Goal: Transaction & Acquisition: Purchase product/service

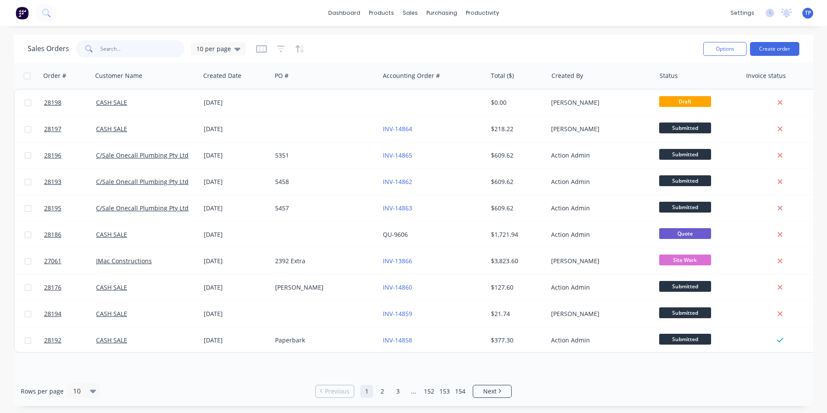
click at [135, 53] on input "text" at bounding box center [142, 48] width 84 height 17
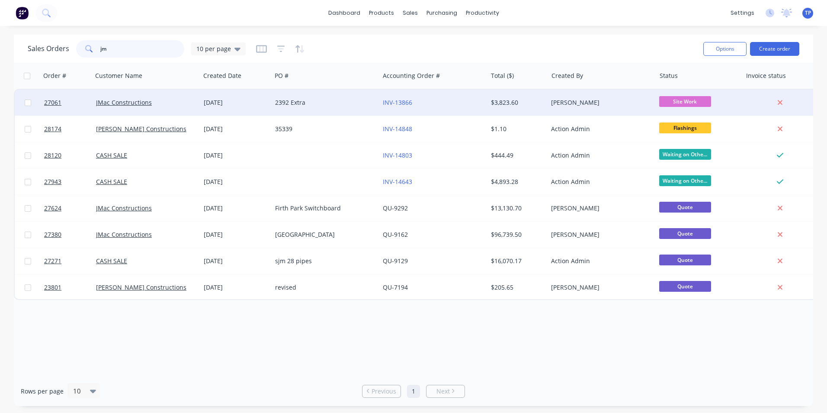
type input "jm"
click at [341, 101] on div "2392 Extra" at bounding box center [323, 102] width 96 height 9
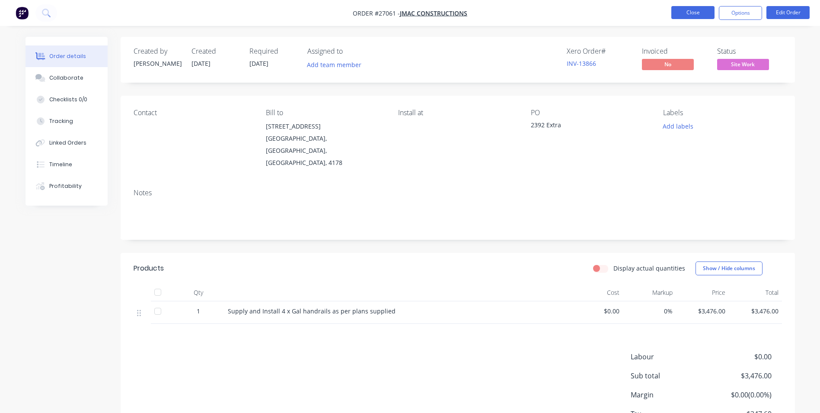
click at [678, 9] on button "Close" at bounding box center [693, 12] width 43 height 13
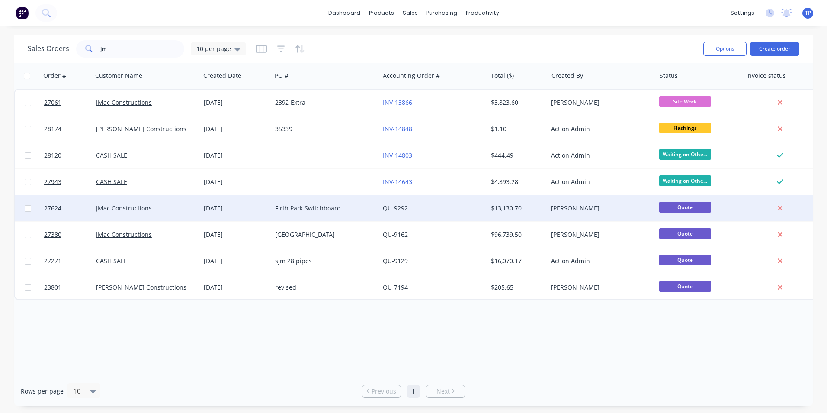
click at [347, 210] on div "Firth Park Switchboard" at bounding box center [323, 208] width 96 height 9
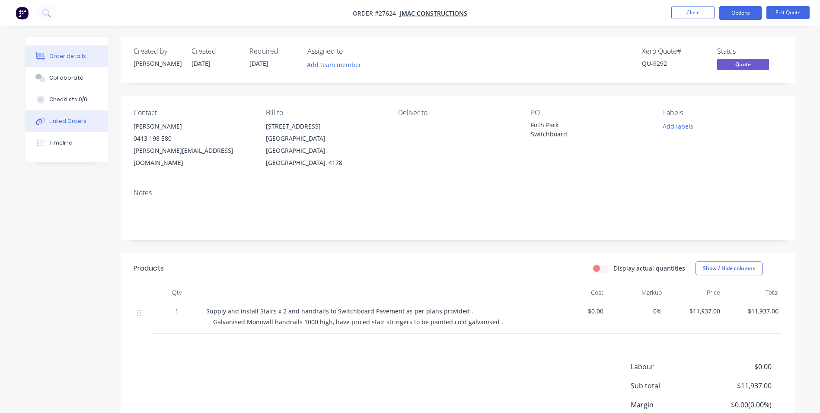
click at [70, 121] on div "Linked Orders" at bounding box center [67, 121] width 37 height 8
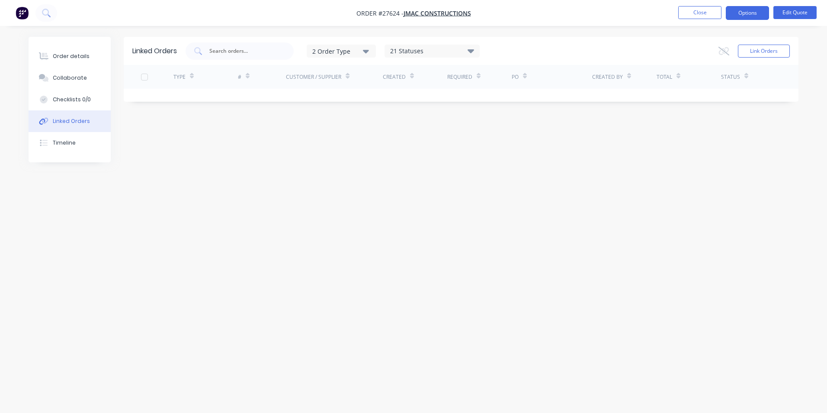
click at [70, 122] on div "Linked Orders" at bounding box center [71, 121] width 37 height 8
click at [693, 10] on button "Close" at bounding box center [699, 12] width 43 height 13
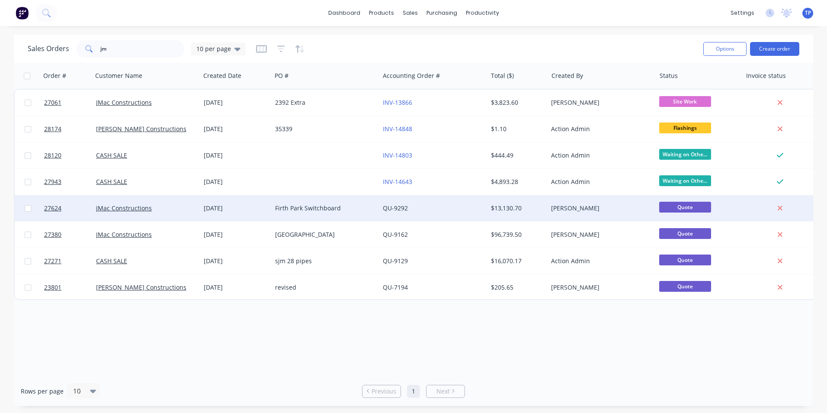
click at [532, 207] on div "$13,130.70" at bounding box center [516, 208] width 51 height 9
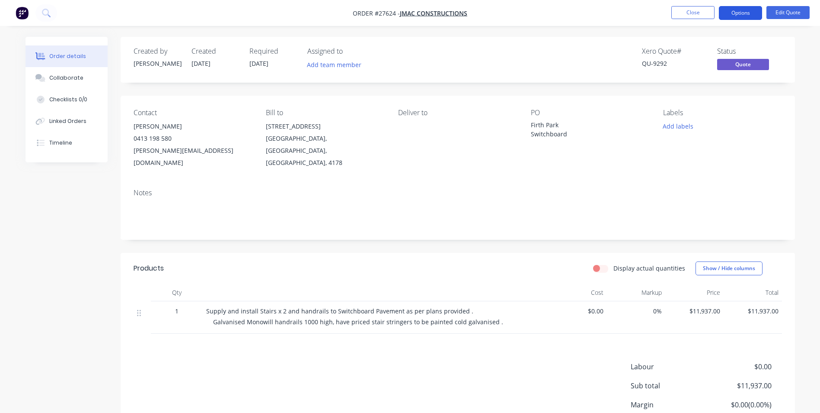
click at [728, 13] on button "Options" at bounding box center [740, 13] width 43 height 14
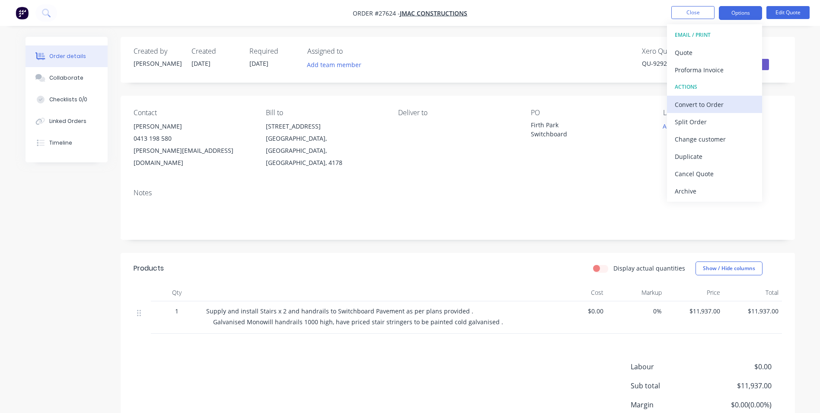
click at [691, 106] on div "Convert to Order" at bounding box center [715, 104] width 80 height 13
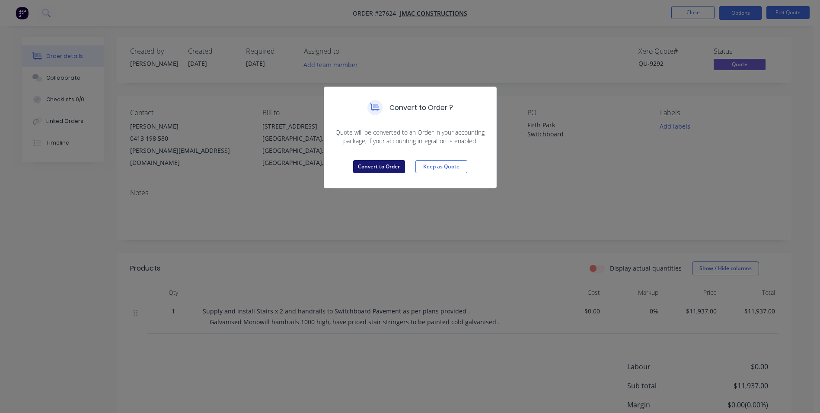
click at [388, 168] on button "Convert to Order" at bounding box center [379, 166] width 52 height 13
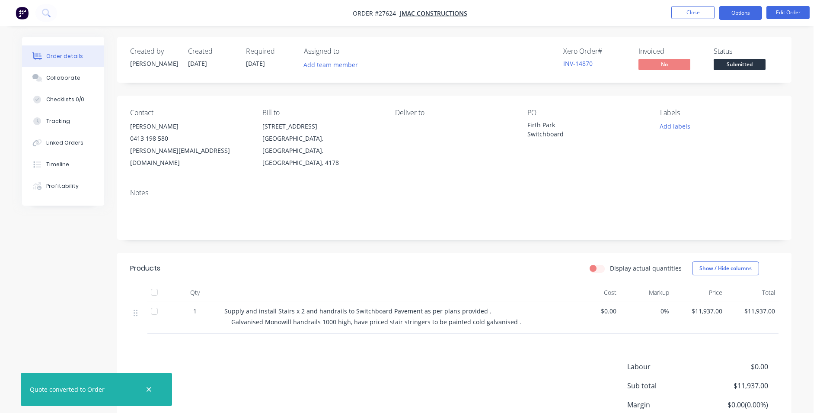
click at [738, 11] on button "Options" at bounding box center [740, 13] width 43 height 14
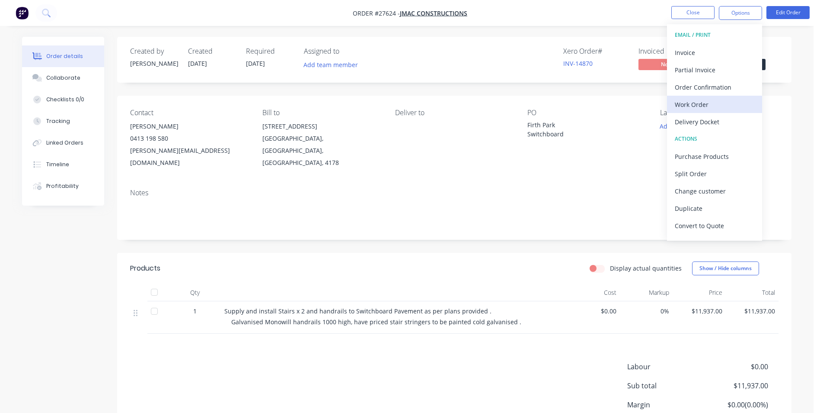
click at [694, 105] on div "Work Order" at bounding box center [715, 104] width 80 height 13
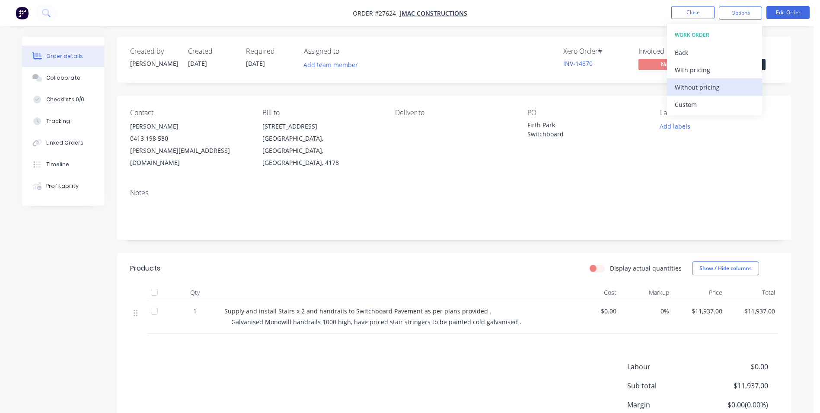
click at [691, 86] on div "Without pricing" at bounding box center [715, 87] width 80 height 13
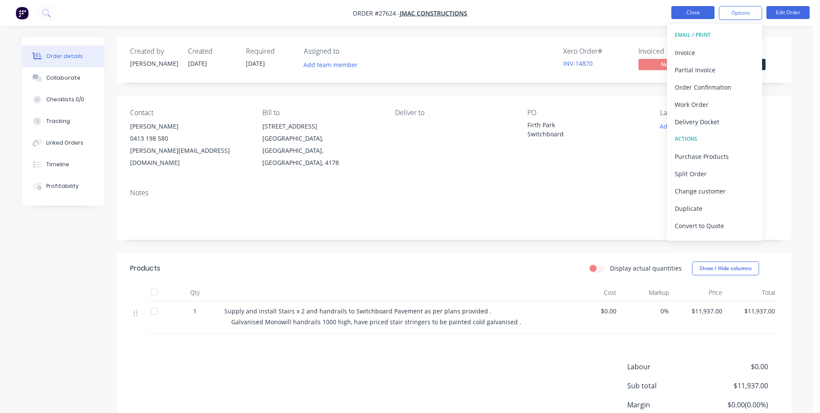
click at [678, 14] on button "Close" at bounding box center [693, 12] width 43 height 13
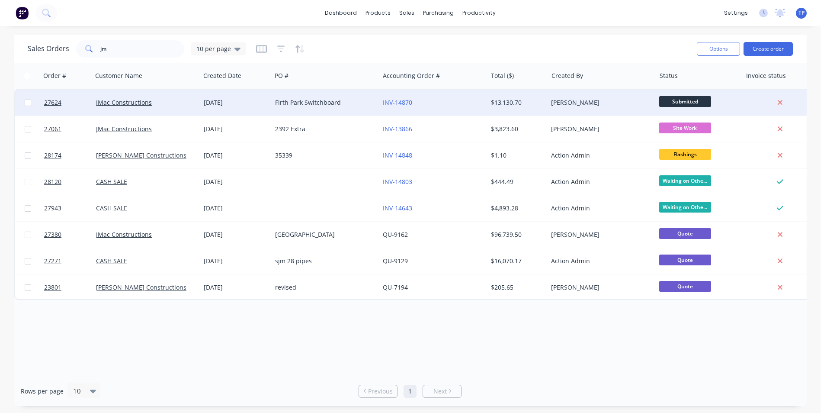
click at [440, 101] on div "INV-14870" at bounding box center [431, 102] width 96 height 9
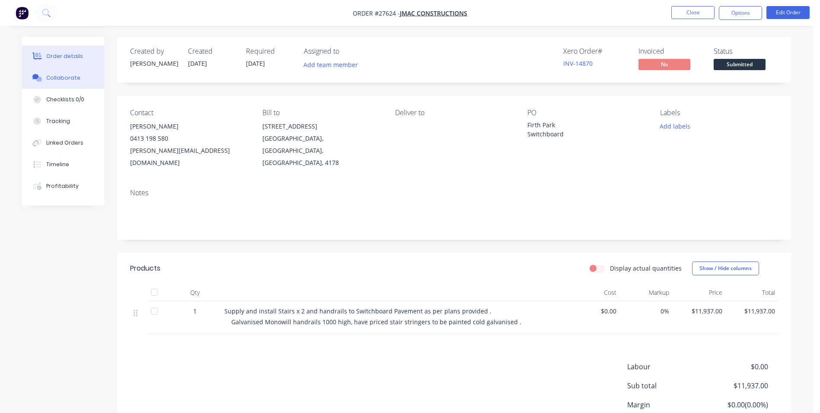
click at [63, 77] on div "Collaborate" at bounding box center [63, 78] width 34 height 8
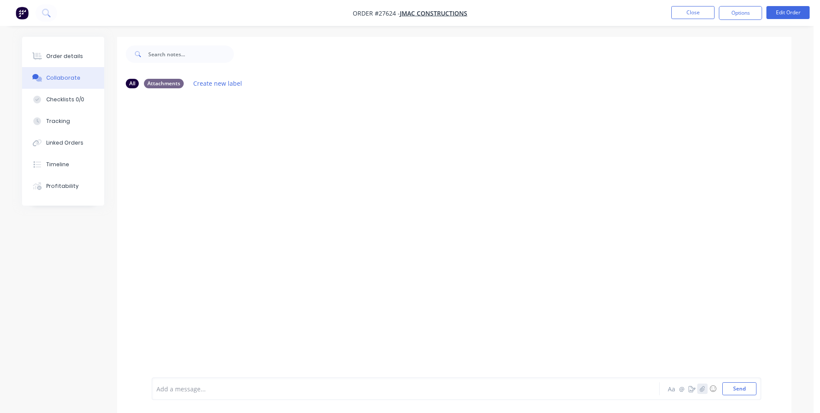
click at [702, 389] on icon "button" at bounding box center [702, 388] width 5 height 6
click at [734, 390] on button "Send" at bounding box center [740, 388] width 34 height 13
click at [740, 11] on button "Options" at bounding box center [740, 13] width 43 height 14
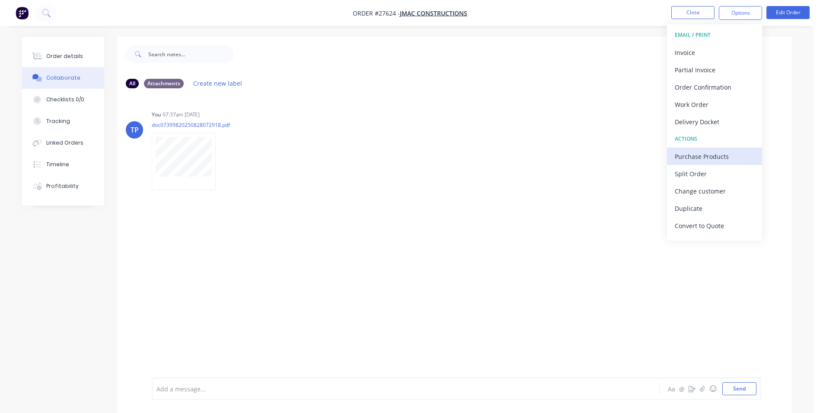
click at [700, 159] on div "Purchase Products" at bounding box center [715, 156] width 80 height 13
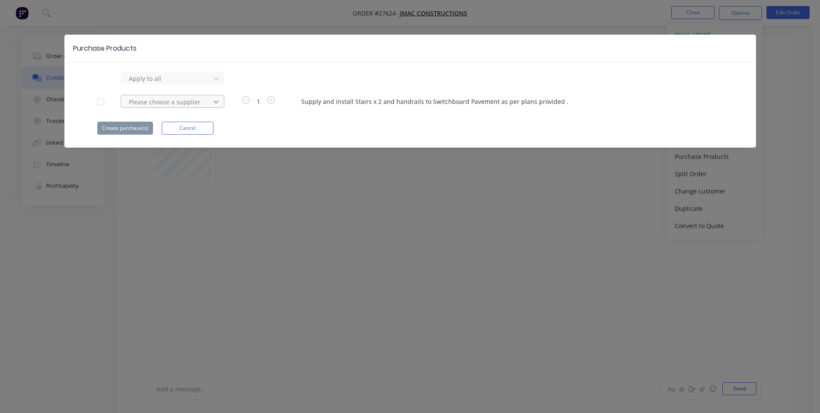
click at [215, 80] on icon at bounding box center [216, 78] width 5 height 3
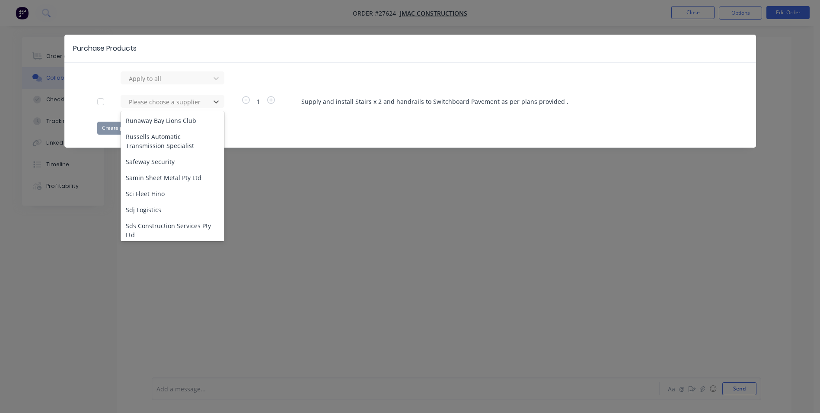
scroll to position [8432, 0]
click at [326, 236] on div "Purchase Products Apply to all 615 results available. Use Up and Down to choose…" at bounding box center [410, 206] width 820 height 413
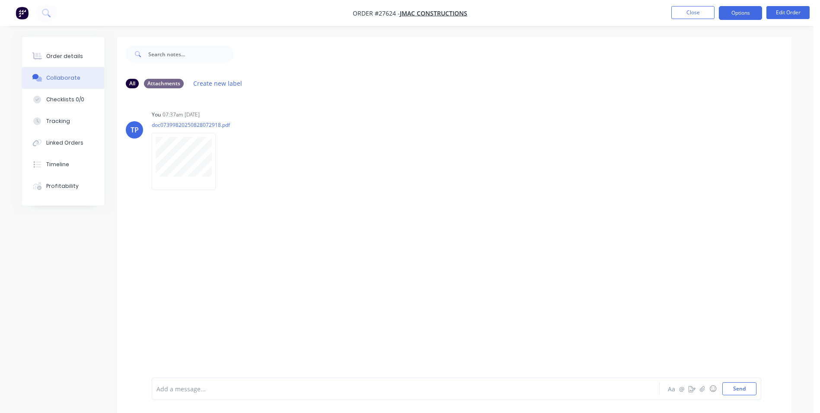
click at [728, 14] on button "Options" at bounding box center [740, 13] width 43 height 14
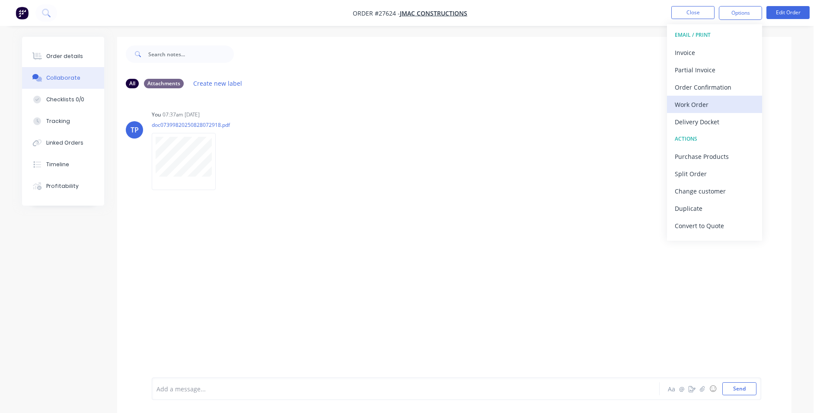
click at [684, 103] on div "Work Order" at bounding box center [715, 104] width 80 height 13
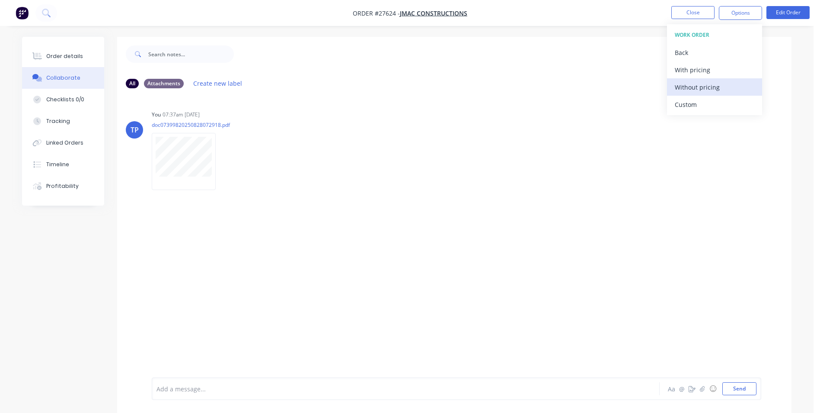
click at [695, 86] on div "Without pricing" at bounding box center [715, 87] width 80 height 13
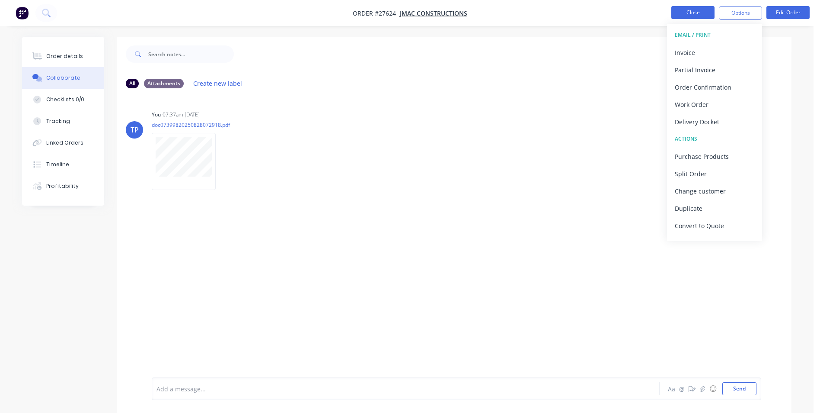
click at [689, 12] on button "Close" at bounding box center [693, 12] width 43 height 13
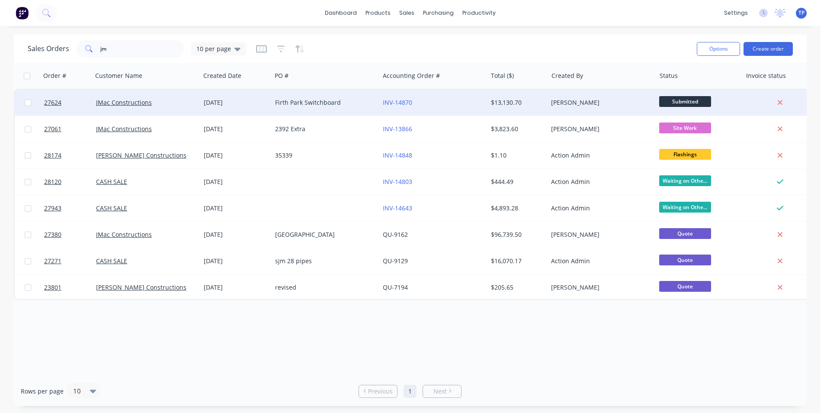
click at [367, 101] on div "Firth Park Switchboard" at bounding box center [323, 102] width 96 height 9
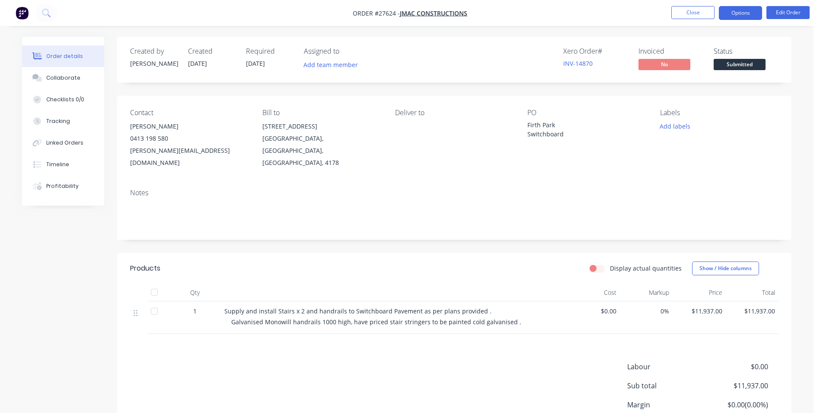
click at [727, 13] on button "Options" at bounding box center [740, 13] width 43 height 14
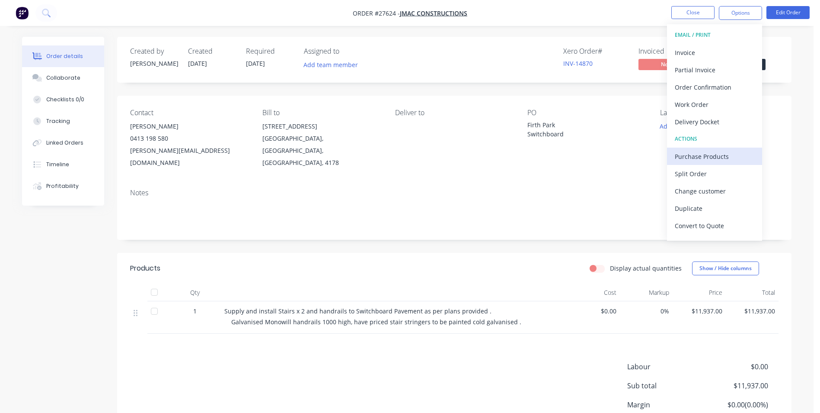
click at [695, 157] on div "Purchase Products" at bounding box center [715, 156] width 80 height 13
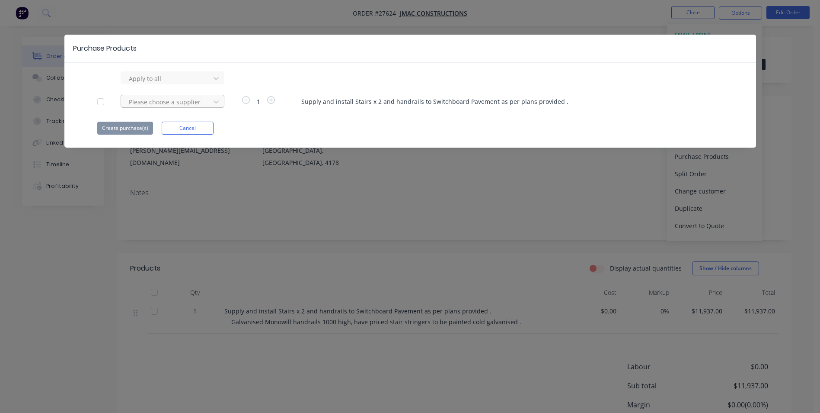
click at [164, 84] on div at bounding box center [167, 78] width 78 height 11
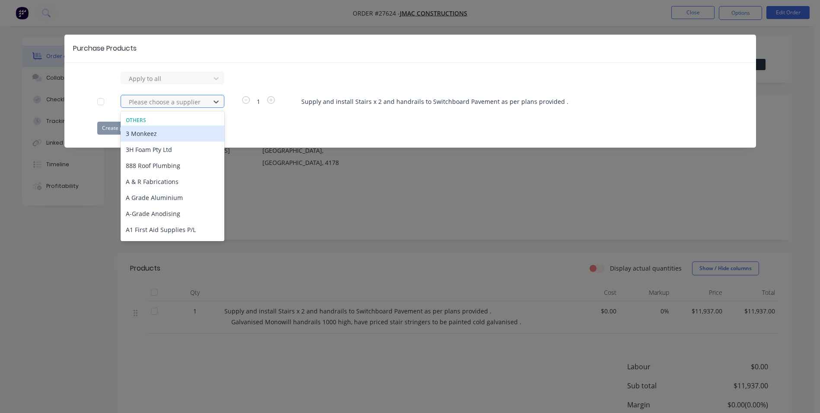
click at [204, 101] on div at bounding box center [167, 101] width 78 height 11
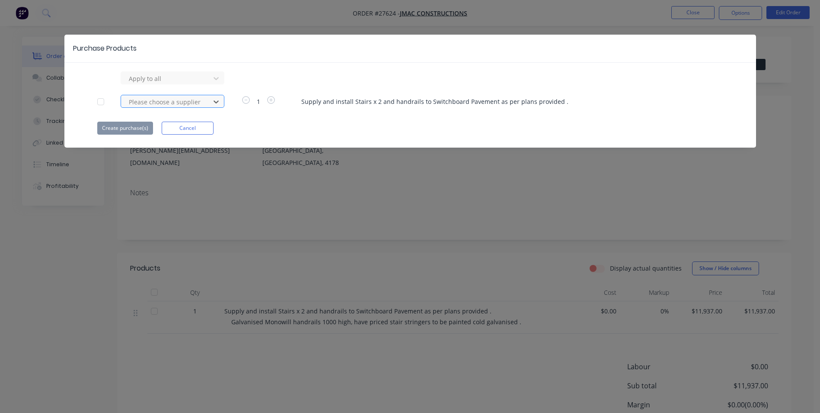
click at [204, 101] on div at bounding box center [167, 101] width 78 height 11
click at [204, 128] on button "Cancel" at bounding box center [188, 128] width 52 height 13
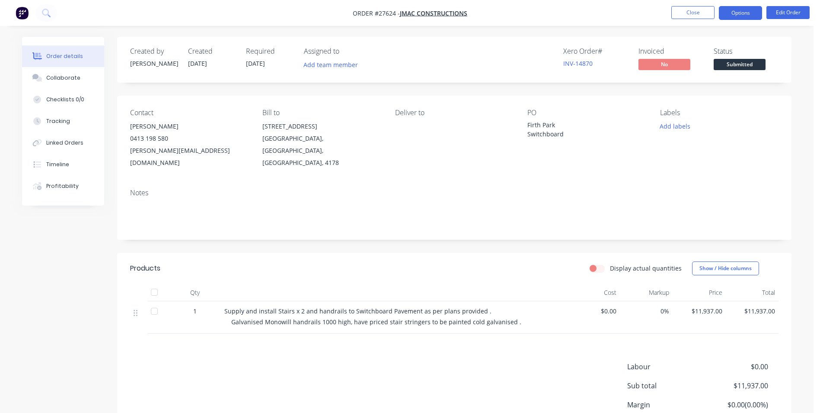
click at [740, 15] on button "Options" at bounding box center [740, 13] width 43 height 14
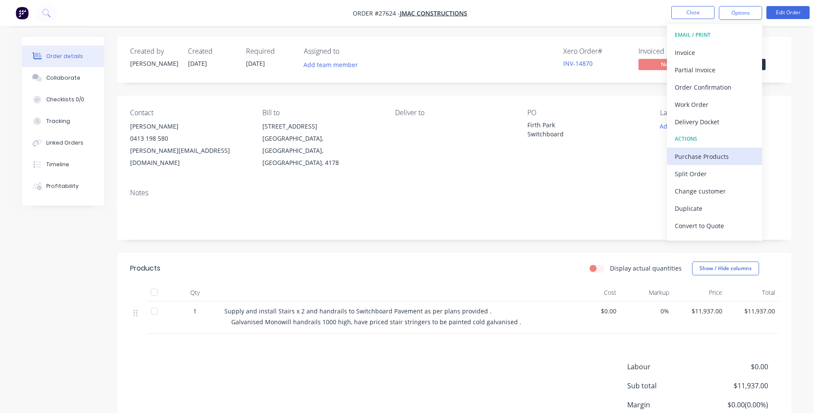
click at [703, 157] on div "Purchase Products" at bounding box center [715, 156] width 80 height 13
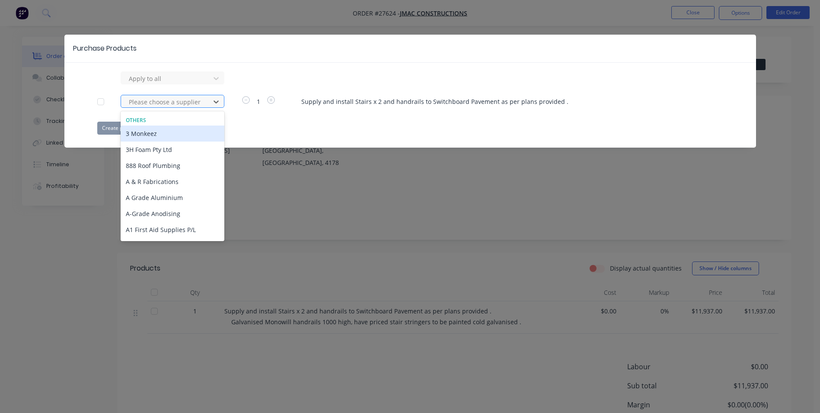
click at [164, 100] on div at bounding box center [167, 101] width 78 height 11
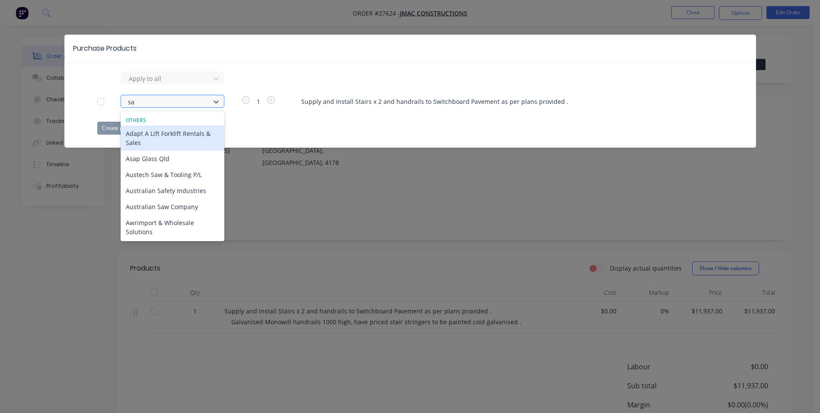
type input "saf"
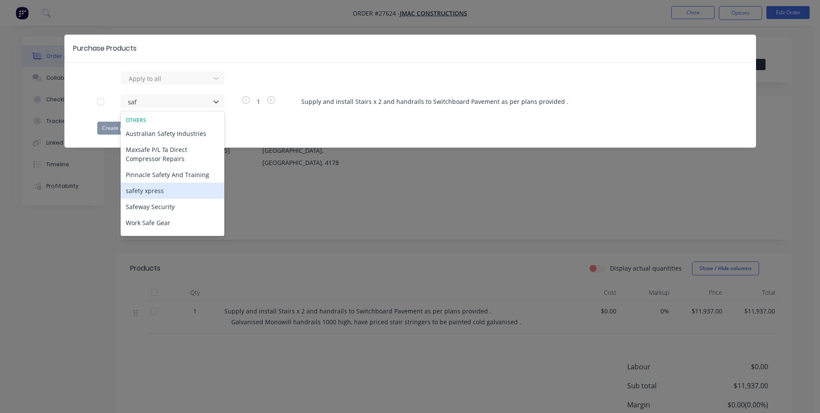
click at [154, 190] on div "safety xpress" at bounding box center [173, 190] width 104 height 16
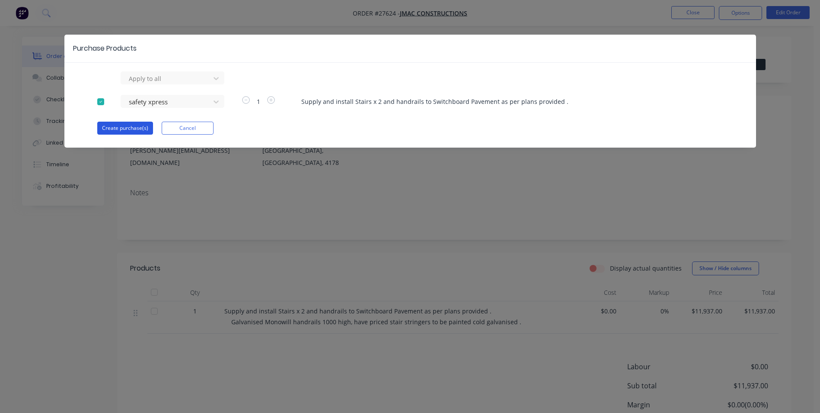
click at [139, 128] on button "Create purchase(s)" at bounding box center [125, 128] width 56 height 13
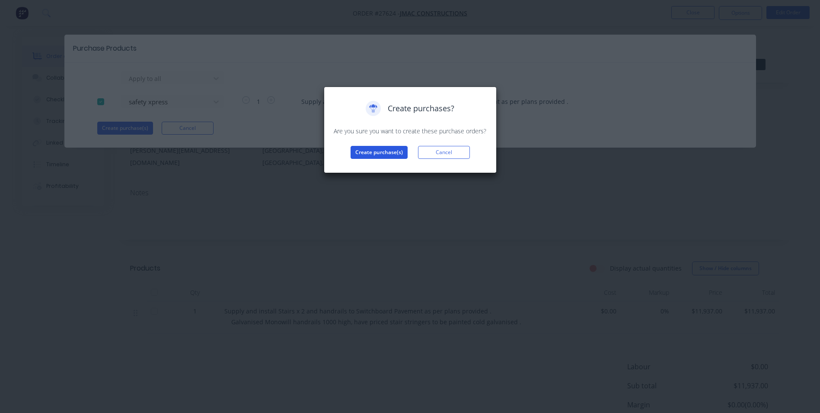
click at [396, 150] on button "Create purchase(s)" at bounding box center [379, 152] width 57 height 13
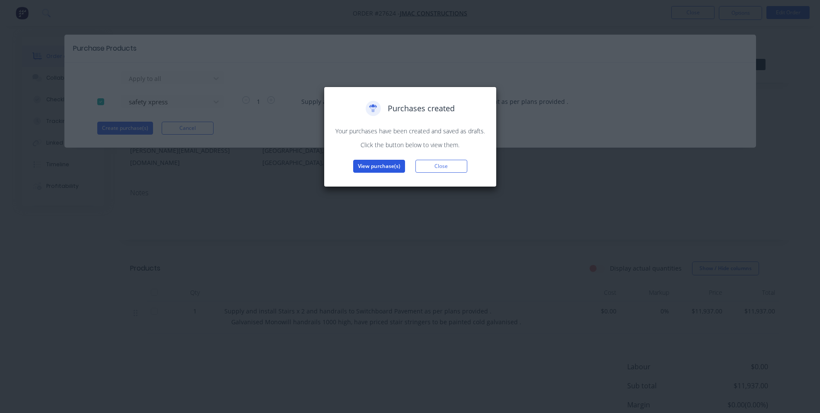
click at [382, 168] on button "View purchase(s)" at bounding box center [379, 166] width 52 height 13
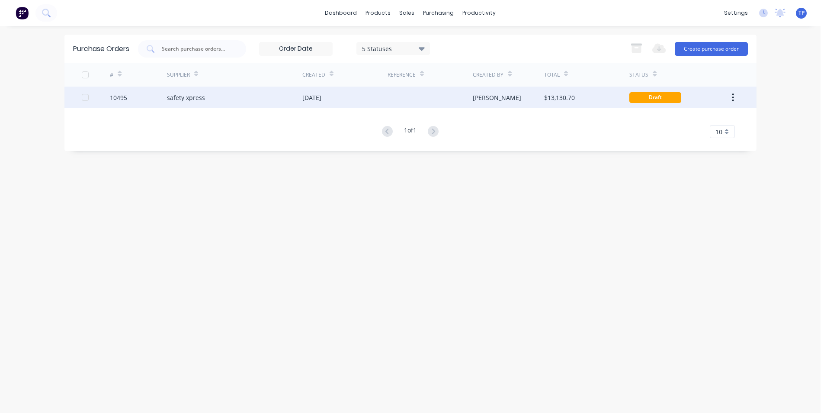
click at [233, 101] on div "safety xpress" at bounding box center [234, 97] width 135 height 22
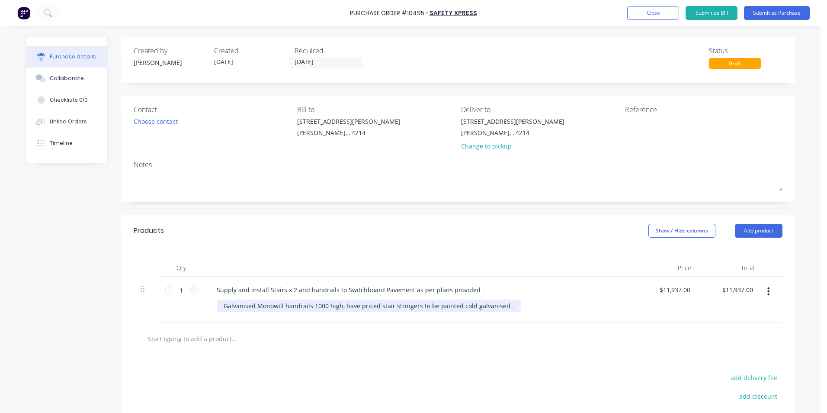
click at [499, 304] on div "Galvanised Monowill handrails 1000 high, have priced stair stringers to be pain…" at bounding box center [369, 305] width 304 height 13
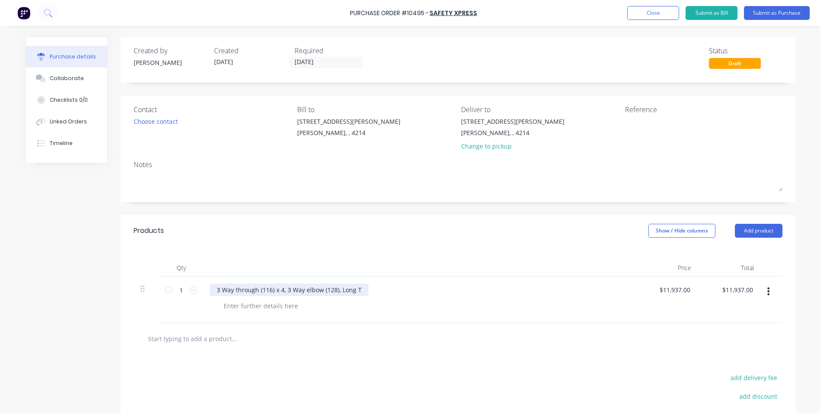
click at [318, 291] on div "3 Way through (116) x 4, 3 Way elbow (128), Long T" at bounding box center [289, 289] width 159 height 13
click at [278, 291] on div "3 Way through (116) x 4, 3 Way elbow x 4off (128), Long T" at bounding box center [298, 289] width 176 height 13
click at [384, 289] on div "3 Way through (116) x 4off, 3 Way elbow x 4off (128), Long T" at bounding box center [302, 289] width 184 height 13
click at [505, 227] on div "Products Show / Hide columns Add product" at bounding box center [458, 230] width 675 height 31
click at [501, 291] on div "3 Way through (116) x 4off, 3 Way elbow x 4off (128), Long T (104) x 5off, Two …" at bounding box center [361, 289] width 302 height 13
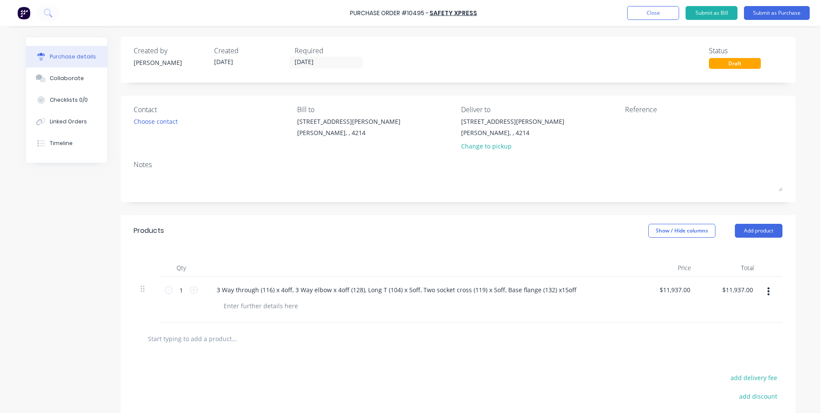
click at [582, 251] on div "Qty Price Total 1 1 3 Way through (116) x 4off, 3 Way elbow x 4off (128), Long …" at bounding box center [458, 284] width 675 height 77
click at [686, 288] on input "11937.0000" at bounding box center [674, 289] width 35 height 13
type input "1"
type input "$0.00"
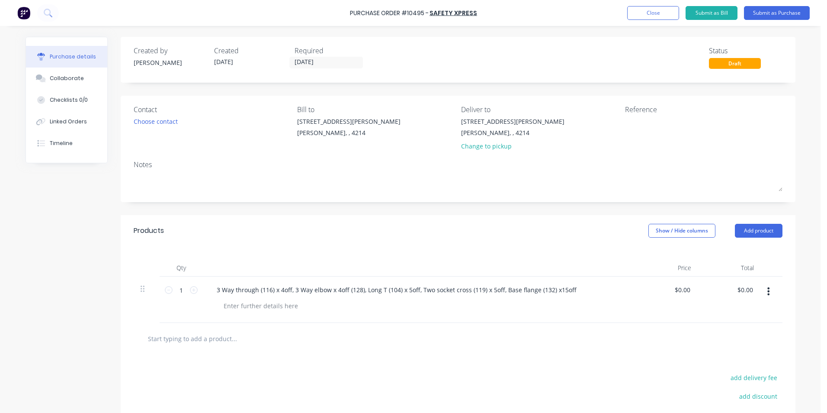
click at [662, 335] on div at bounding box center [458, 337] width 635 height 17
click at [236, 306] on div at bounding box center [261, 305] width 88 height 13
click at [288, 305] on div "Ezy rail handrail systems parts" at bounding box center [268, 305] width 103 height 13
click at [289, 307] on div "Ezy rail handrail systems parts" at bounding box center [268, 305] width 103 height 13
click at [775, 12] on button "Submit as Purchase" at bounding box center [777, 13] width 66 height 14
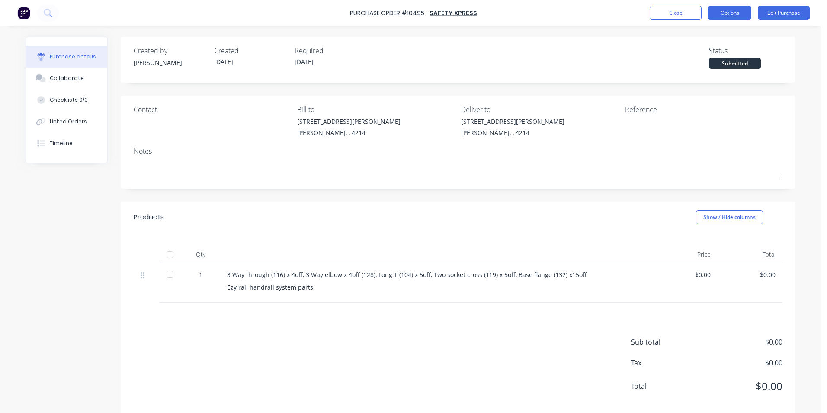
click at [723, 13] on button "Options" at bounding box center [729, 13] width 43 height 14
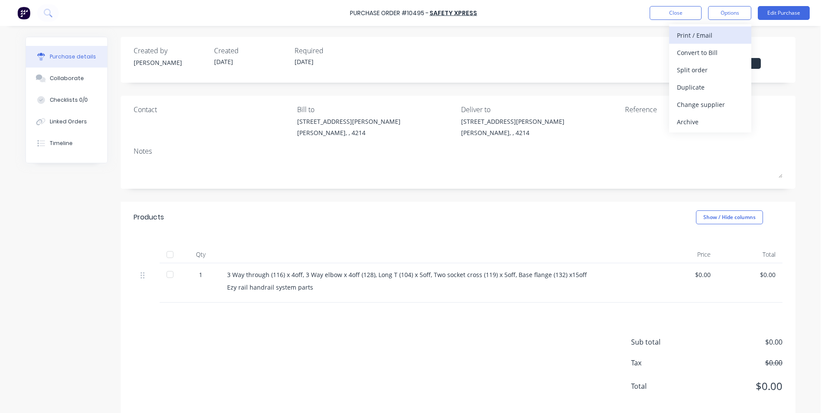
click at [694, 36] on div "Print / Email" at bounding box center [710, 35] width 67 height 13
click at [691, 70] on div "Without pricing" at bounding box center [710, 70] width 67 height 13
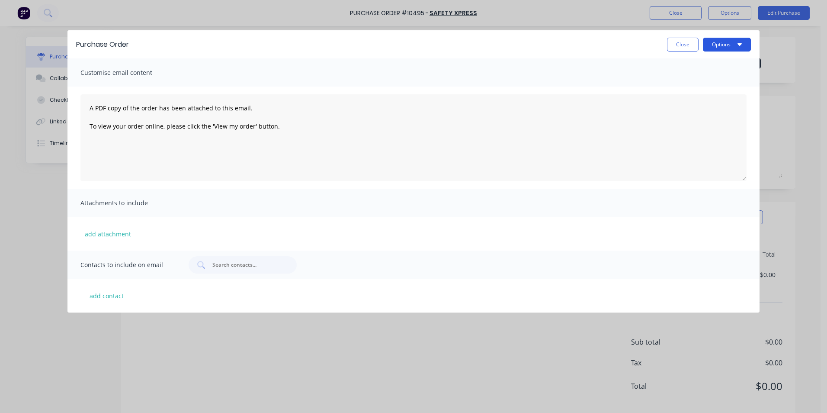
click at [736, 41] on button "Options" at bounding box center [727, 45] width 48 height 14
click at [704, 68] on div "Print" at bounding box center [709, 66] width 67 height 13
click at [671, 41] on button "Close" at bounding box center [683, 45] width 32 height 14
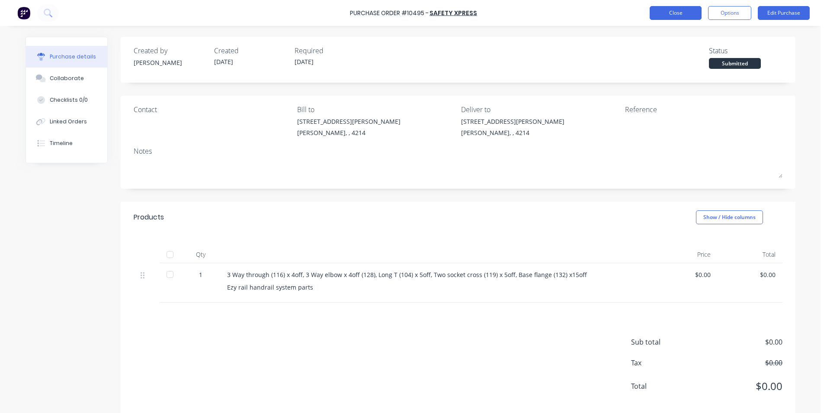
click at [659, 13] on button "Close" at bounding box center [675, 13] width 52 height 14
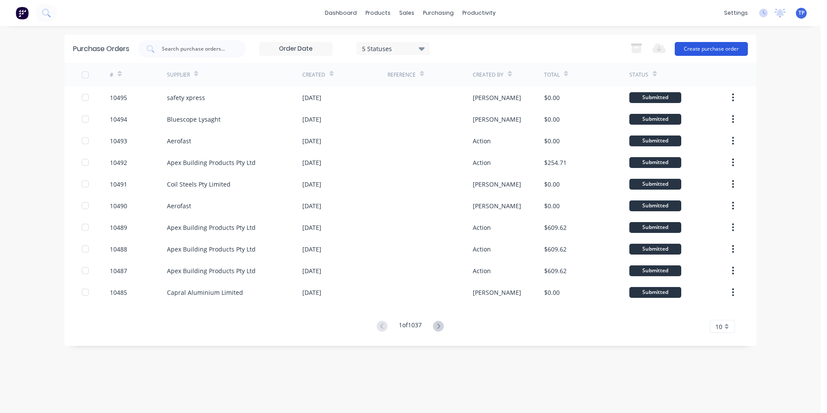
click at [716, 48] on button "Create purchase order" at bounding box center [711, 49] width 73 height 14
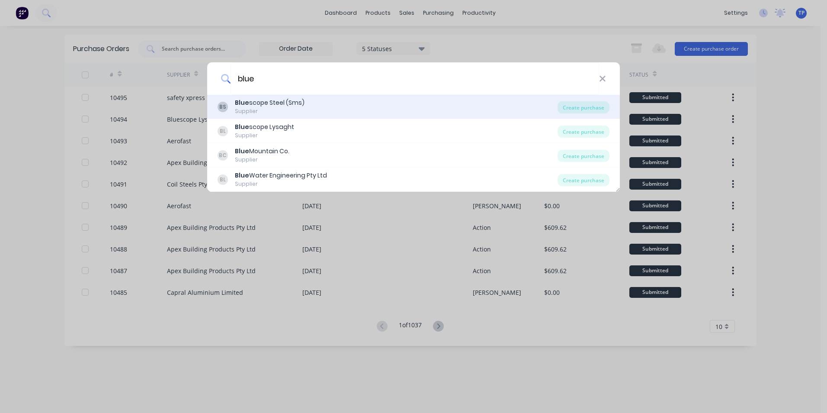
type input "blue"
click at [275, 110] on div "Supplier" at bounding box center [270, 111] width 70 height 8
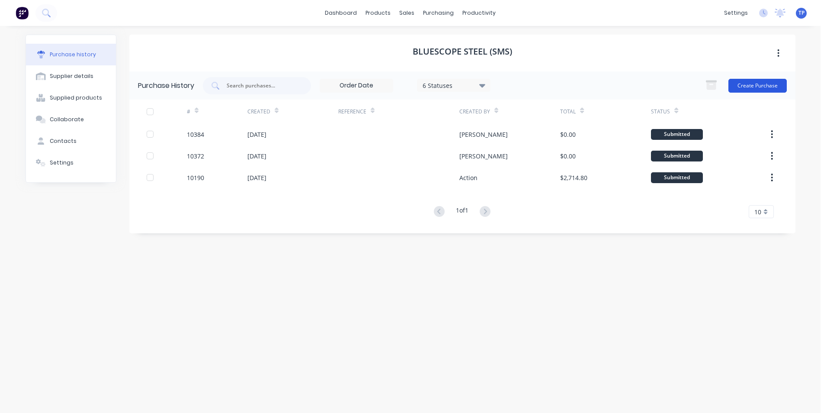
click at [747, 84] on button "Create Purchase" at bounding box center [757, 86] width 58 height 14
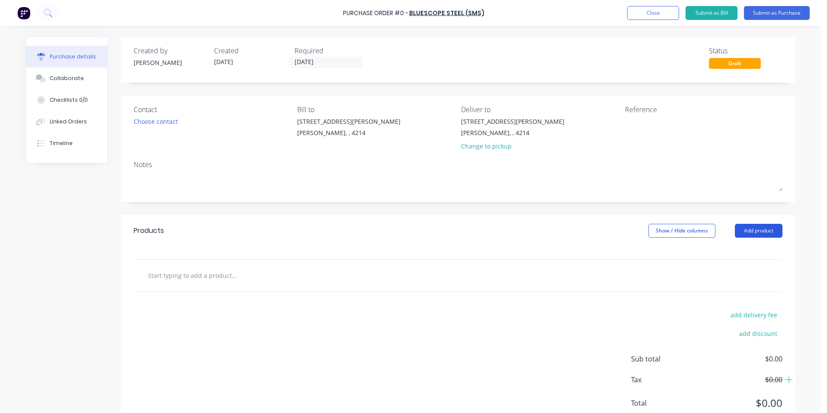
click at [751, 230] on button "Add product" at bounding box center [759, 231] width 48 height 14
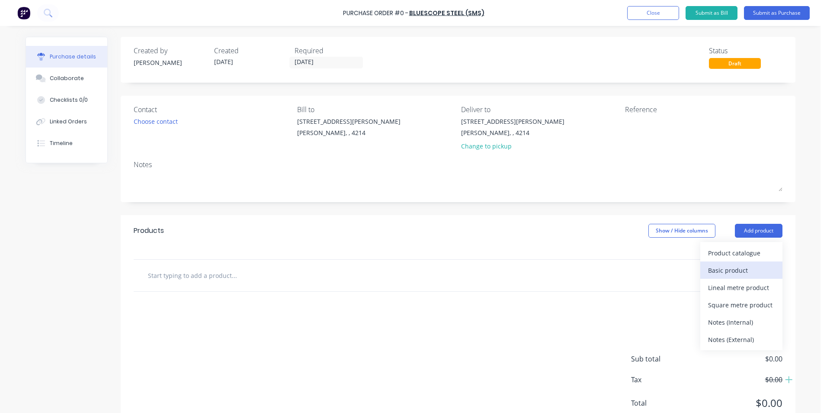
click at [725, 272] on div "Basic product" at bounding box center [741, 270] width 67 height 13
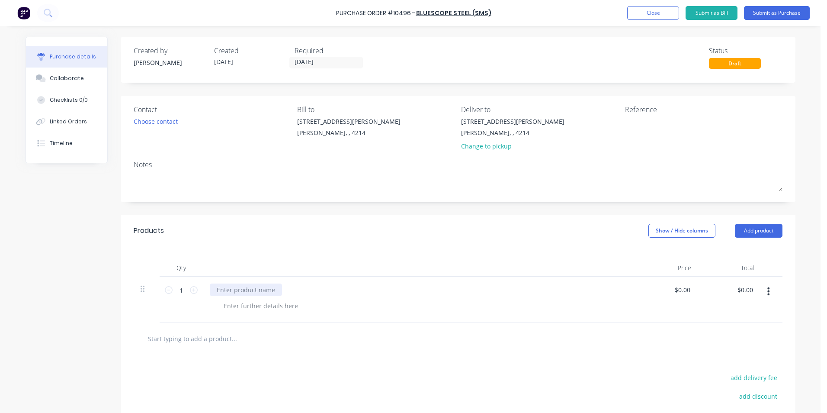
drag, startPoint x: 244, startPoint y: 292, endPoint x: 349, endPoint y: 315, distance: 107.2
click at [244, 291] on div at bounding box center [246, 289] width 72 height 13
click at [367, 298] on div "40 NB Medium Gal pipe x 8 lengths" at bounding box center [419, 299] width 432 height 46
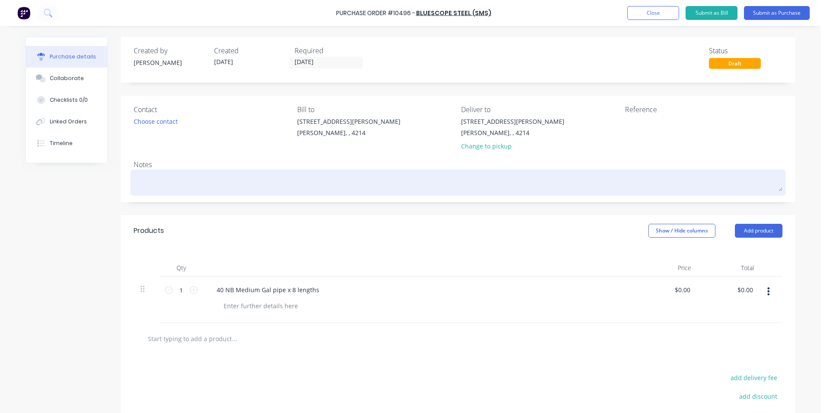
click at [168, 180] on textarea at bounding box center [458, 181] width 649 height 19
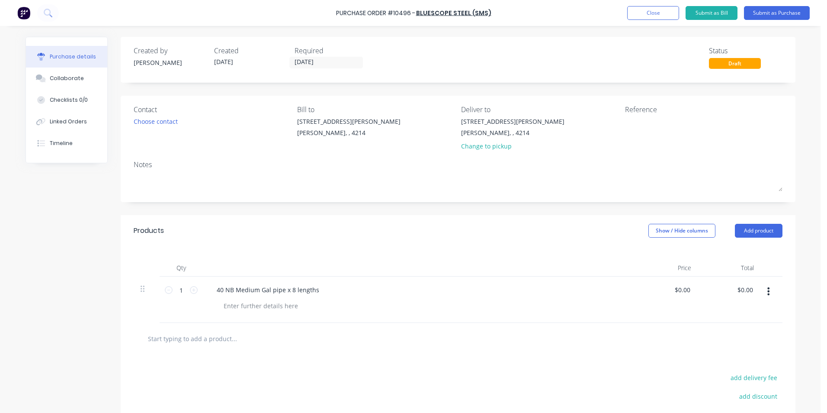
type textarea "x"
type textarea "J"
type textarea "x"
type textarea "JM"
type textarea "x"
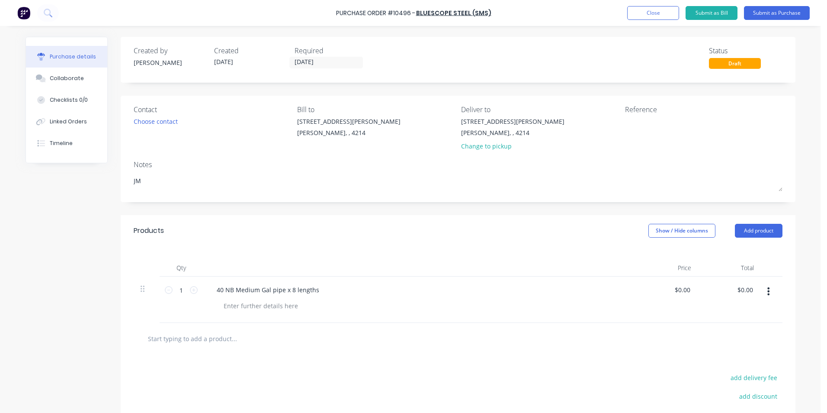
type textarea "JMa"
type textarea "x"
type textarea "JMac"
type textarea "x"
type textarea "JMac"
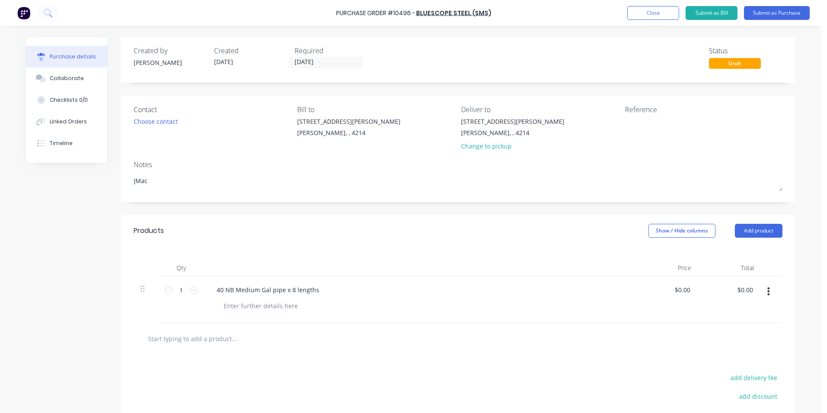
type textarea "x"
type textarea "JMac 2"
type textarea "x"
type textarea "JMac 27"
type textarea "x"
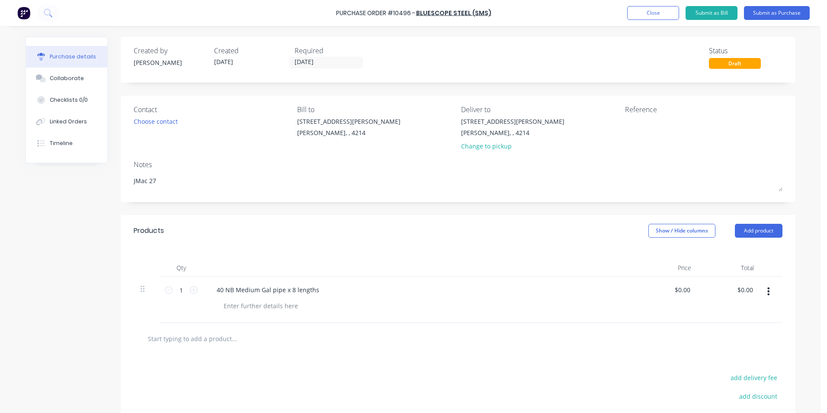
type textarea "JMac 276"
type textarea "x"
type textarea "JMac 2762"
type textarea "x"
type textarea "JMac 27624"
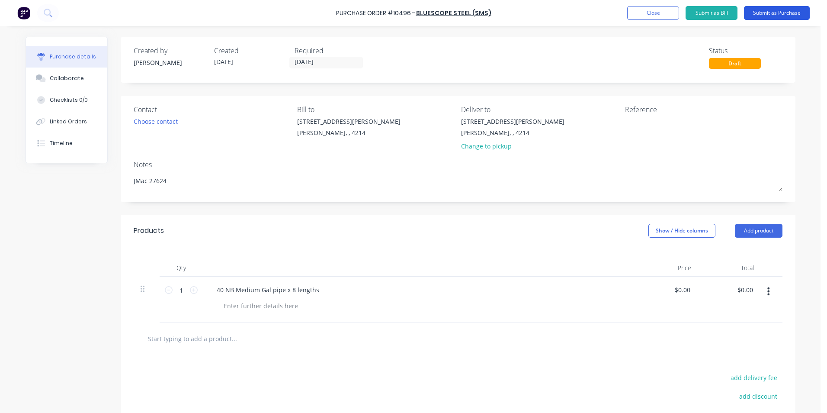
type textarea "x"
type textarea "JMac 27624"
click at [753, 11] on button "Submit as Purchase" at bounding box center [777, 13] width 66 height 14
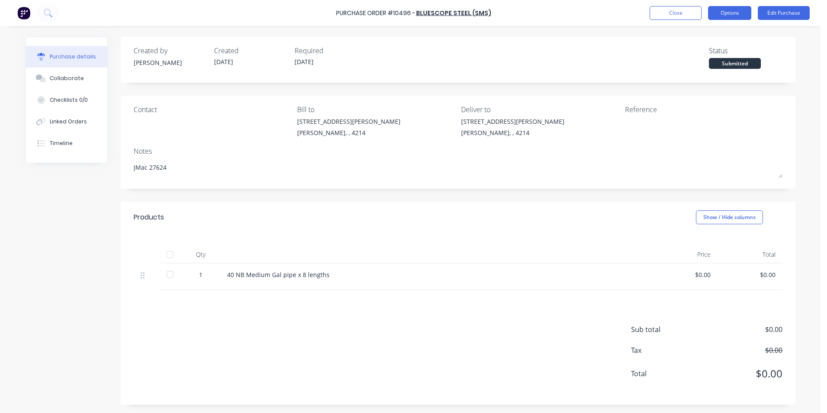
click at [715, 14] on button "Options" at bounding box center [729, 13] width 43 height 14
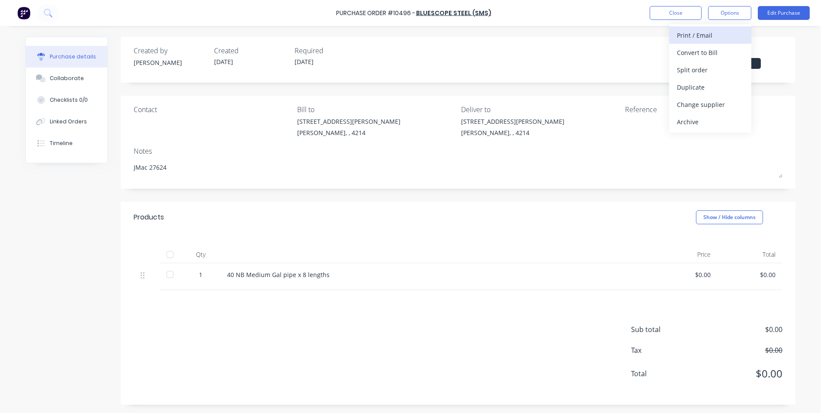
click at [691, 35] on div "Print / Email" at bounding box center [710, 35] width 67 height 13
click at [695, 70] on div "Without pricing" at bounding box center [710, 70] width 67 height 13
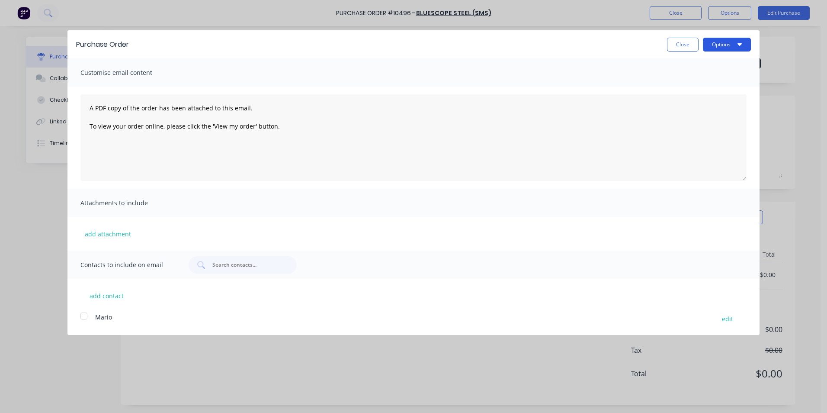
click at [715, 45] on button "Options" at bounding box center [727, 45] width 48 height 14
click at [680, 69] on div "Print" at bounding box center [709, 66] width 67 height 13
click at [674, 40] on button "Close" at bounding box center [683, 45] width 32 height 14
type textarea "x"
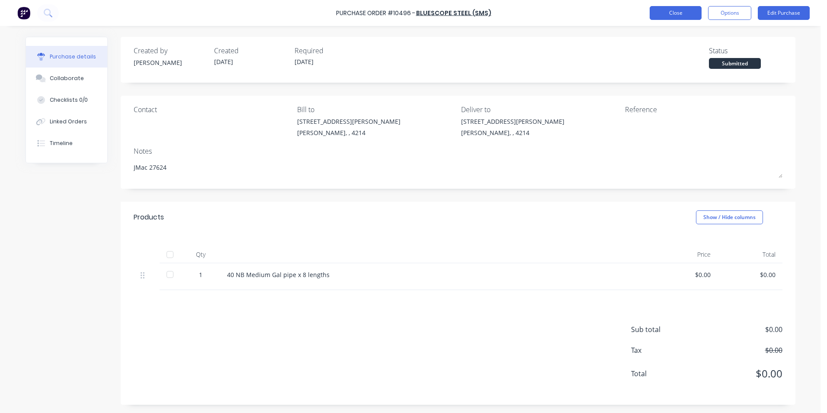
click at [685, 12] on button "Close" at bounding box center [675, 13] width 52 height 14
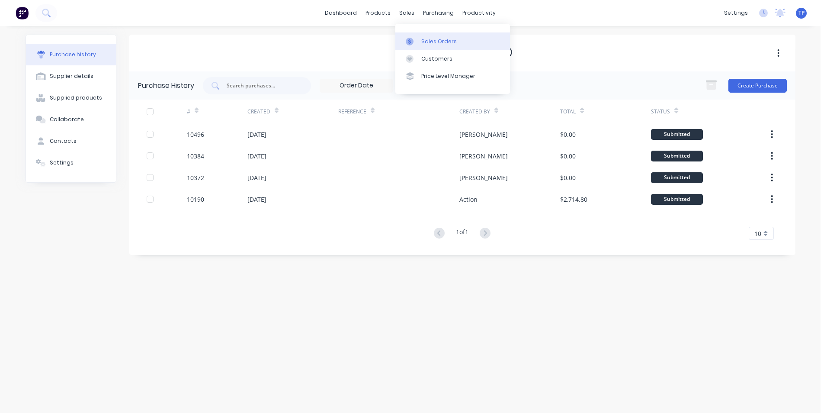
click at [431, 42] on div "Sales Orders" at bounding box center [438, 42] width 35 height 8
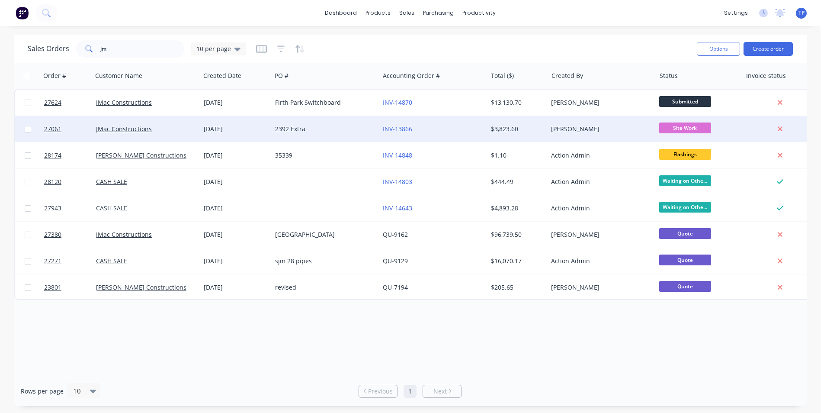
click at [358, 130] on div "2392 Extra" at bounding box center [323, 129] width 96 height 9
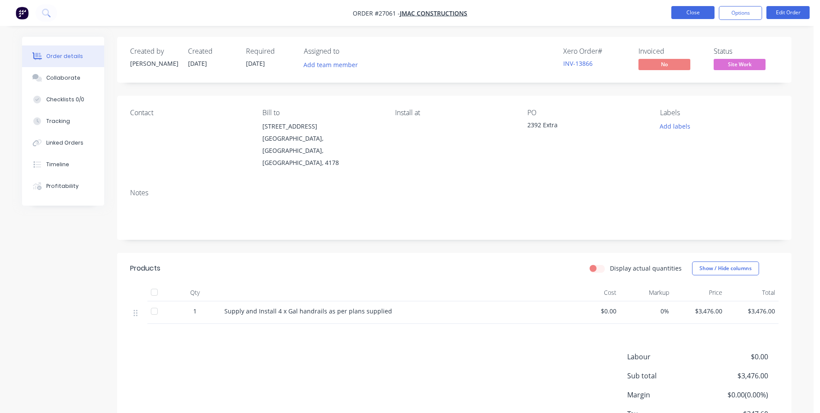
click at [681, 11] on button "Close" at bounding box center [693, 12] width 43 height 13
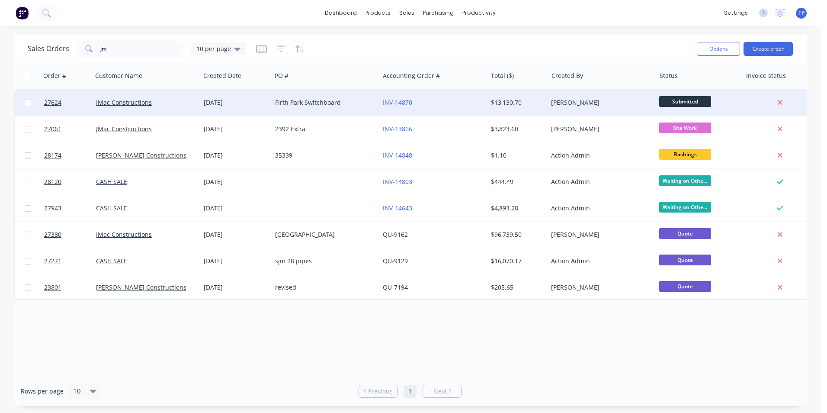
click at [348, 101] on div "Firth Park Switchboard" at bounding box center [323, 102] width 96 height 9
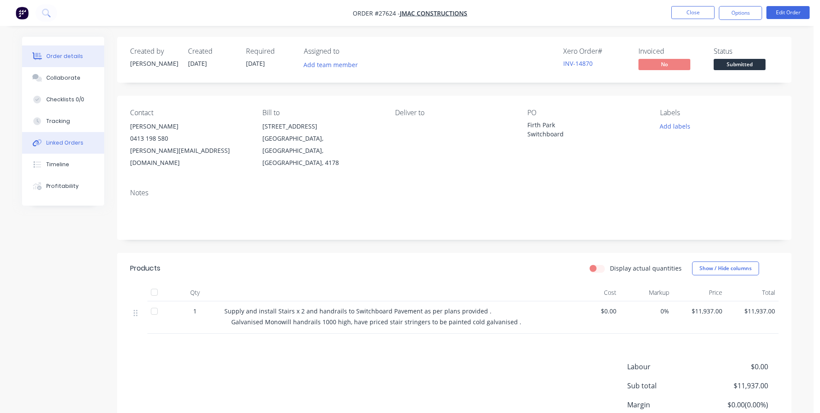
click at [65, 143] on div "Linked Orders" at bounding box center [64, 143] width 37 height 8
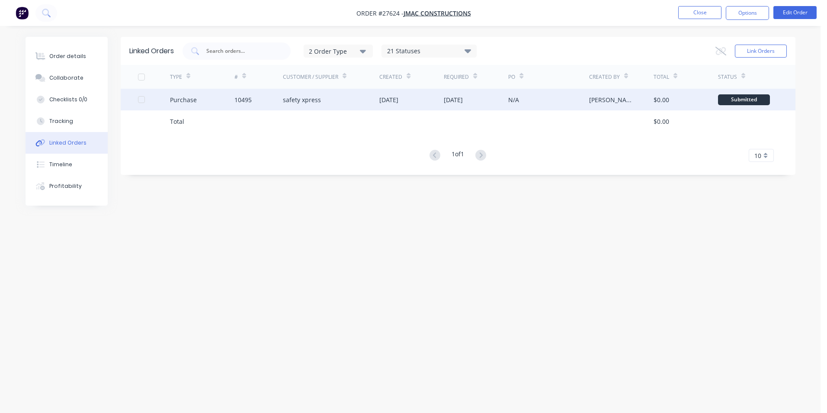
click at [339, 99] on div "safety xpress" at bounding box center [331, 100] width 97 height 22
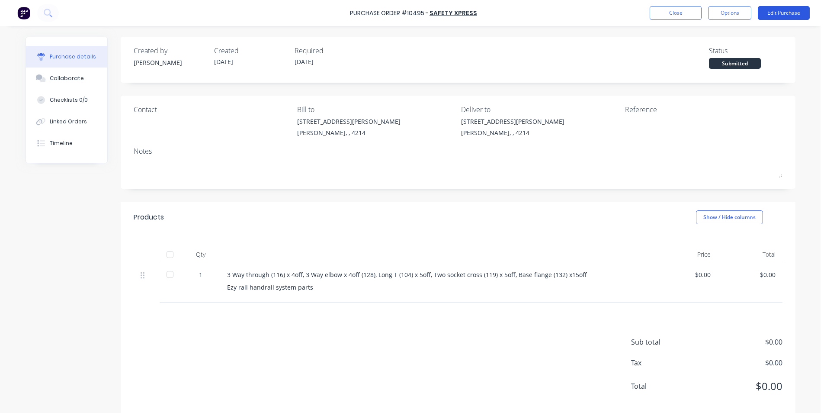
click at [799, 10] on button "Edit Purchase" at bounding box center [784, 13] width 52 height 14
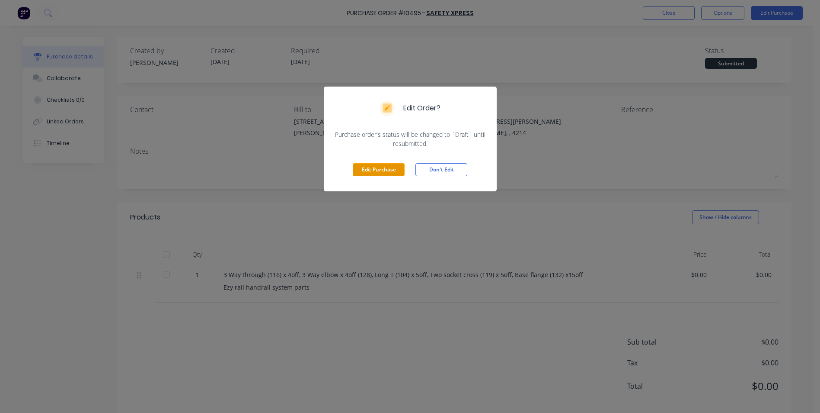
click at [377, 171] on button "Edit Purchase" at bounding box center [379, 169] width 52 height 13
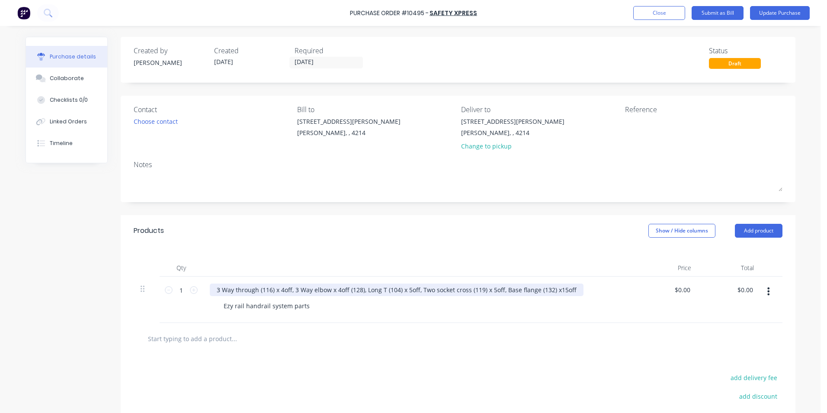
click at [573, 290] on div "3 Way through (116) x 4off, 3 Way elbow x 4off (128), Long T (104) x 5off, Two …" at bounding box center [397, 289] width 374 height 13
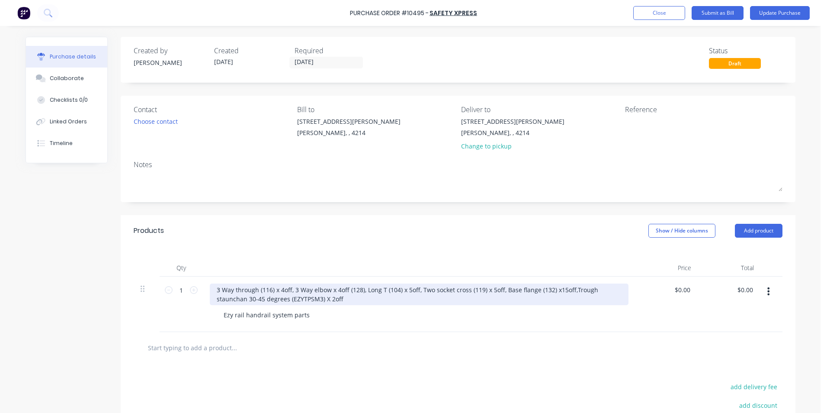
click at [328, 297] on div "3 Way through (116) x 4off, 3 Way elbow x 4off (128), Long T (104) x 5off, Two …" at bounding box center [419, 294] width 419 height 22
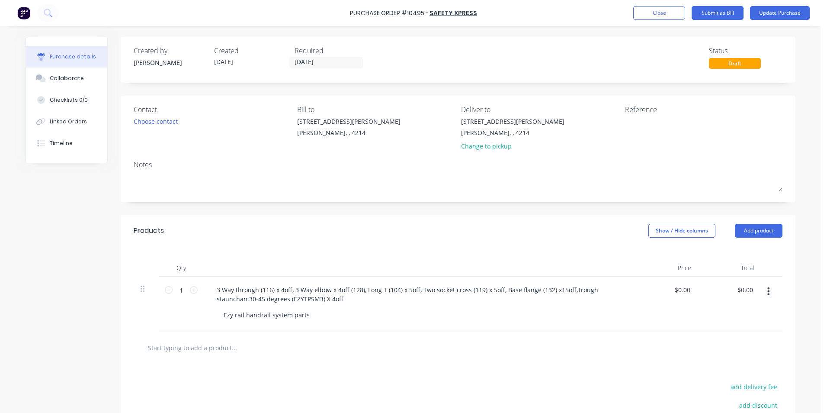
click at [379, 320] on div "Ezy rail handrail system parts" at bounding box center [423, 314] width 412 height 13
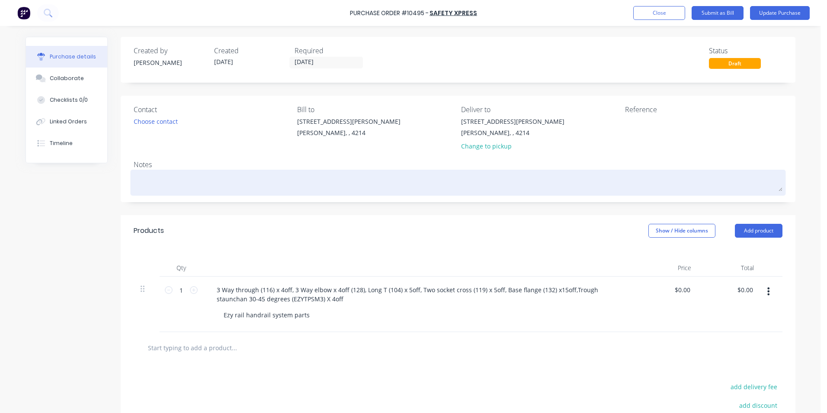
click at [159, 181] on textarea at bounding box center [458, 181] width 649 height 19
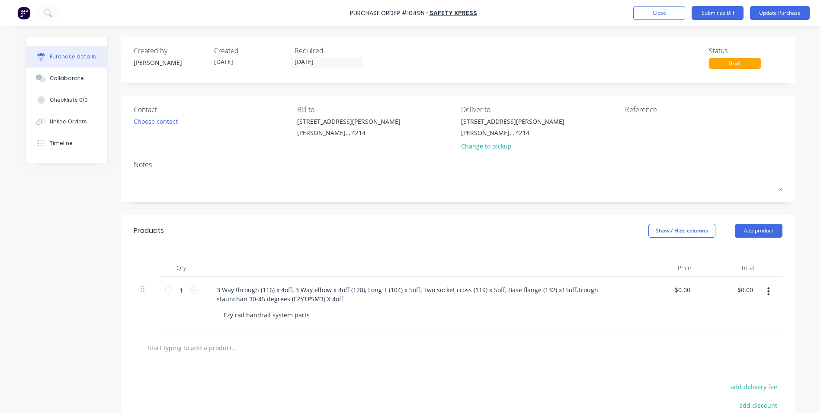
type textarea "J"
type textarea "x"
type textarea "JM"
type textarea "x"
type textarea "JMa"
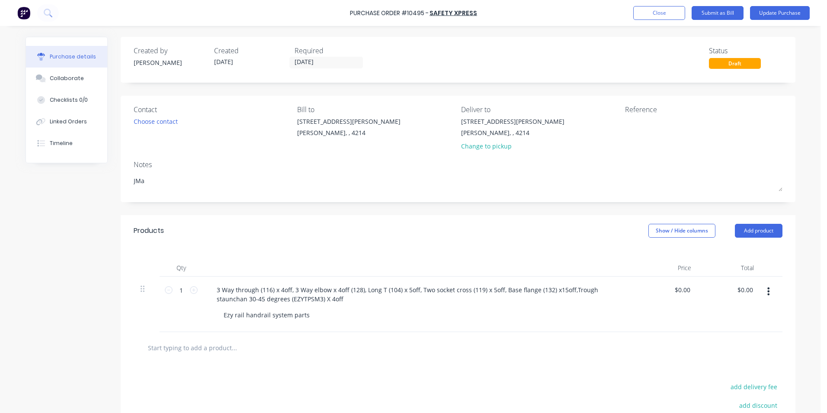
type textarea "x"
type textarea "JMac"
type textarea "x"
type textarea "JMac"
type textarea "x"
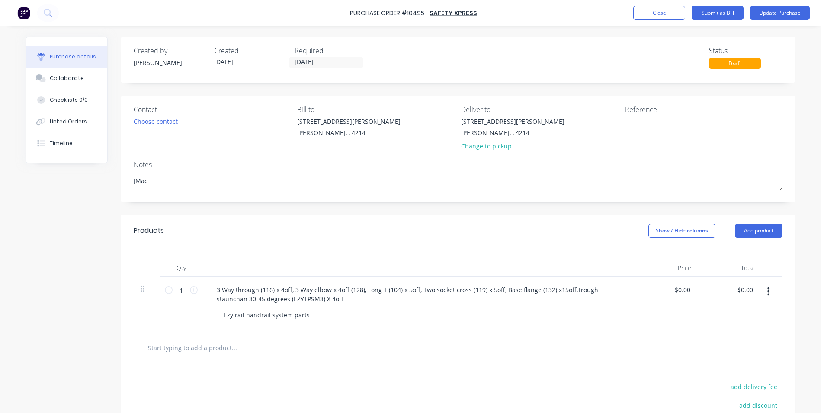
type textarea "JMac 2"
type textarea "x"
type textarea "JMac 27"
type textarea "x"
type textarea "JMac 276"
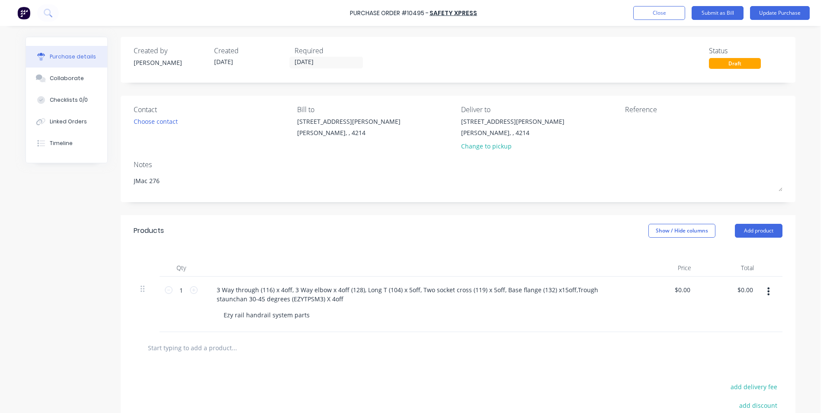
type textarea "x"
type textarea "JMac 2762"
type textarea "x"
type textarea "JMac 27624"
type textarea "x"
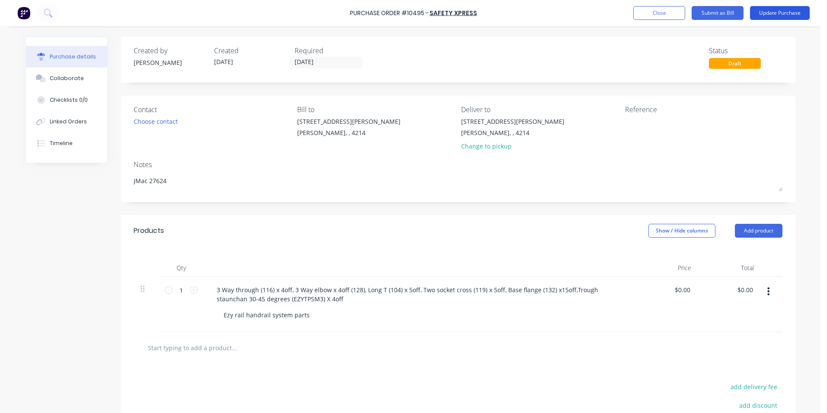
type textarea "JMac 27624"
click at [774, 13] on button "Update Purchase" at bounding box center [780, 13] width 60 height 14
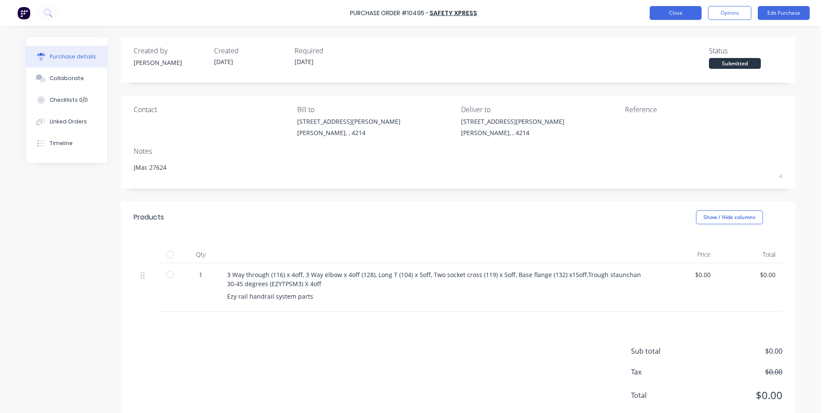
click at [661, 10] on button "Close" at bounding box center [675, 13] width 52 height 14
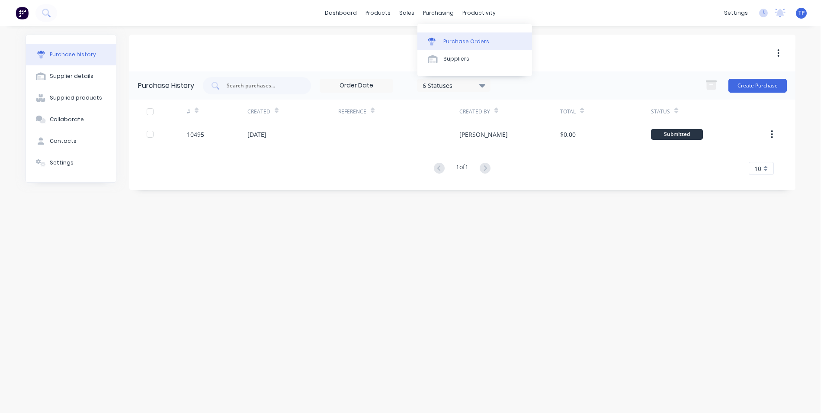
click at [461, 41] on div "Purchase Orders" at bounding box center [466, 42] width 46 height 8
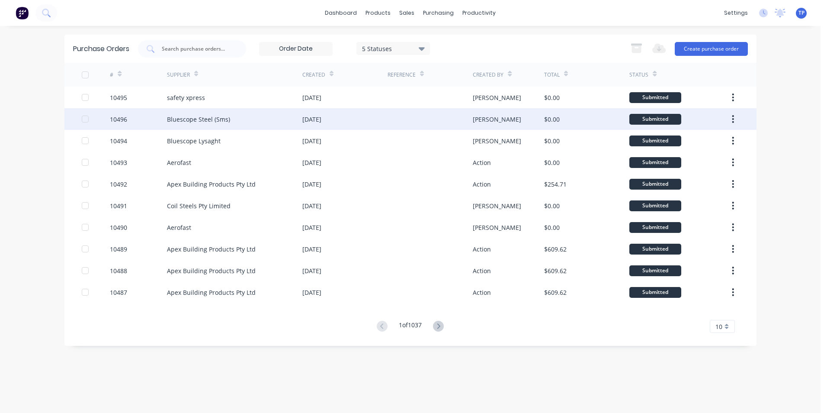
click at [255, 120] on div "Bluescope Steel (Sms)" at bounding box center [234, 119] width 135 height 22
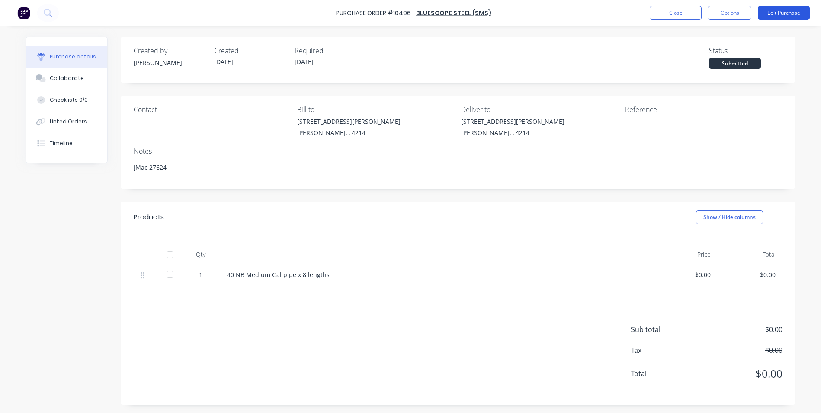
click at [789, 13] on button "Edit Purchase" at bounding box center [784, 13] width 52 height 14
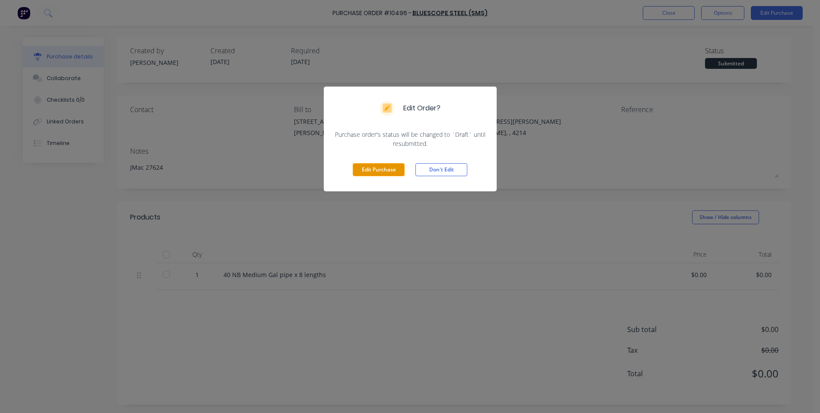
click at [395, 167] on button "Edit Purchase" at bounding box center [379, 169] width 52 height 13
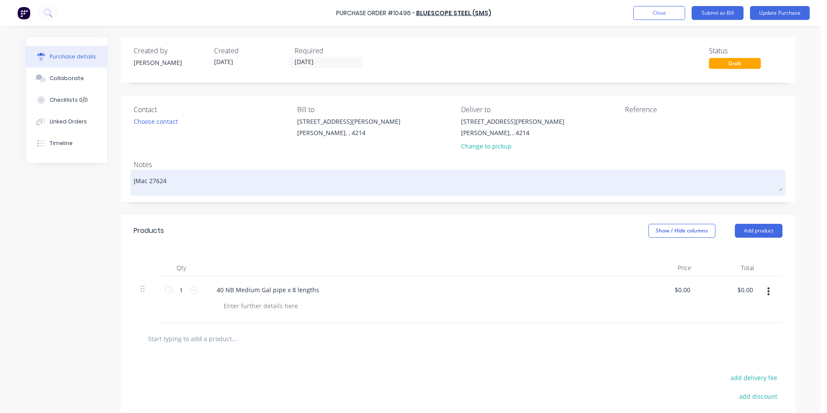
click at [208, 181] on textarea "JMac 27624" at bounding box center [458, 181] width 649 height 19
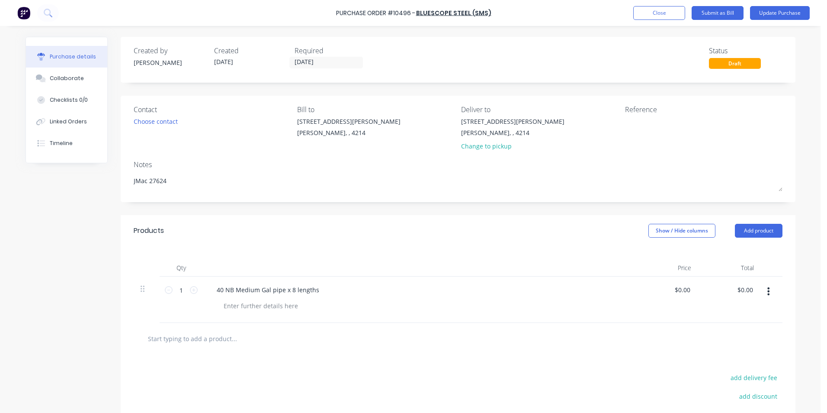
click at [365, 246] on div "Qty Price Total 1 1 40 NB Medium Gal pipe x 8 lengths $0.00 $0.00 $0.00 $0.00" at bounding box center [458, 284] width 675 height 77
click at [780, 15] on button "Update Purchase" at bounding box center [780, 13] width 60 height 14
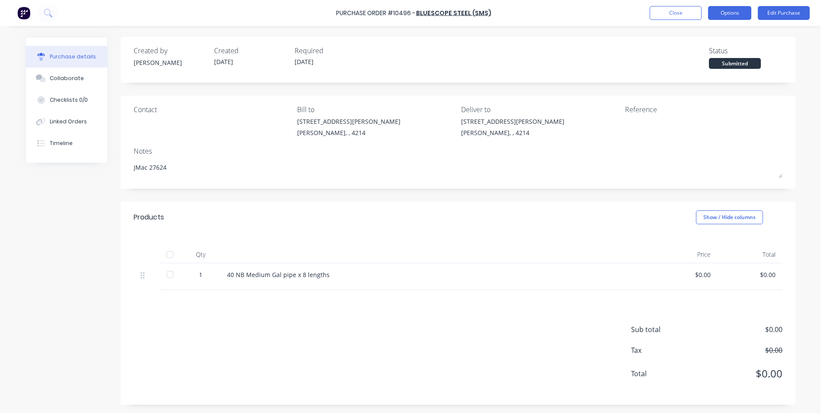
click at [719, 13] on button "Options" at bounding box center [729, 13] width 43 height 14
click at [787, 14] on button "Edit Purchase" at bounding box center [784, 13] width 52 height 14
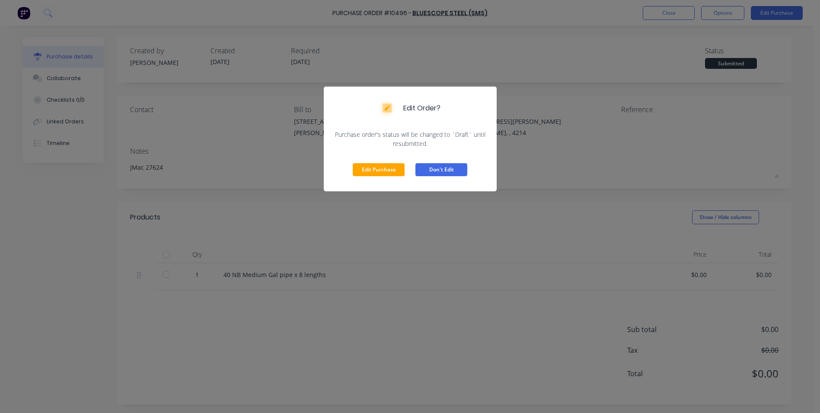
click at [437, 164] on button "Don't Edit" at bounding box center [442, 169] width 52 height 13
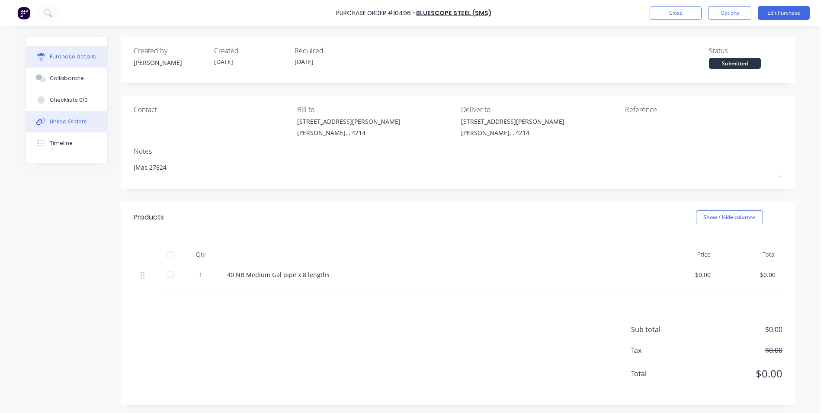
click at [60, 122] on div "Linked Orders" at bounding box center [68, 122] width 37 height 8
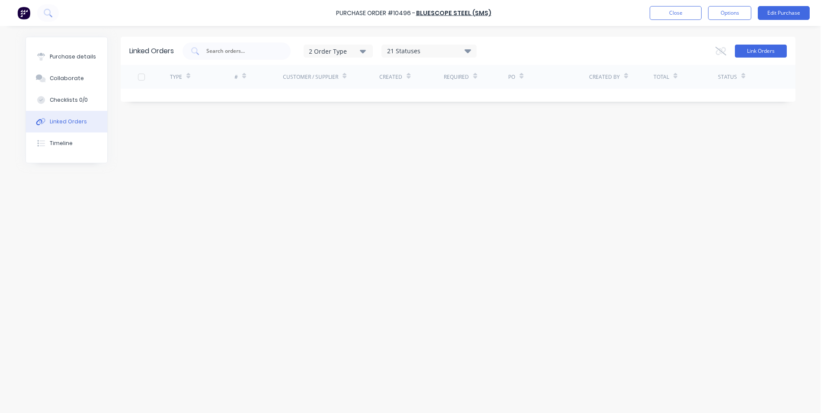
click at [774, 50] on button "Link Orders" at bounding box center [761, 51] width 52 height 13
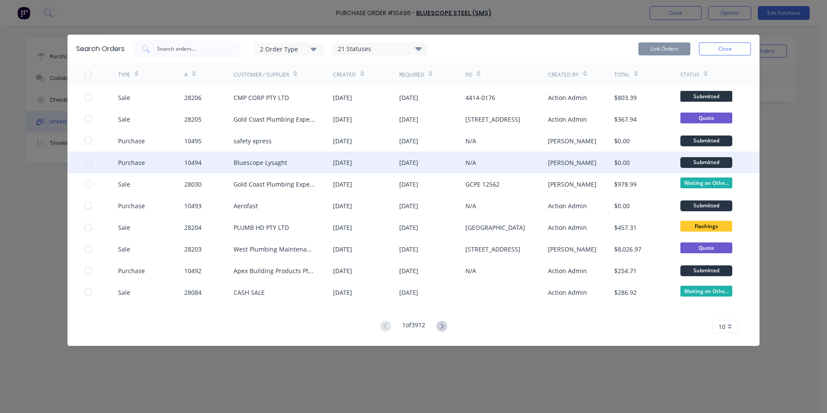
click at [89, 161] on div at bounding box center [88, 162] width 17 height 17
click at [681, 46] on button "Link Orders" at bounding box center [664, 48] width 52 height 13
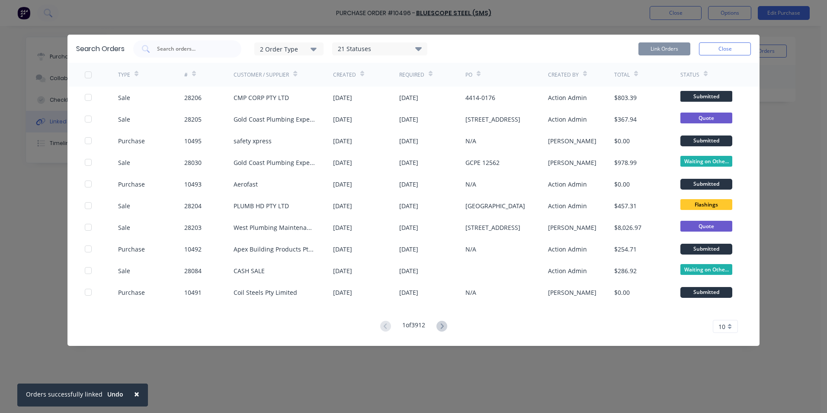
click at [134, 392] on span "×" at bounding box center [136, 393] width 5 height 12
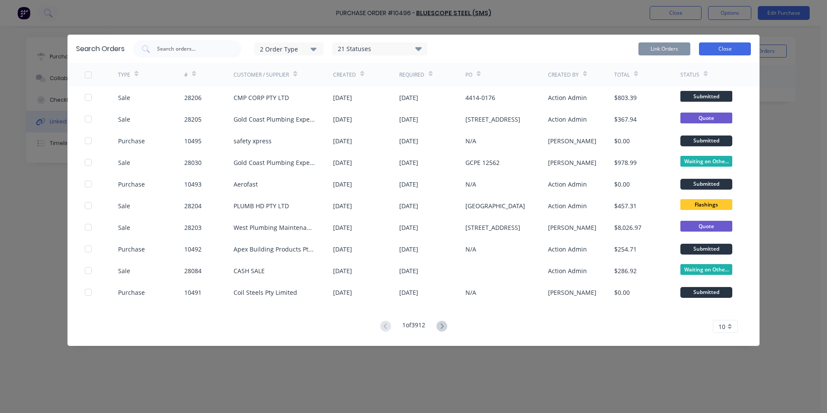
click at [704, 50] on button "Close" at bounding box center [725, 48] width 52 height 13
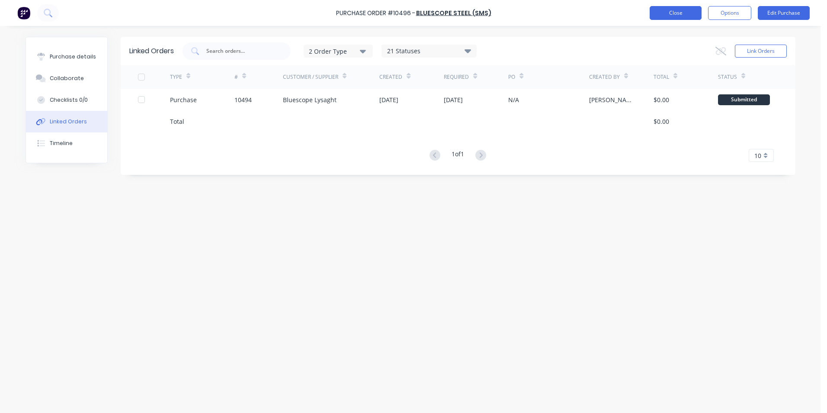
click at [662, 11] on button "Close" at bounding box center [675, 13] width 52 height 14
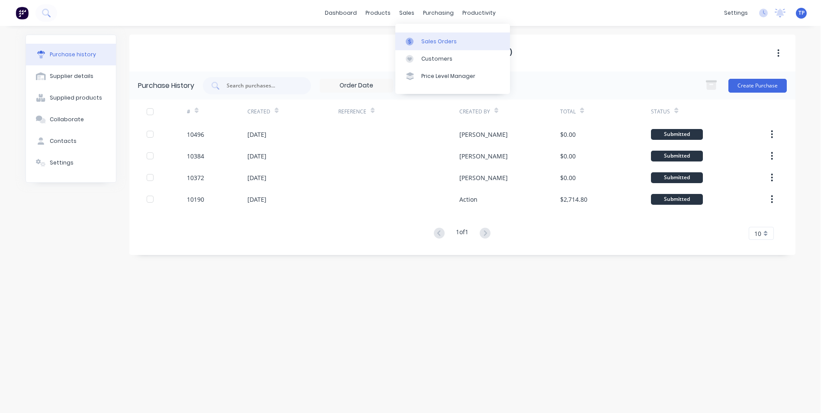
click at [438, 40] on div "Sales Orders" at bounding box center [438, 42] width 35 height 8
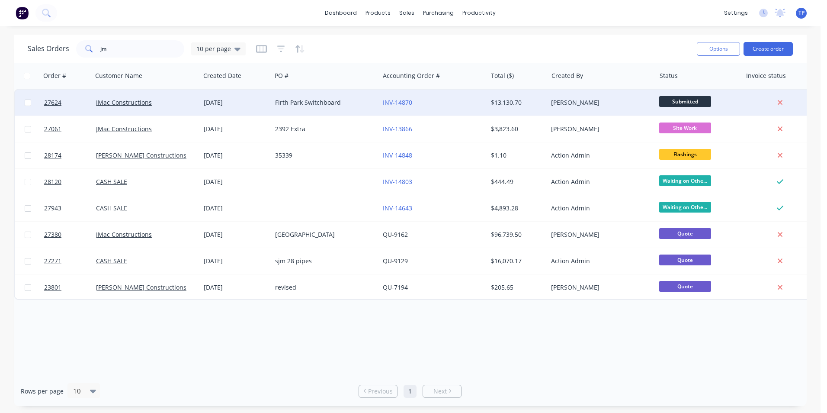
click at [365, 102] on div "Firth Park Switchboard" at bounding box center [323, 102] width 96 height 9
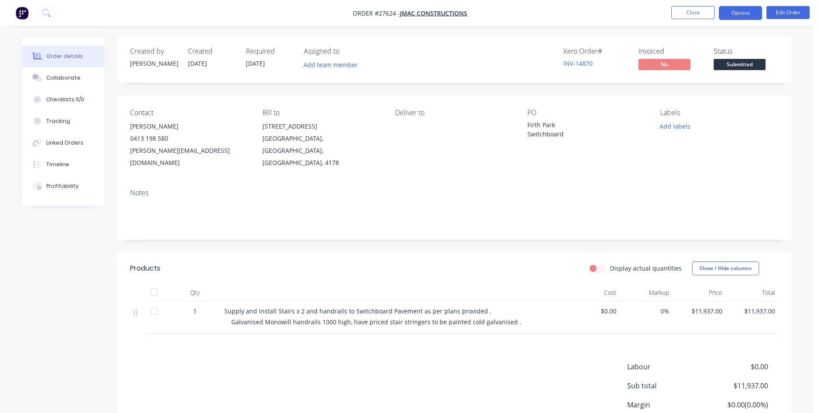
click at [751, 10] on button "Options" at bounding box center [740, 13] width 43 height 14
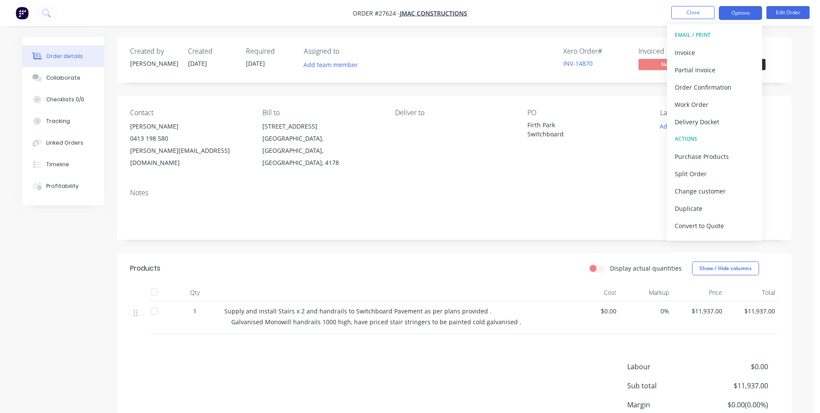
click at [751, 10] on button "Options" at bounding box center [740, 13] width 43 height 14
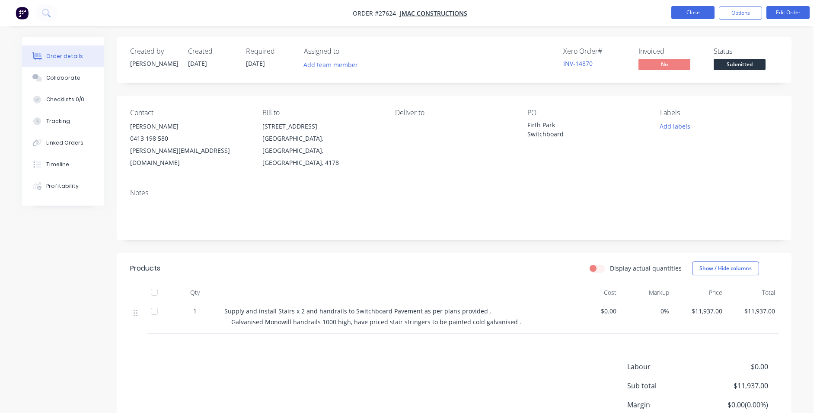
click at [688, 11] on button "Close" at bounding box center [693, 12] width 43 height 13
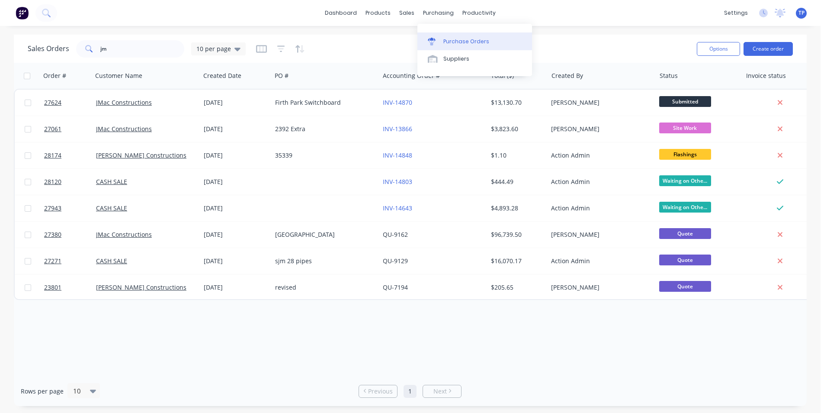
click at [451, 42] on div "Purchase Orders" at bounding box center [466, 42] width 46 height 8
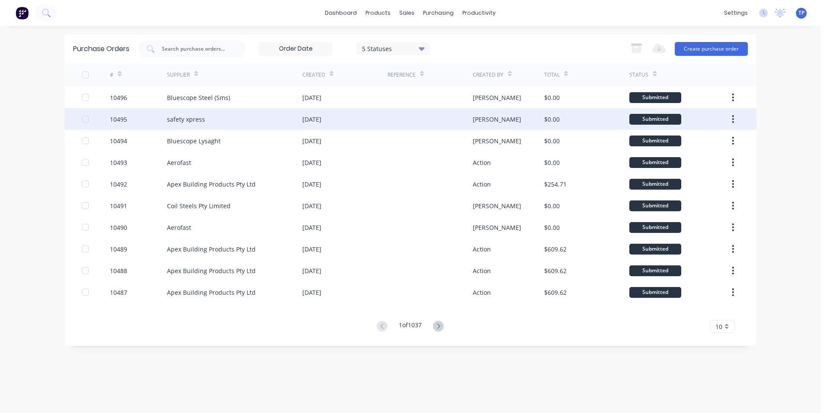
click at [227, 118] on div "safety xpress" at bounding box center [234, 119] width 135 height 22
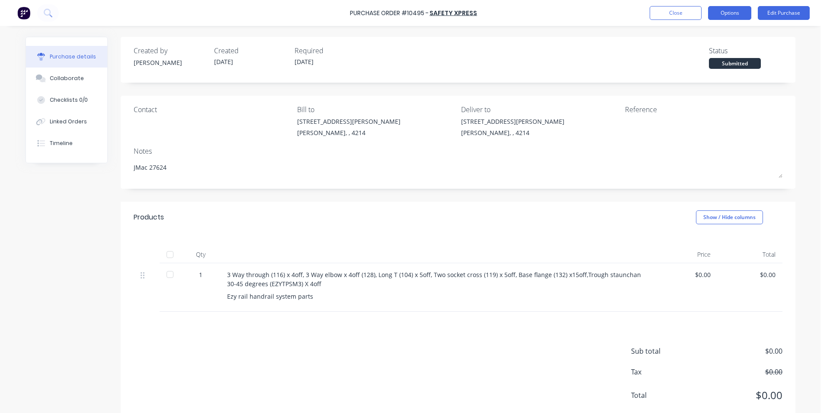
click at [719, 7] on button "Options" at bounding box center [729, 13] width 43 height 14
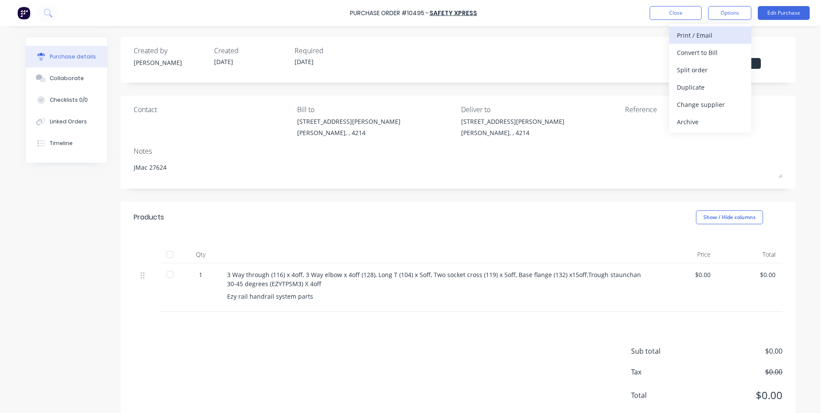
click at [689, 37] on div "Print / Email" at bounding box center [710, 35] width 67 height 13
click at [687, 72] on div "Without pricing" at bounding box center [710, 70] width 67 height 13
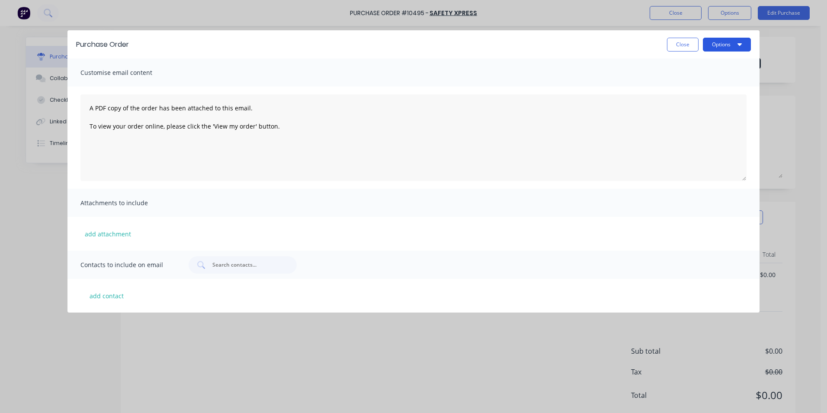
click at [712, 45] on button "Options" at bounding box center [727, 45] width 48 height 14
click at [688, 63] on div "Print" at bounding box center [709, 66] width 67 height 13
click at [684, 43] on button "Close" at bounding box center [683, 45] width 32 height 14
type textarea "x"
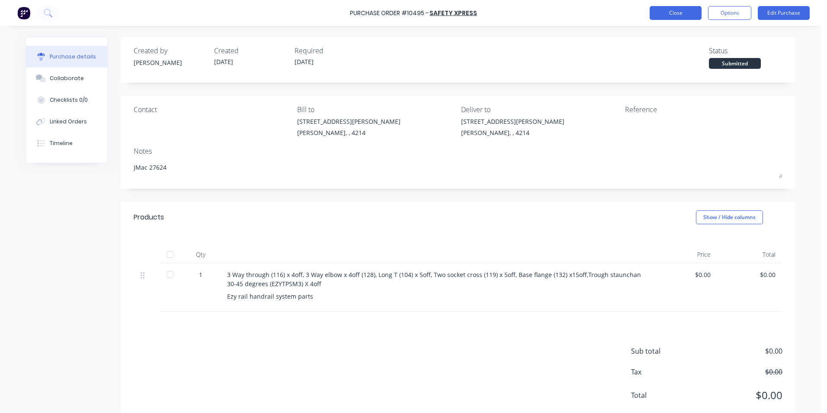
click at [662, 11] on button "Close" at bounding box center [675, 13] width 52 height 14
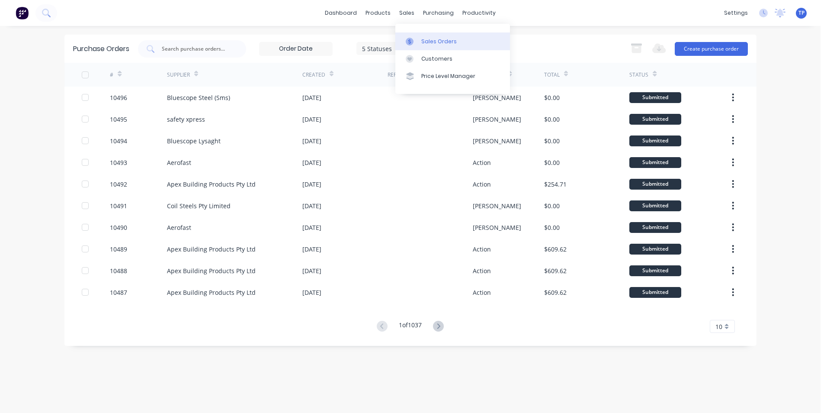
click at [425, 41] on div "Sales Orders" at bounding box center [438, 42] width 35 height 8
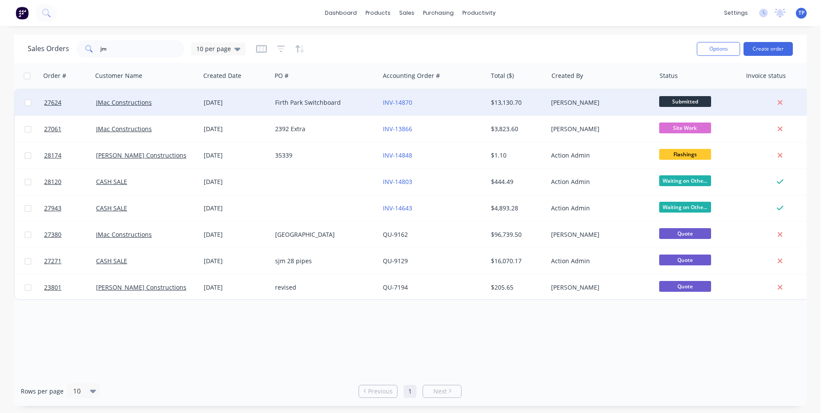
click at [350, 102] on div "Firth Park Switchboard" at bounding box center [323, 102] width 96 height 9
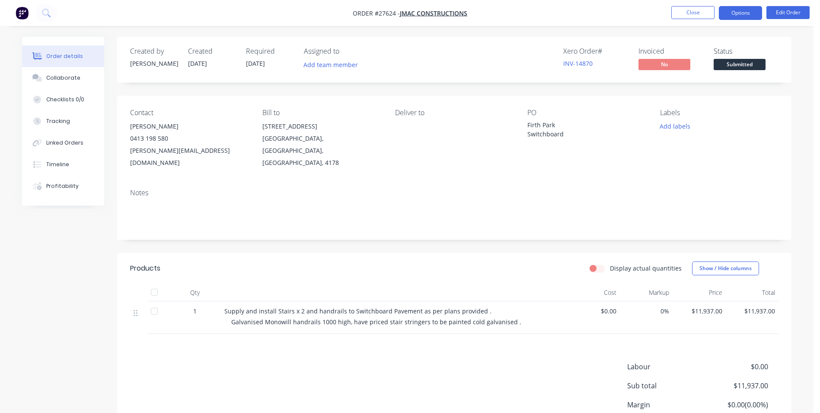
click at [733, 16] on button "Options" at bounding box center [740, 13] width 43 height 14
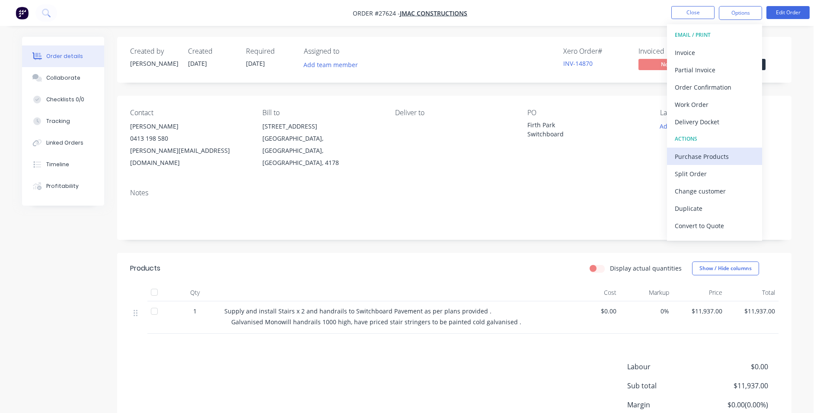
click at [686, 154] on div "Purchase Products" at bounding box center [715, 156] width 80 height 13
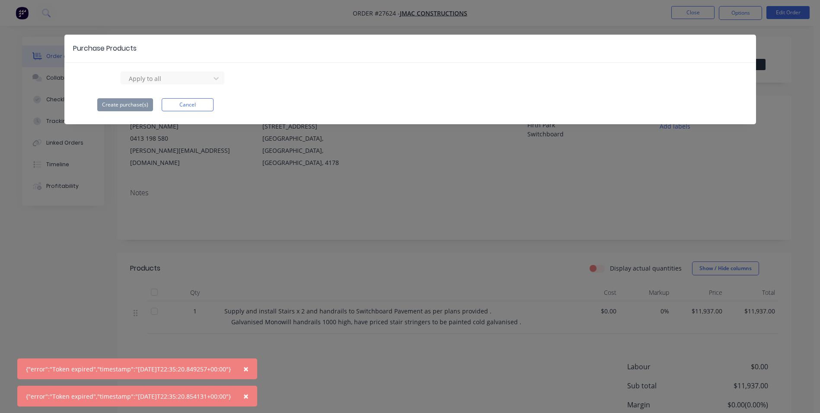
click at [249, 369] on span "×" at bounding box center [245, 368] width 5 height 12
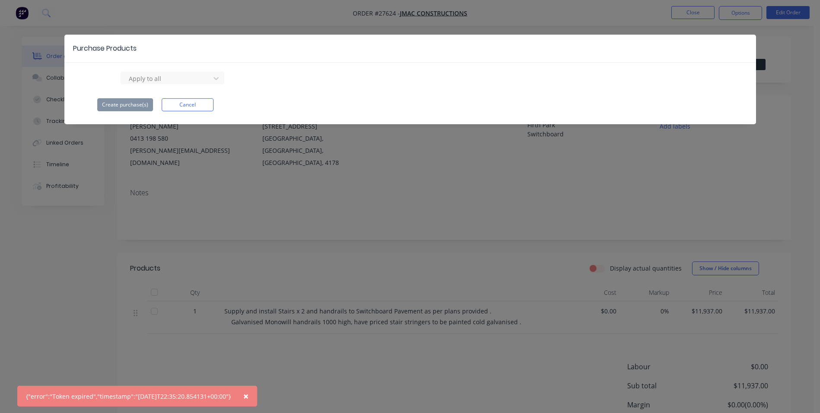
click at [257, 392] on button "×" at bounding box center [246, 395] width 22 height 21
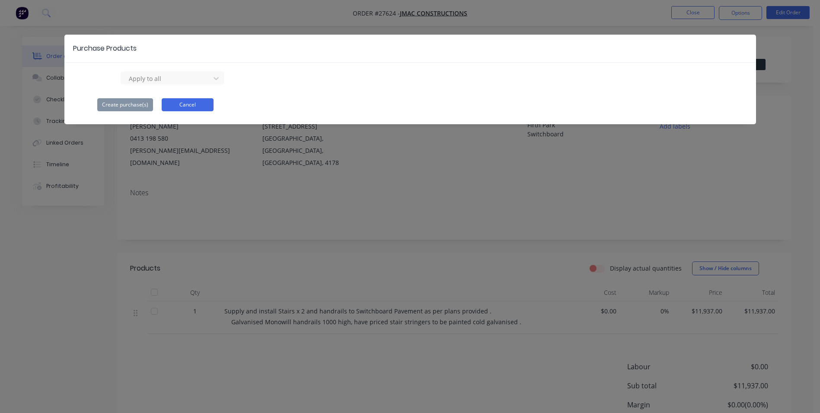
click at [180, 102] on button "Cancel" at bounding box center [188, 104] width 52 height 13
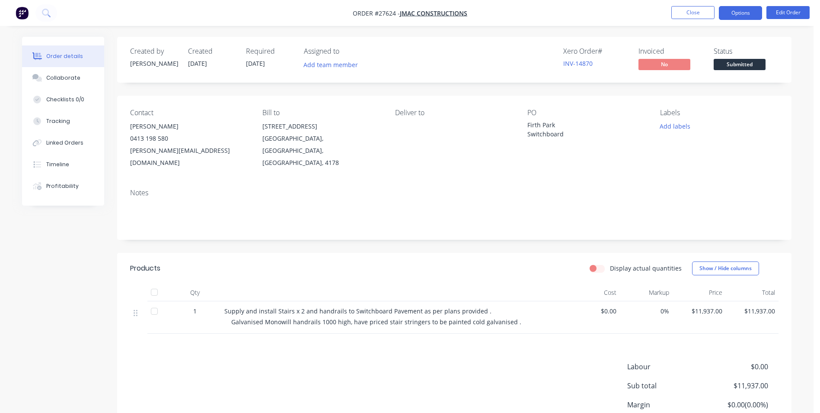
click at [732, 9] on button "Options" at bounding box center [740, 13] width 43 height 14
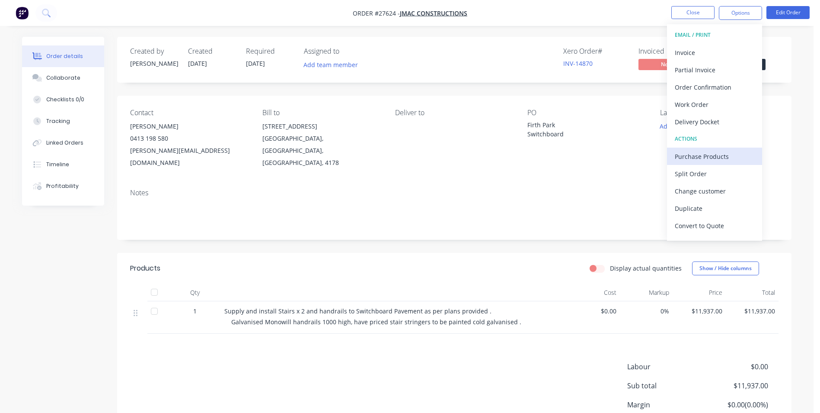
click at [718, 154] on div "Purchase Products" at bounding box center [715, 156] width 80 height 13
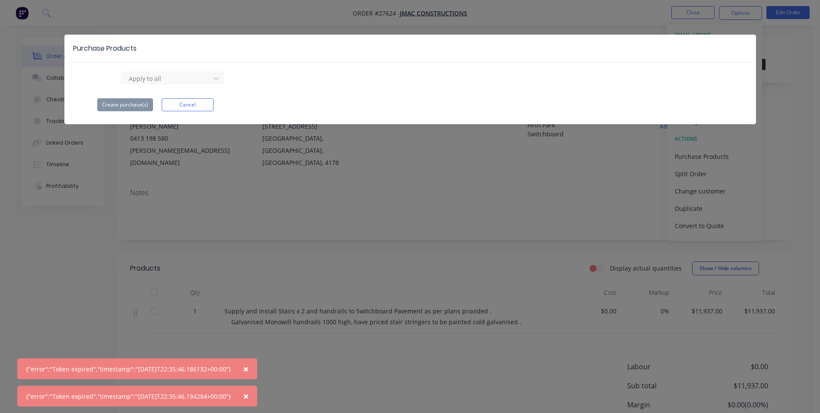
click at [796, 57] on div "Purchase Products Apply to all Create purchase(s) Cancel" at bounding box center [410, 206] width 820 height 413
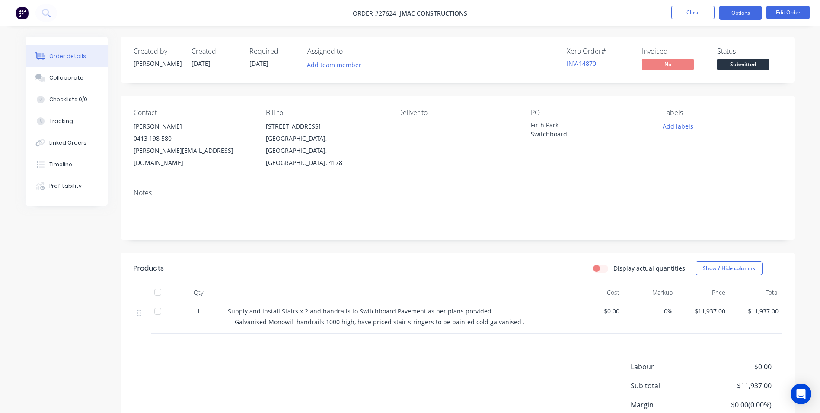
click at [724, 15] on button "Options" at bounding box center [740, 13] width 43 height 14
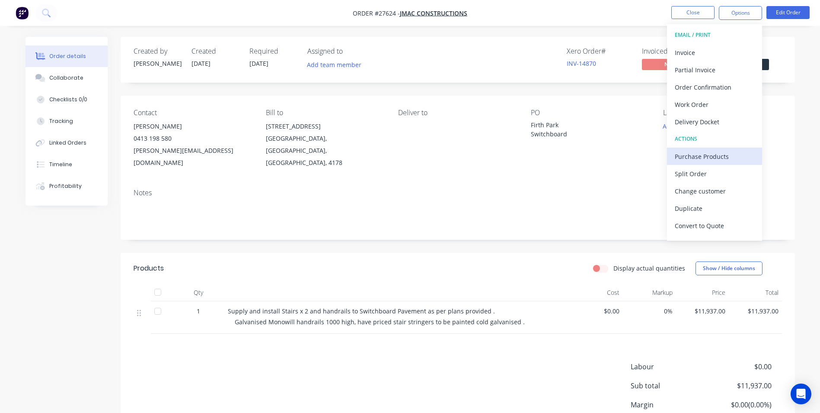
click at [684, 155] on div "Purchase Products" at bounding box center [715, 156] width 80 height 13
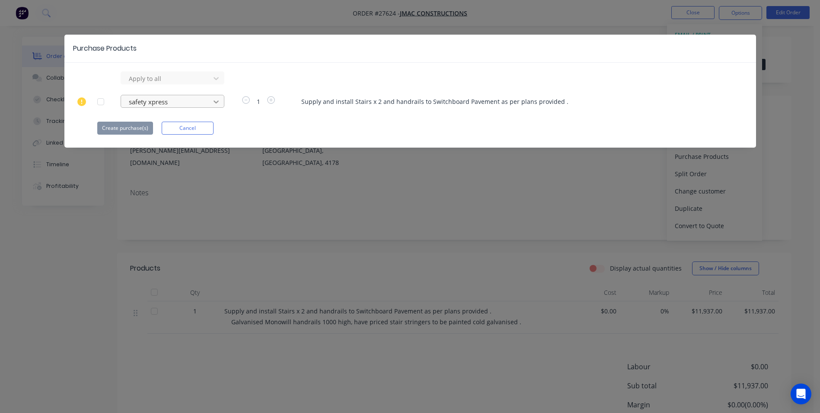
click at [215, 83] on icon at bounding box center [216, 78] width 9 height 9
click at [190, 127] on button "Cancel" at bounding box center [188, 128] width 52 height 13
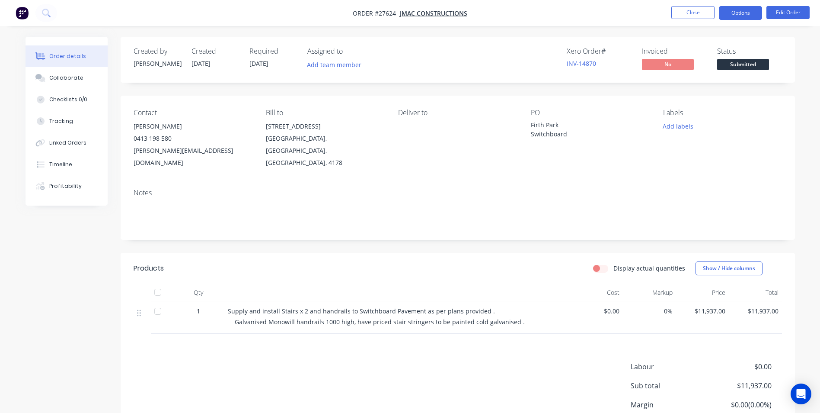
click at [726, 12] on button "Options" at bounding box center [740, 13] width 43 height 14
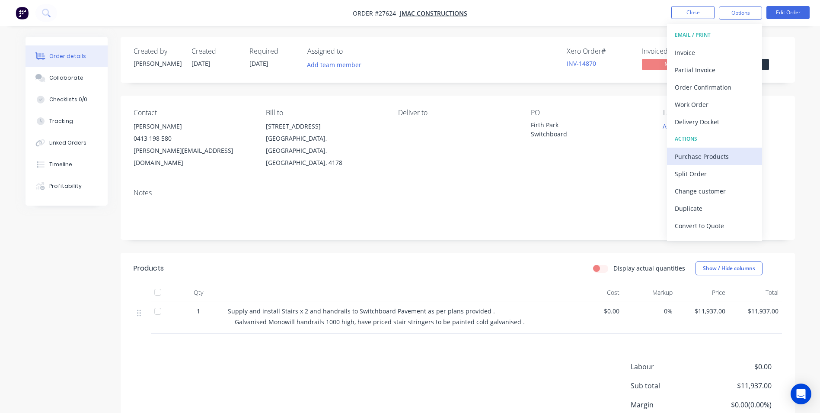
click at [707, 153] on div "Purchase Products" at bounding box center [715, 156] width 80 height 13
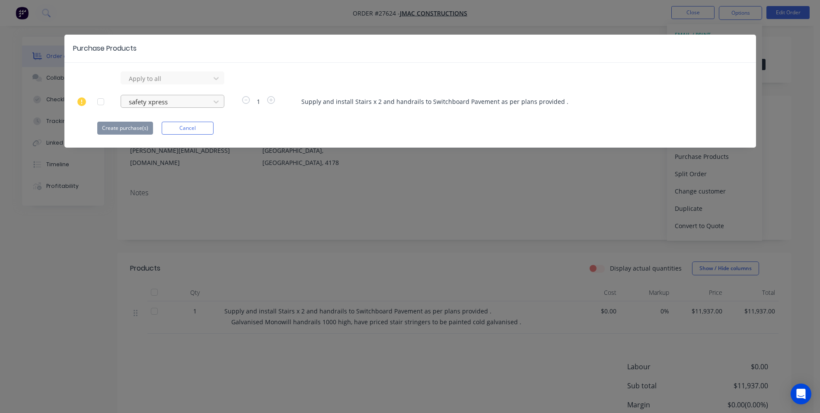
click at [186, 84] on div at bounding box center [167, 78] width 78 height 11
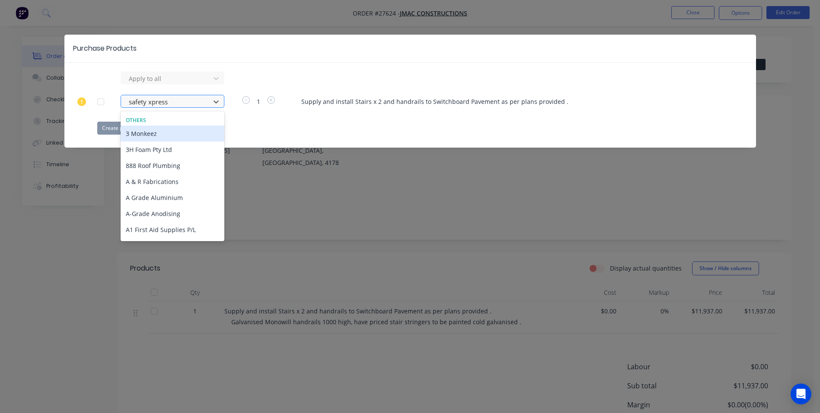
click at [187, 101] on div at bounding box center [167, 101] width 78 height 11
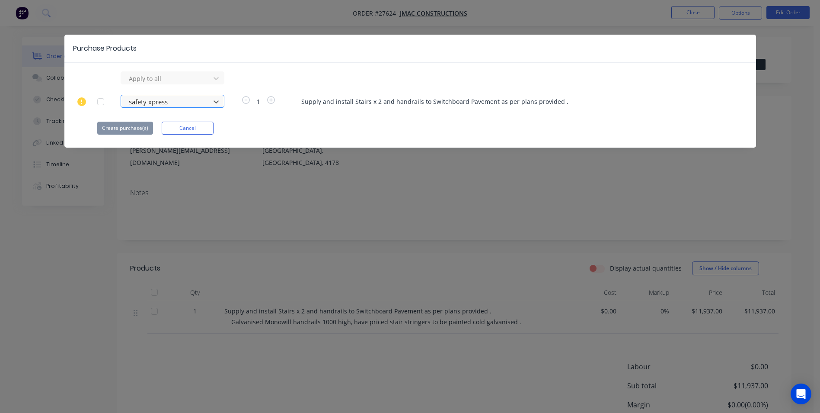
click at [187, 101] on div at bounding box center [167, 101] width 78 height 11
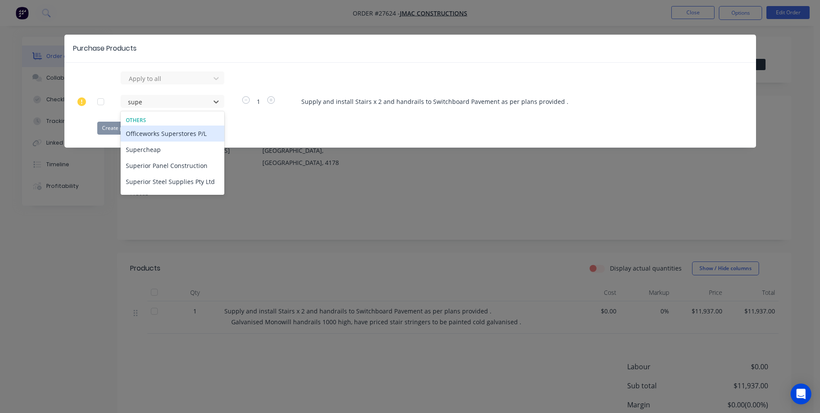
type input "super"
click at [164, 181] on div "Superior Steel Supplies Pty Ltd" at bounding box center [173, 181] width 104 height 16
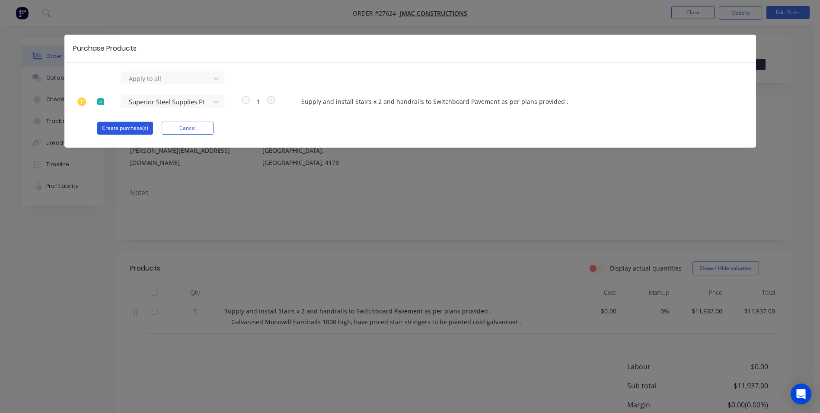
click at [128, 128] on button "Create purchase(s)" at bounding box center [125, 128] width 56 height 13
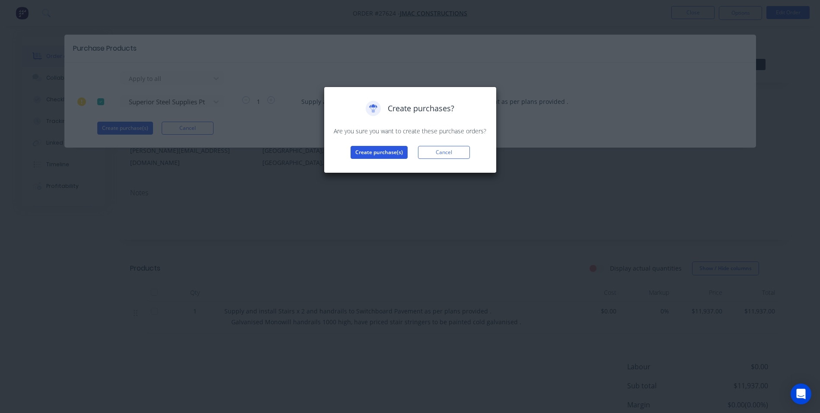
click at [384, 153] on button "Create purchase(s)" at bounding box center [379, 152] width 57 height 13
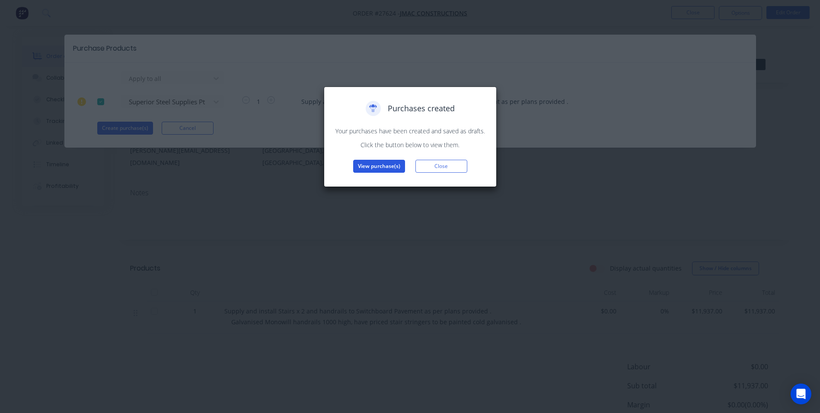
click at [369, 164] on button "View purchase(s)" at bounding box center [379, 166] width 52 height 13
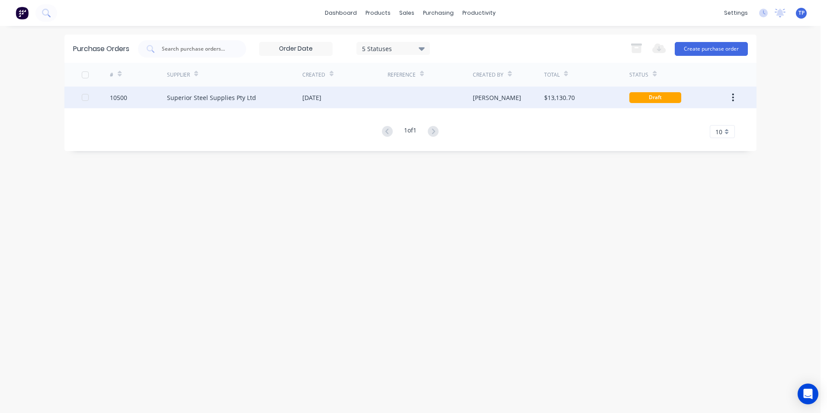
click at [298, 91] on div "Superior Steel Supplies Pty Ltd" at bounding box center [234, 97] width 135 height 22
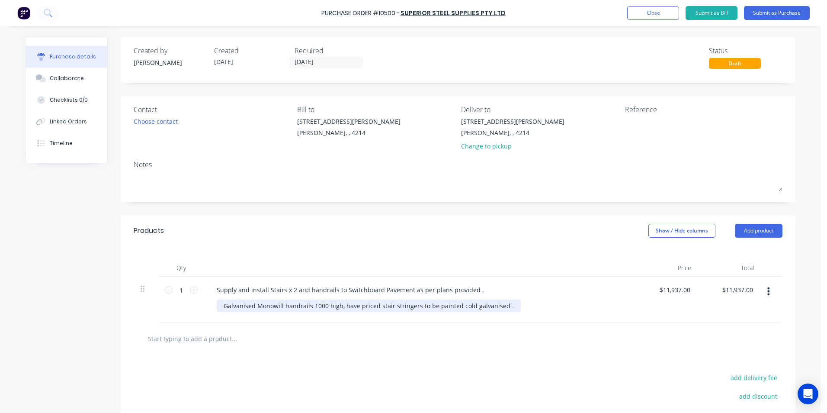
click at [500, 306] on div "Galvanised Monowill handrails 1000 high, have priced stair stringers to be pain…" at bounding box center [369, 305] width 304 height 13
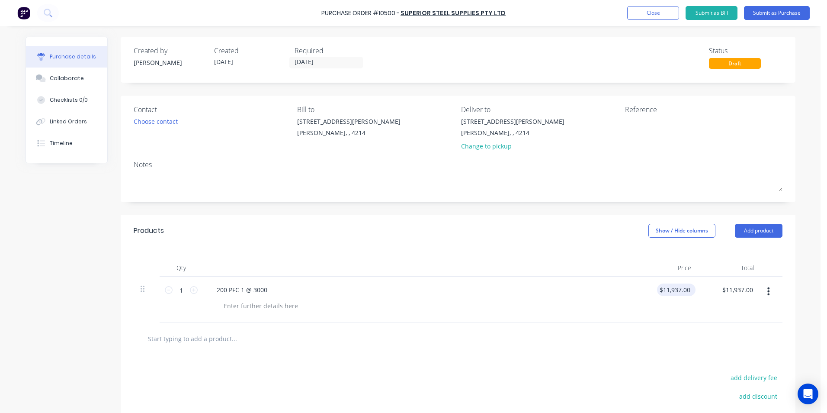
click at [688, 286] on div "$11,937.00 $11,937.00" at bounding box center [674, 289] width 35 height 13
click at [686, 288] on input "11937.0000" at bounding box center [674, 289] width 35 height 13
type input "$0.00"
click at [658, 340] on div at bounding box center [458, 337] width 635 height 17
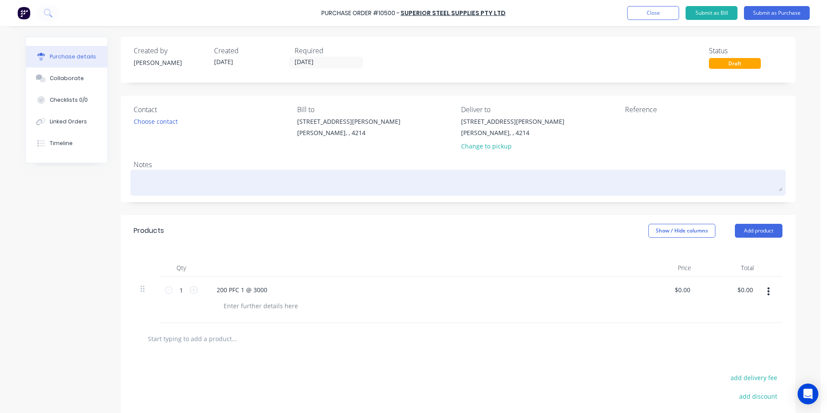
drag, startPoint x: 148, startPoint y: 179, endPoint x: 157, endPoint y: 182, distance: 9.7
click at [149, 179] on textarea at bounding box center [458, 181] width 649 height 19
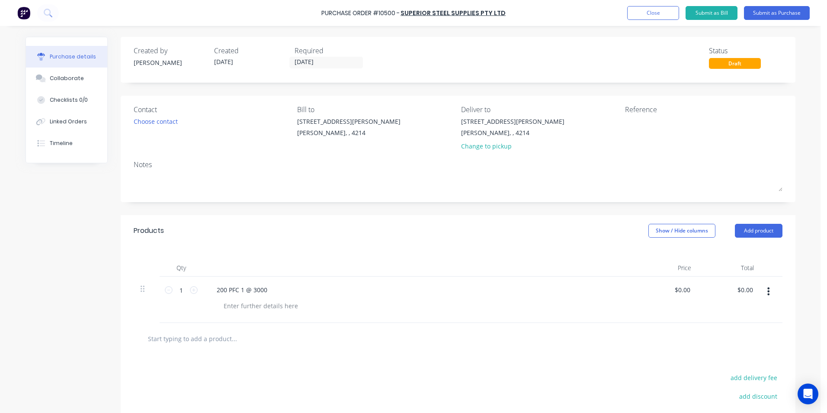
type textarea "x"
type textarea "J"
type textarea "x"
type textarea "JM"
type textarea "x"
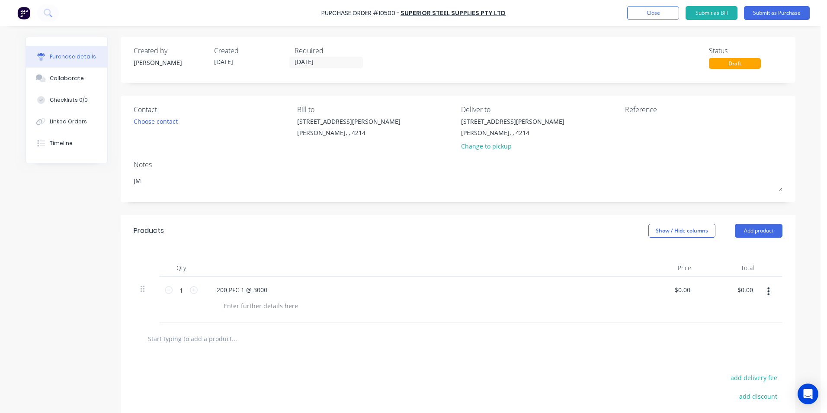
type textarea "JMa"
type textarea "x"
type textarea "JMac"
type textarea "x"
type textarea "JMac-"
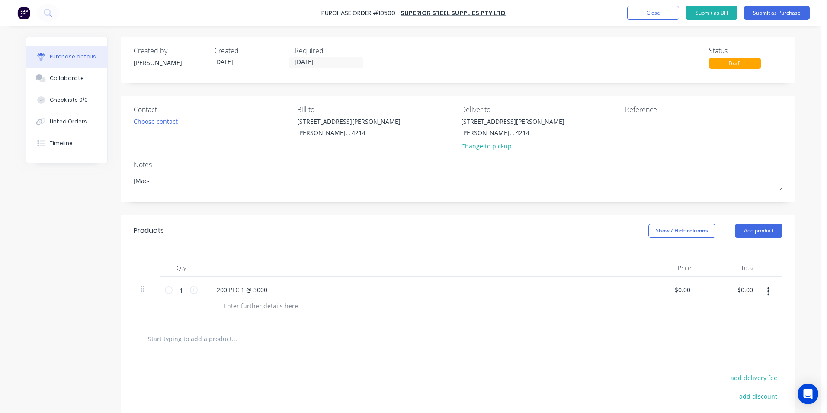
type textarea "x"
type textarea "JMac-"
type textarea "x"
type textarea "JMac- 2"
type textarea "x"
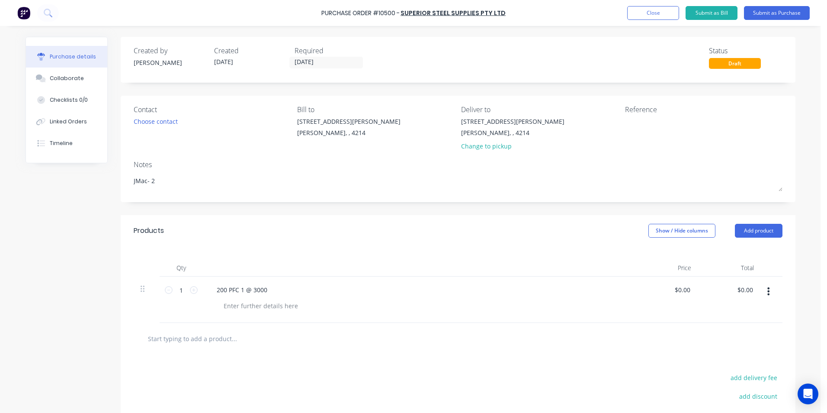
type textarea "JMac- 27"
type textarea "x"
type textarea "JMac- 276"
type textarea "x"
type textarea "JMac- 2762"
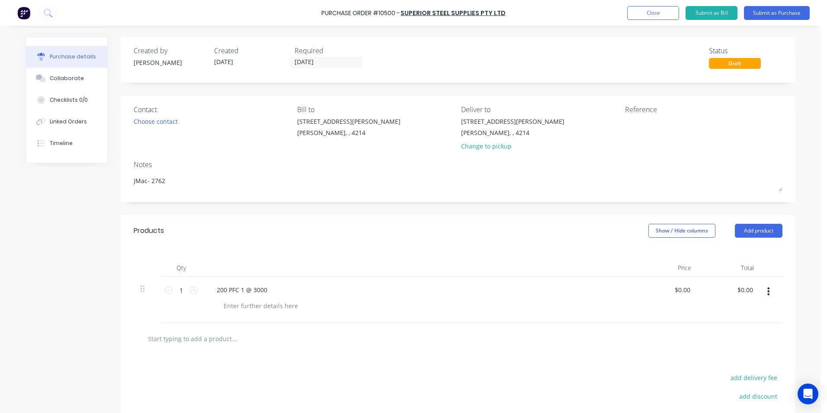
type textarea "x"
type textarea "JMac- 27624"
type textarea "x"
type textarea "JMac- 27624"
click at [780, 10] on button "Submit as Purchase" at bounding box center [777, 13] width 66 height 14
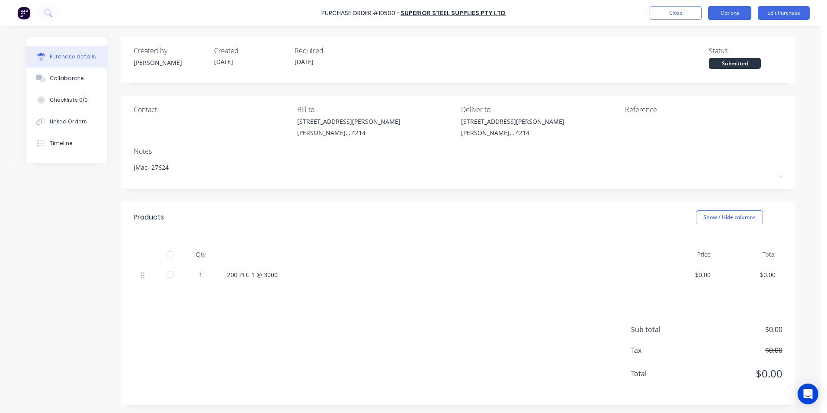
click at [734, 12] on button "Options" at bounding box center [729, 13] width 43 height 14
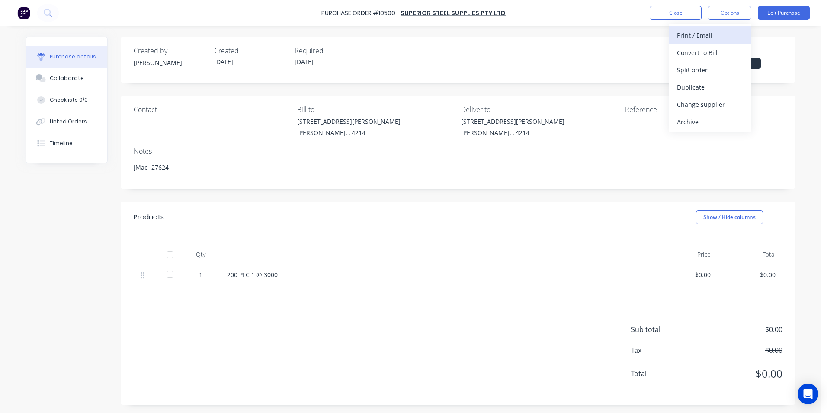
click at [688, 37] on div "Print / Email" at bounding box center [710, 35] width 67 height 13
click at [698, 70] on div "Without pricing" at bounding box center [710, 70] width 67 height 13
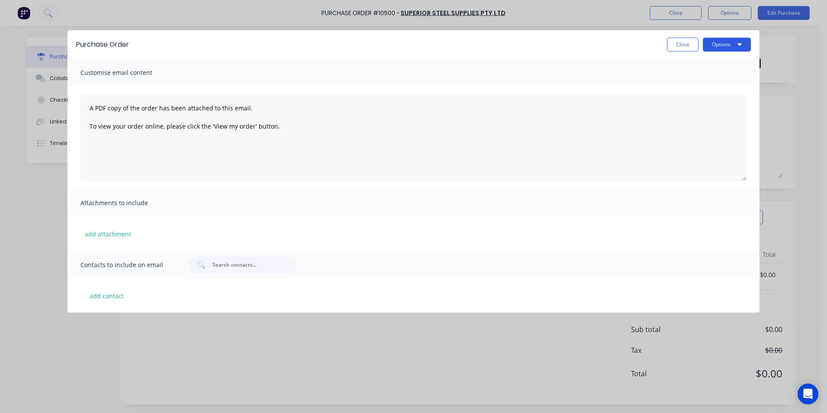
click at [713, 43] on button "Options" at bounding box center [727, 45] width 48 height 14
click at [681, 66] on div "Print" at bounding box center [709, 66] width 67 height 13
click at [679, 45] on button "Close" at bounding box center [683, 45] width 32 height 14
type textarea "x"
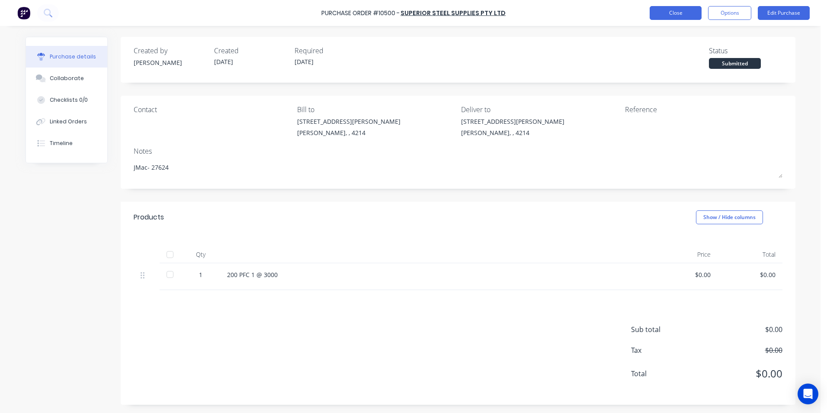
click at [652, 13] on button "Close" at bounding box center [675, 13] width 52 height 14
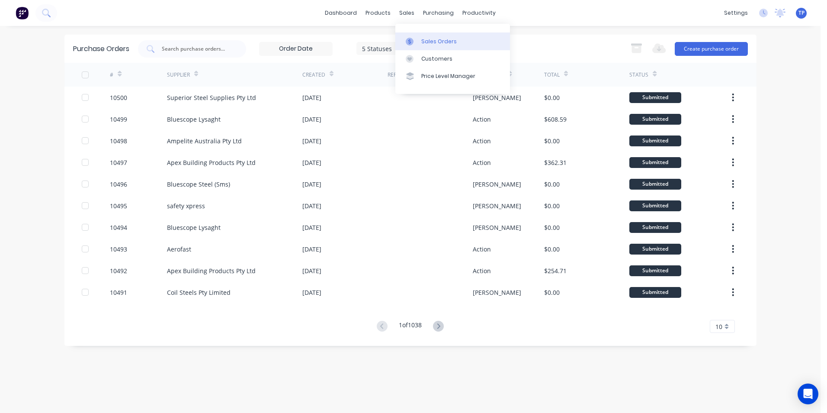
click at [442, 42] on div "Sales Orders" at bounding box center [438, 42] width 35 height 8
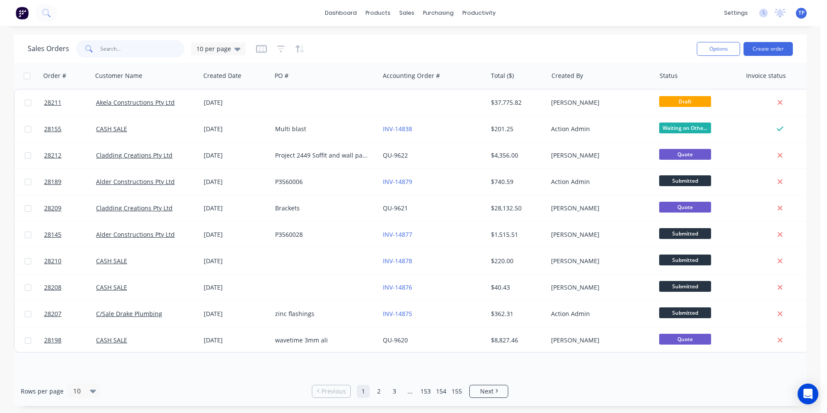
click at [138, 51] on input "text" at bounding box center [142, 48] width 84 height 17
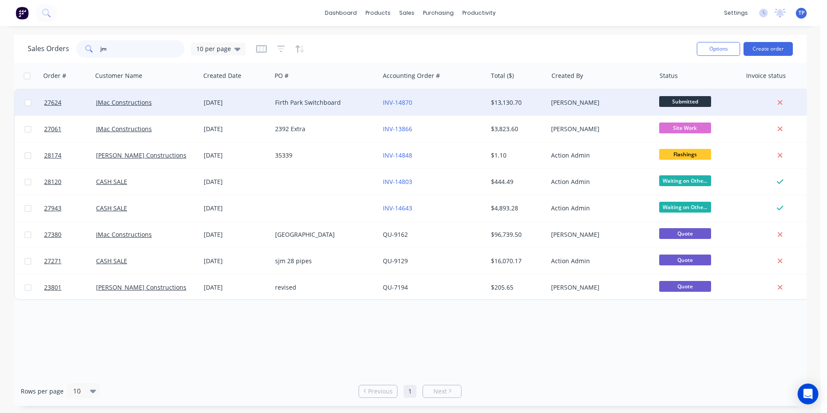
type input "jm"
click at [358, 100] on div "Firth Park Switchboard" at bounding box center [323, 102] width 96 height 9
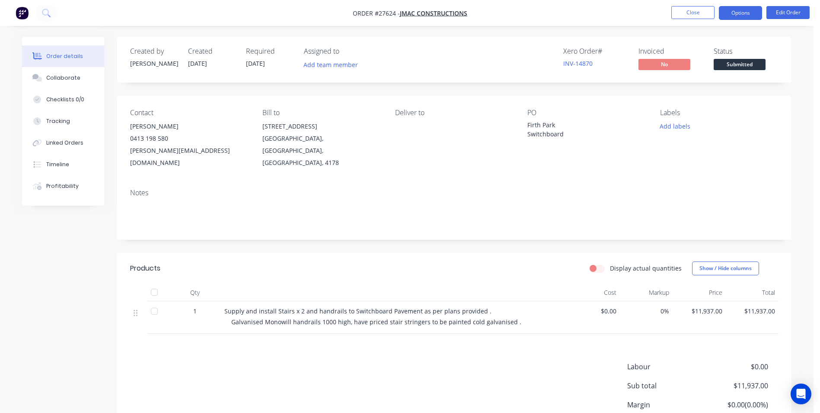
click at [727, 10] on button "Options" at bounding box center [740, 13] width 43 height 14
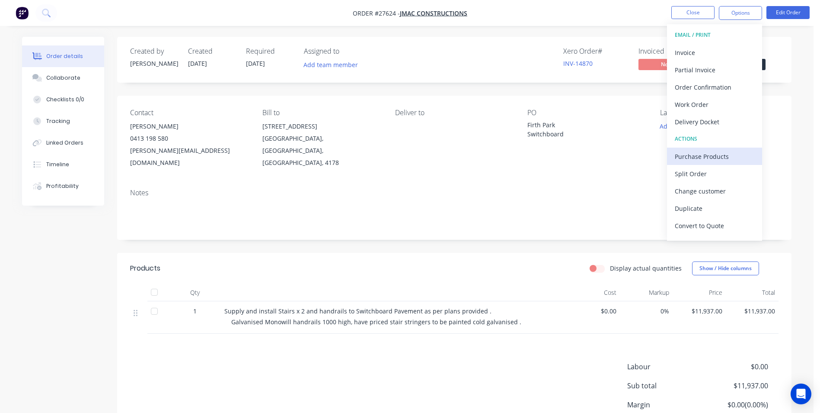
click at [694, 154] on div "Purchase Products" at bounding box center [715, 156] width 80 height 13
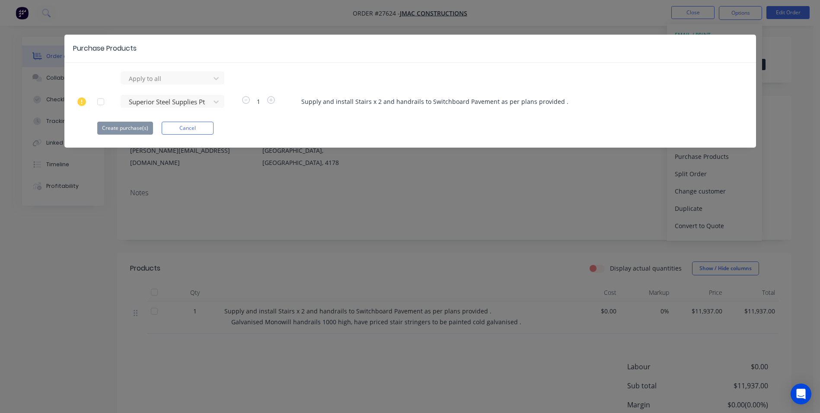
click at [187, 128] on button "Cancel" at bounding box center [188, 128] width 52 height 13
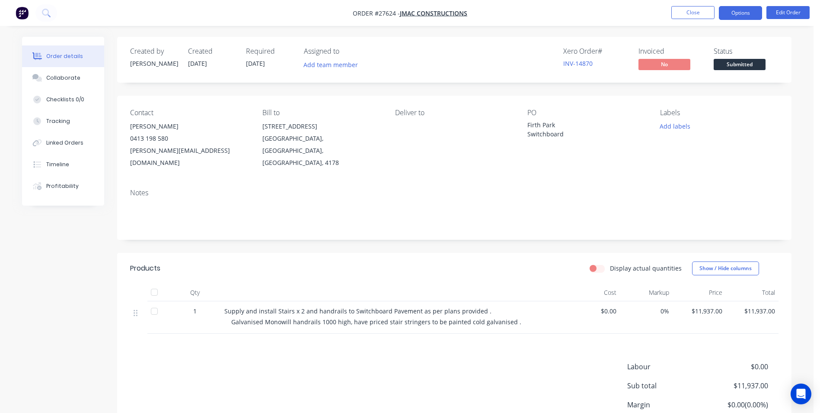
click at [744, 10] on button "Options" at bounding box center [740, 13] width 43 height 14
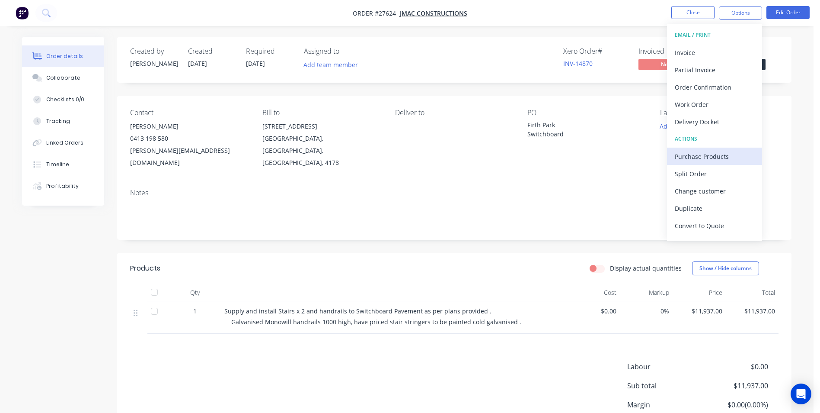
click at [700, 158] on div "Purchase Products" at bounding box center [715, 156] width 80 height 13
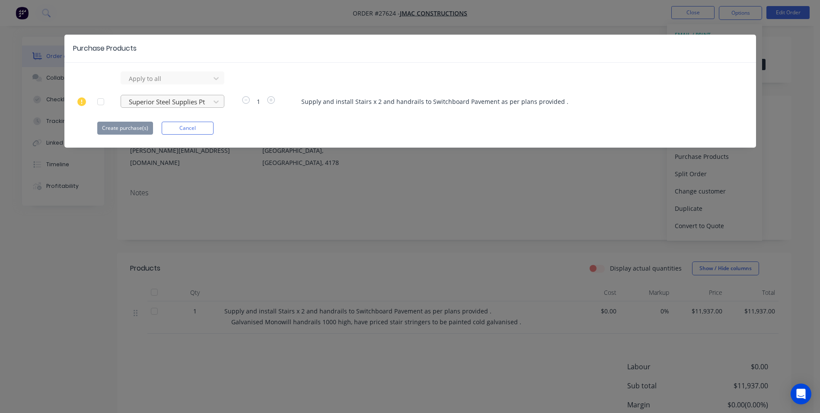
click at [201, 84] on div at bounding box center [167, 78] width 78 height 11
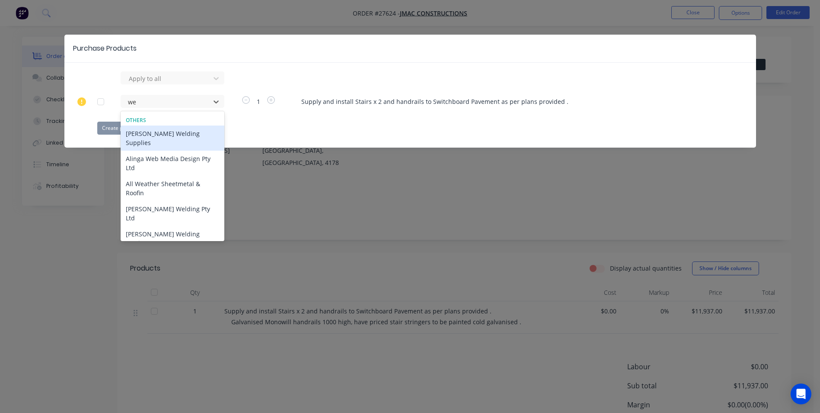
type input "web"
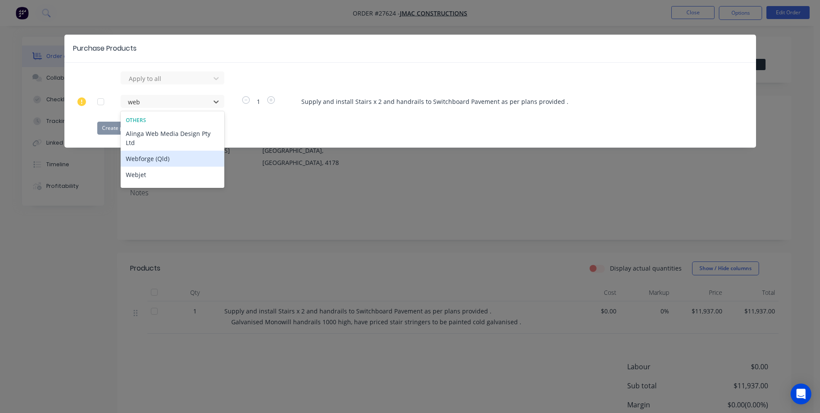
click at [140, 150] on div "Webforge (Qld)" at bounding box center [173, 158] width 104 height 16
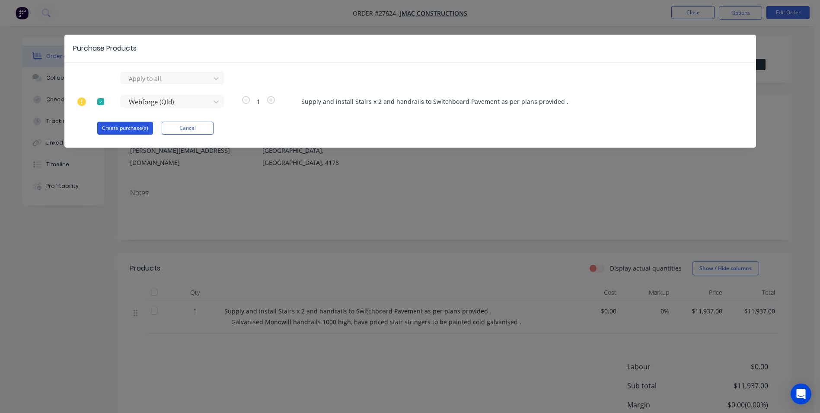
click at [134, 128] on button "Create purchase(s)" at bounding box center [125, 128] width 56 height 13
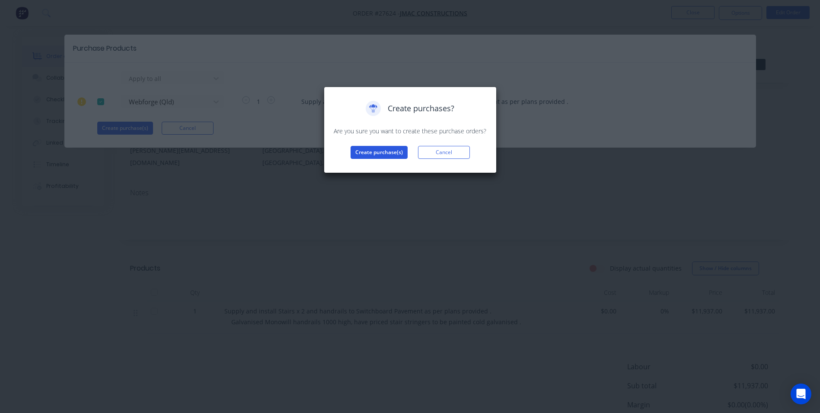
click at [364, 150] on button "Create purchase(s)" at bounding box center [379, 152] width 57 height 13
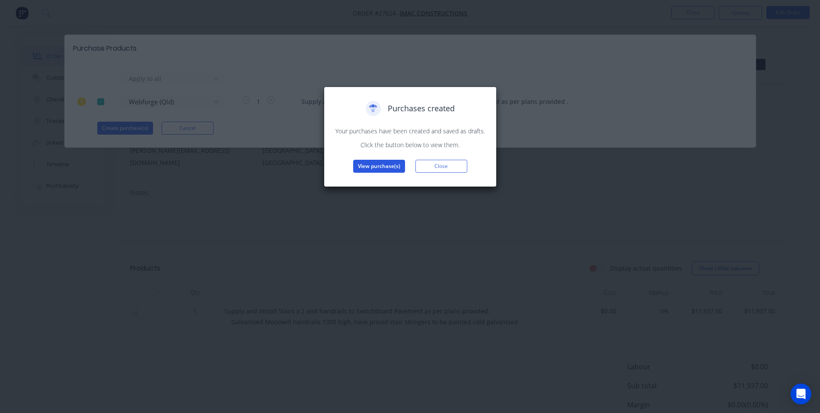
click at [368, 164] on button "View purchase(s)" at bounding box center [379, 166] width 52 height 13
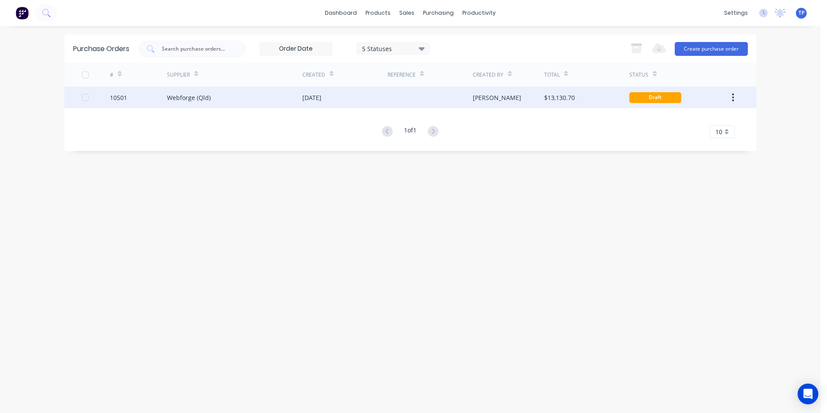
click at [235, 102] on div "Webforge (Qld)" at bounding box center [234, 97] width 135 height 22
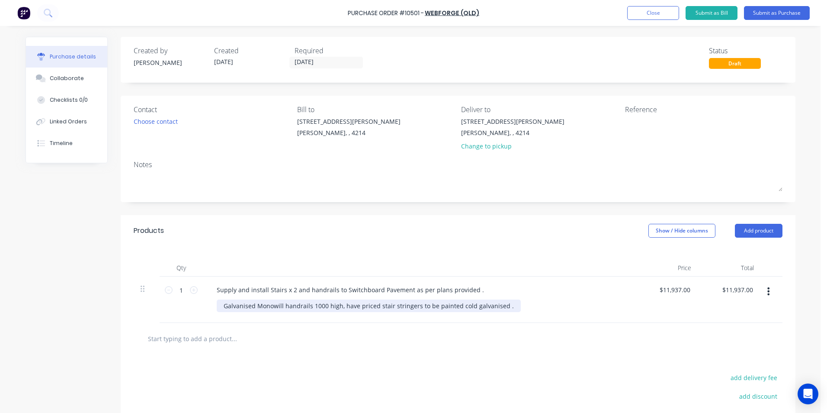
click at [499, 306] on div "Galvanised Monowill handrails 1000 high, have priced stair stringers to be pain…" at bounding box center [369, 305] width 304 height 13
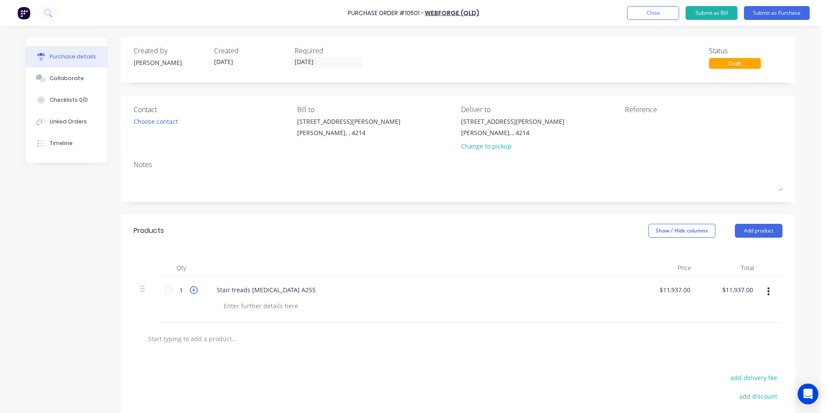
click at [190, 290] on icon at bounding box center [194, 290] width 8 height 8
type input "2"
type input "$23,874.00"
click at [190, 290] on icon at bounding box center [194, 290] width 8 height 8
type input "3"
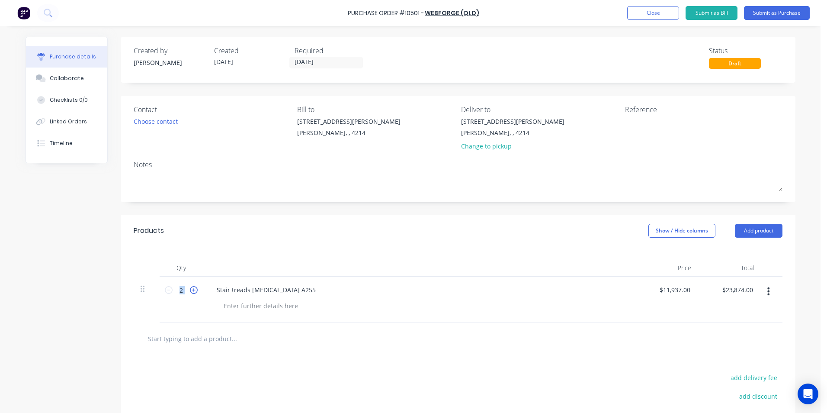
type input "$35,811.00"
click at [190, 290] on icon at bounding box center [194, 290] width 8 height 8
type input "4"
type input "$47,748.00"
click at [190, 290] on icon at bounding box center [194, 290] width 8 height 8
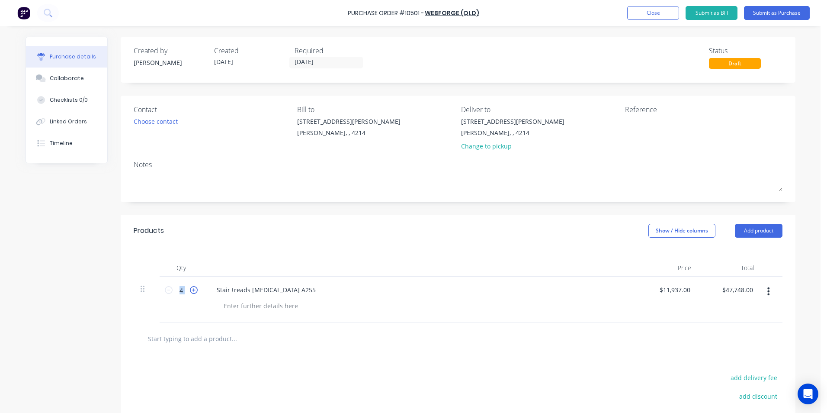
type input "5"
type input "$59,685.00"
click at [190, 290] on icon at bounding box center [194, 290] width 8 height 8
type input "6"
type input "$71,622.00"
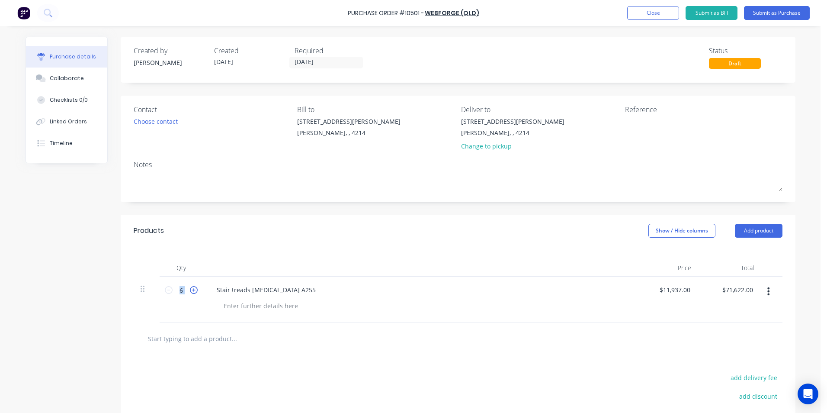
click at [190, 290] on icon at bounding box center [194, 290] width 8 height 8
type input "7"
type input "$83,559.00"
click at [190, 290] on icon at bounding box center [194, 290] width 8 height 8
type input "8"
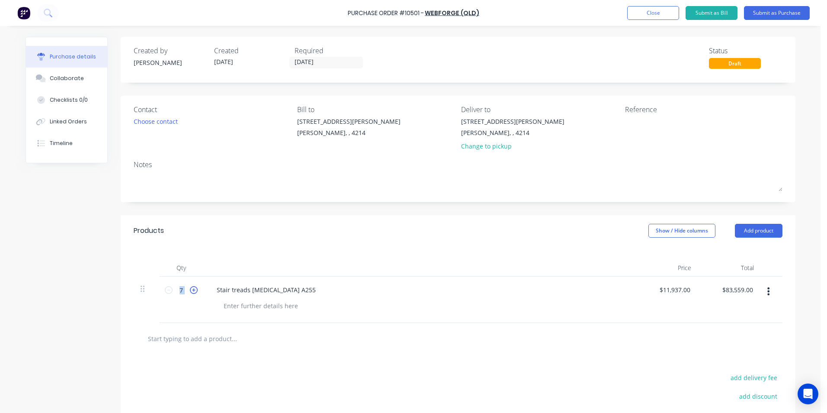
type input "$95,496.00"
click at [688, 290] on input "11937.0000" at bounding box center [674, 289] width 35 height 13
type input "1"
type input "$110.00"
type input "$880.00"
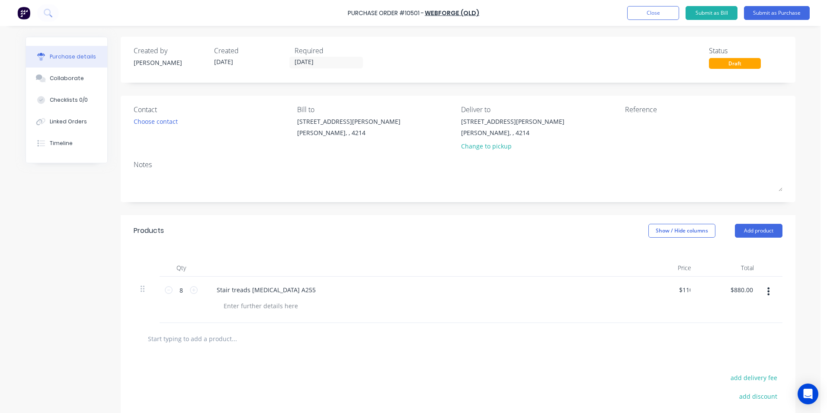
click at [688, 308] on div "$110.00 110" at bounding box center [666, 299] width 63 height 46
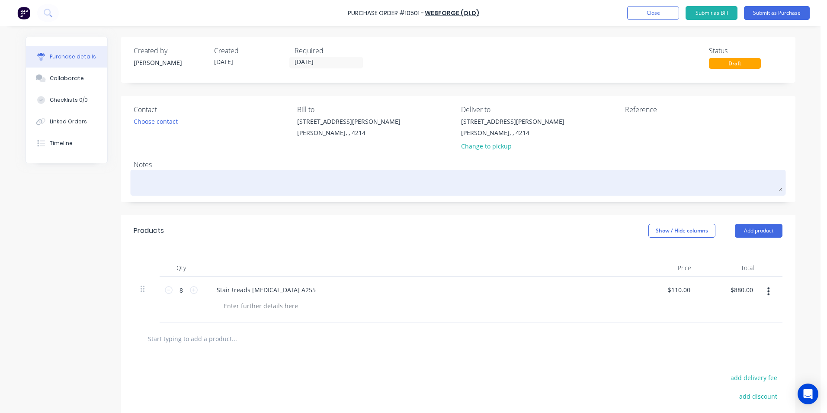
click at [179, 173] on textarea at bounding box center [458, 181] width 649 height 19
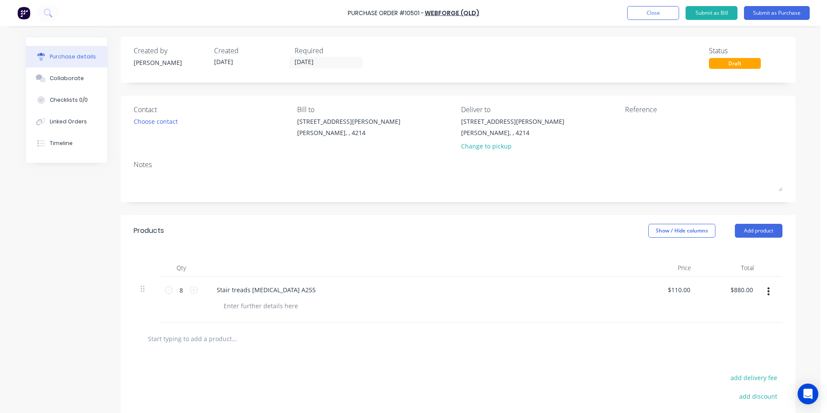
type textarea "x"
type textarea "J"
type textarea "x"
type textarea "JM"
type textarea "x"
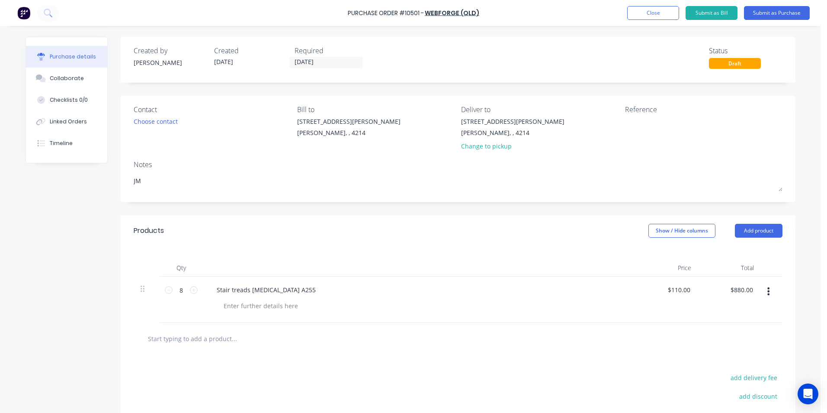
type textarea "JMa"
type textarea "x"
type textarea "JMac"
type textarea "x"
type textarea "JMac"
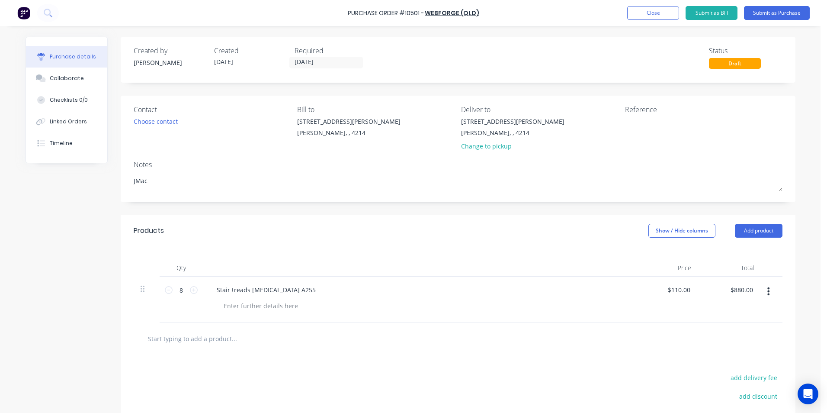
type textarea "x"
type textarea "JMac -"
type textarea "x"
type textarea "JMac -"
type textarea "x"
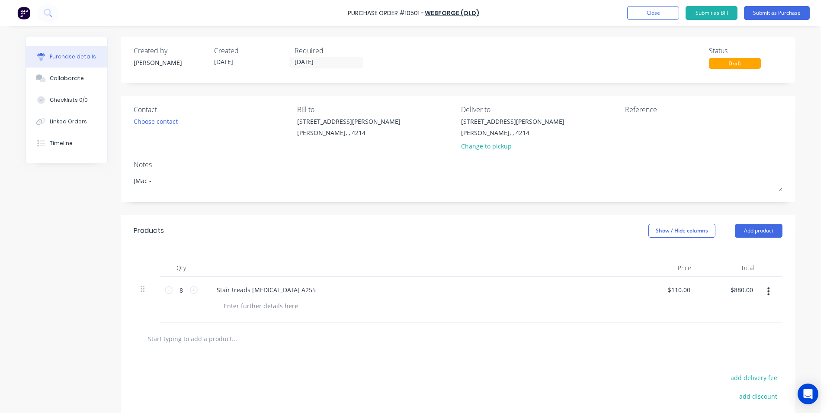
type textarea "JMac - 2"
type textarea "x"
type textarea "JMac - 27"
type textarea "x"
type textarea "JMac - 276"
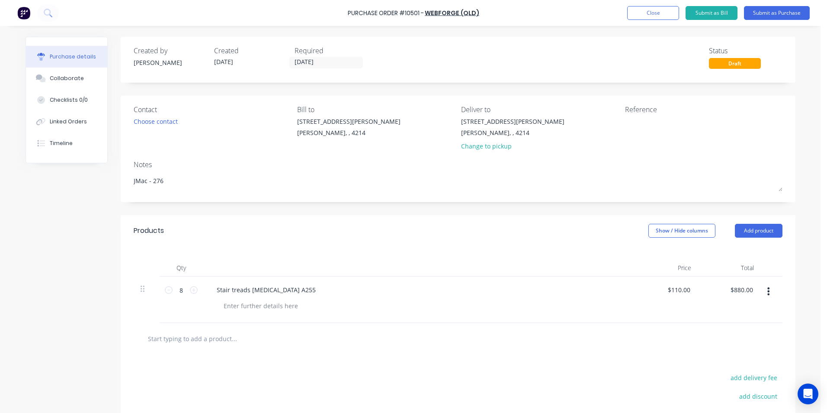
type textarea "x"
type textarea "JMac - 2762"
type textarea "x"
type textarea "JMac - 27624"
type textarea "x"
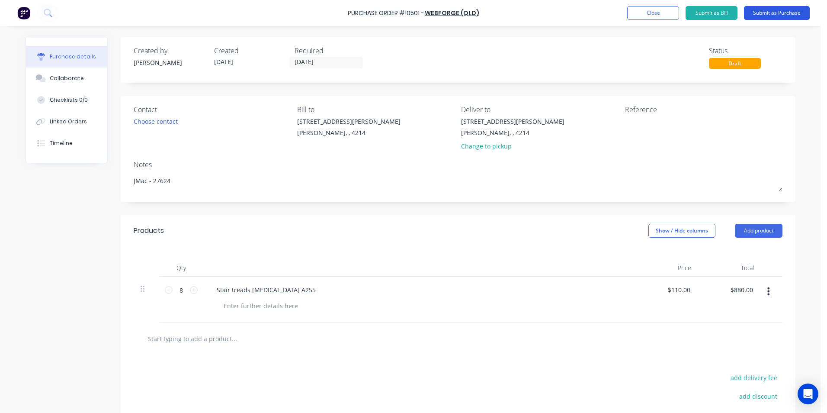
type textarea "JMac - 27624"
click at [769, 13] on button "Submit as Purchase" at bounding box center [777, 13] width 66 height 14
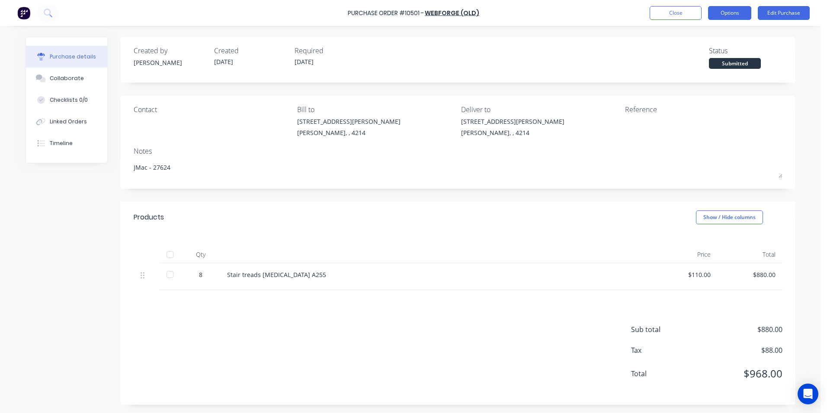
click at [722, 15] on button "Options" at bounding box center [729, 13] width 43 height 14
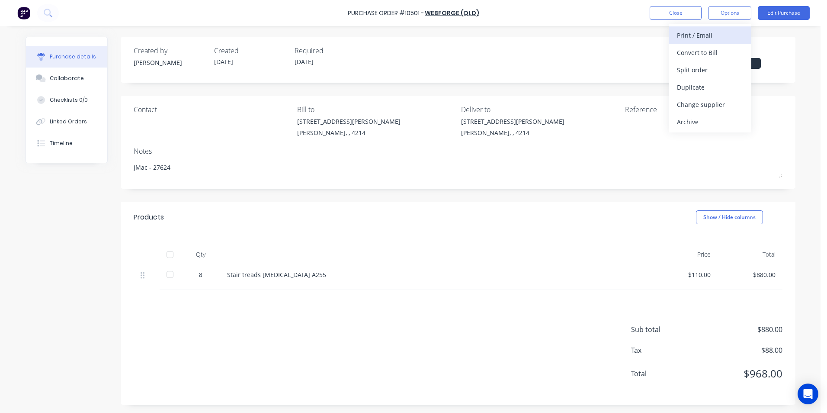
click at [706, 35] on div "Print / Email" at bounding box center [710, 35] width 67 height 13
click at [698, 69] on div "Without pricing" at bounding box center [710, 70] width 67 height 13
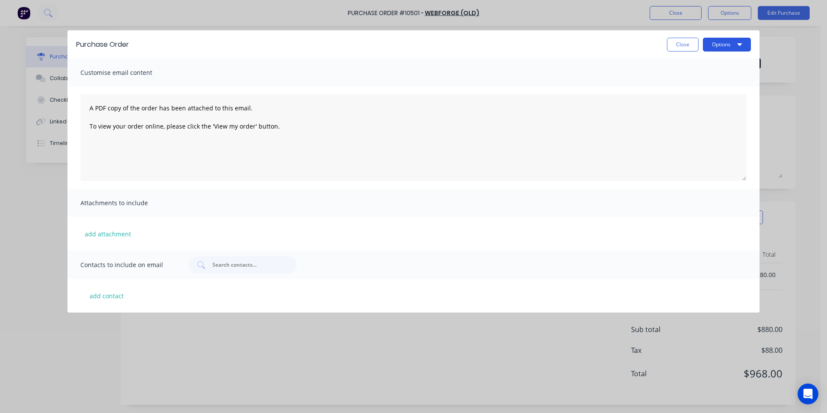
click at [720, 42] on button "Options" at bounding box center [727, 45] width 48 height 14
click at [703, 66] on div "Print" at bounding box center [709, 66] width 67 height 13
click at [677, 45] on button "Close" at bounding box center [683, 45] width 32 height 14
type textarea "x"
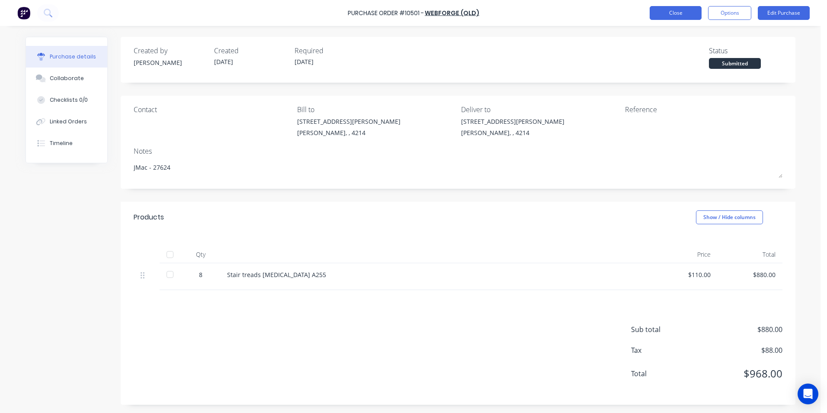
click at [659, 9] on button "Close" at bounding box center [675, 13] width 52 height 14
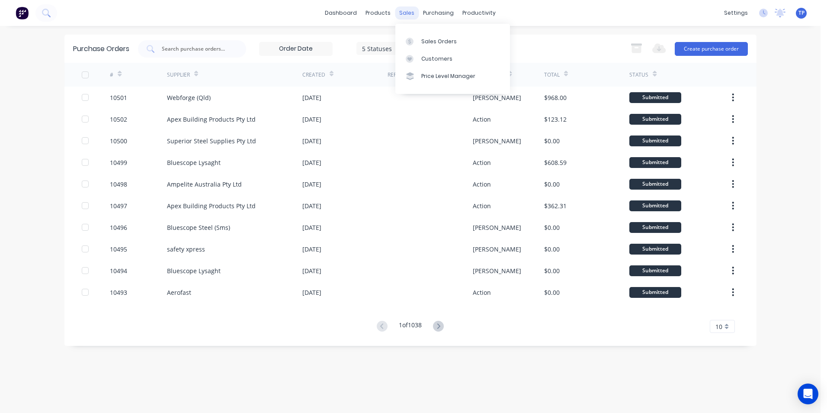
click at [406, 14] on div "sales" at bounding box center [407, 12] width 24 height 13
click at [432, 38] on div "Sales Orders" at bounding box center [438, 42] width 35 height 8
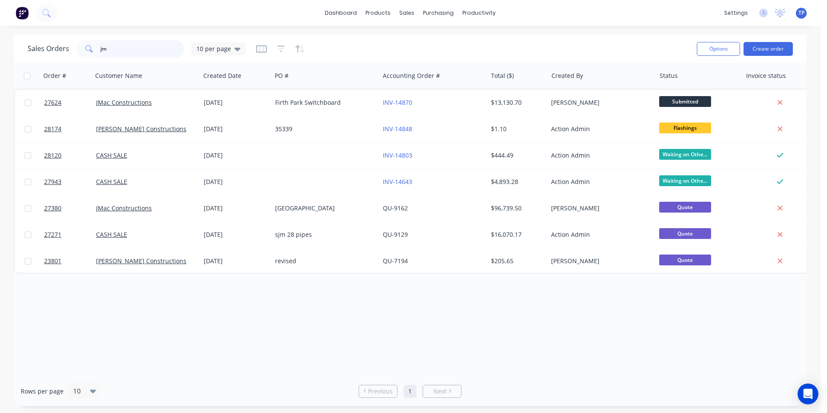
click at [115, 52] on input "jm" at bounding box center [142, 48] width 84 height 17
type input "j"
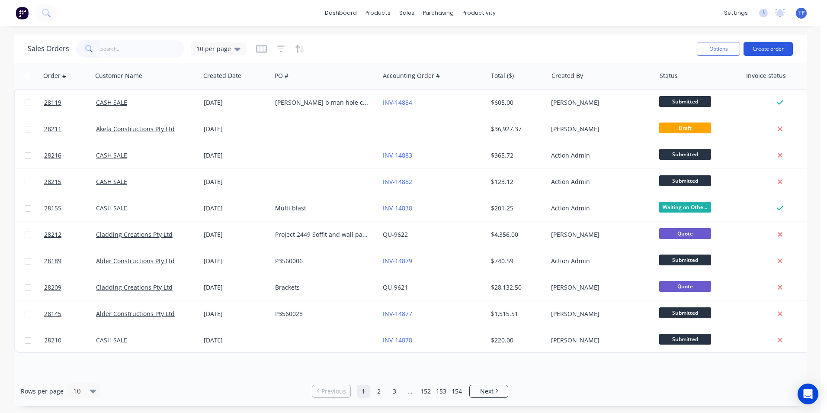
click at [772, 47] on button "Create order" at bounding box center [767, 49] width 49 height 14
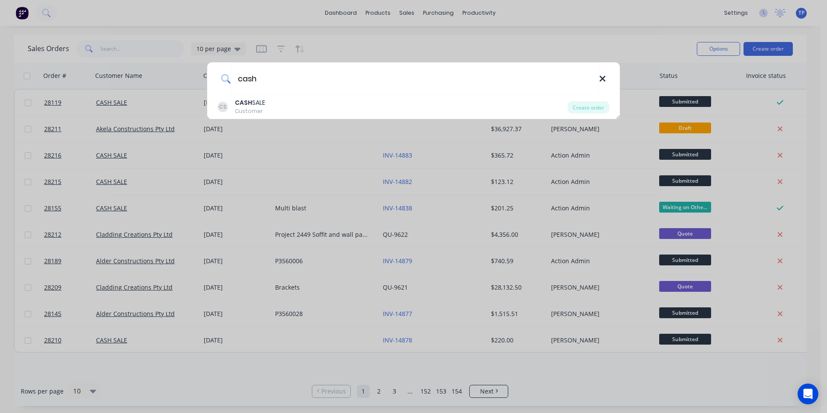
type input "cash"
click at [601, 77] on icon at bounding box center [602, 79] width 6 height 6
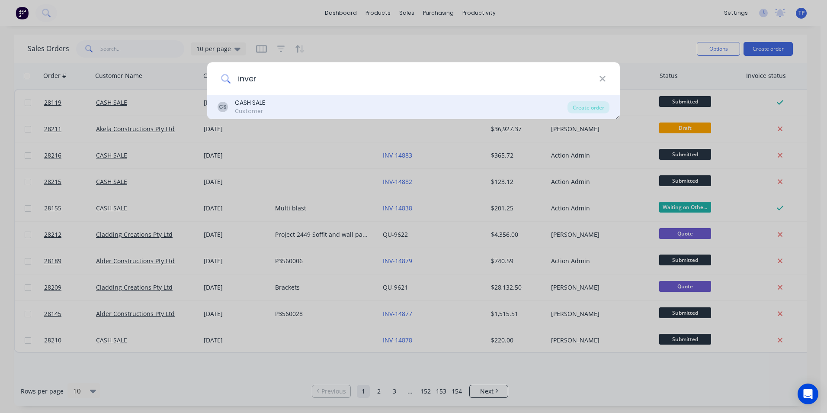
type input "inver"
click at [272, 103] on div "CS CASH SALE Customer" at bounding box center [393, 106] width 350 height 17
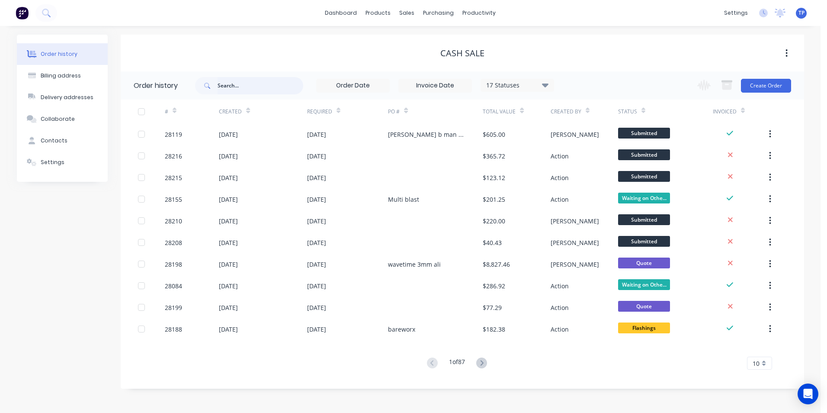
click at [227, 85] on input "text" at bounding box center [261, 85] width 86 height 17
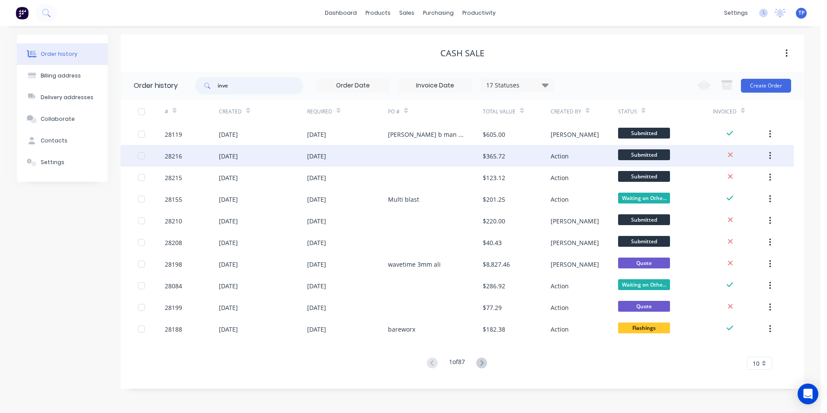
type input "inver"
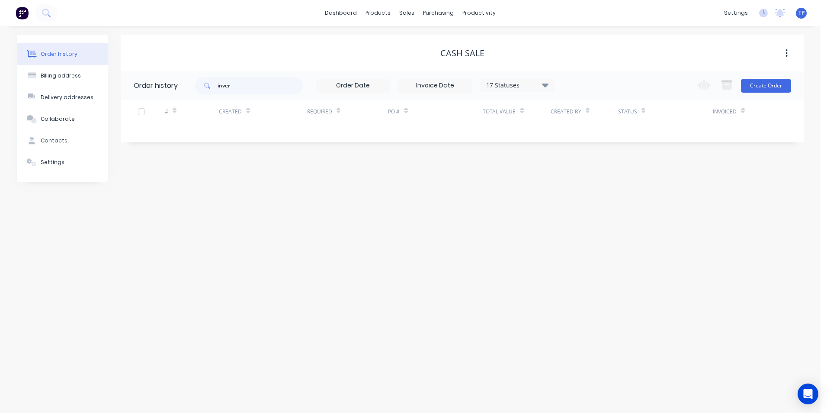
click at [545, 84] on icon at bounding box center [544, 85] width 6 height 4
click at [589, 185] on label at bounding box center [589, 185] width 0 height 0
click at [589, 191] on input "checkbox" at bounding box center [592, 189] width 7 height 8
checkbox input "true"
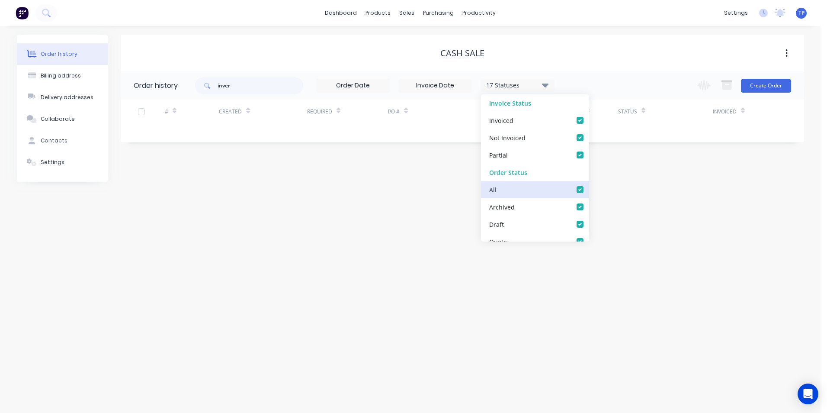
checkbox input "true"
drag, startPoint x: 409, startPoint y: 285, endPoint x: 410, endPoint y: 275, distance: 9.6
click at [409, 284] on div "Order history Billing address Delivery addresses Collaborate Contacts Settings …" at bounding box center [410, 219] width 820 height 387
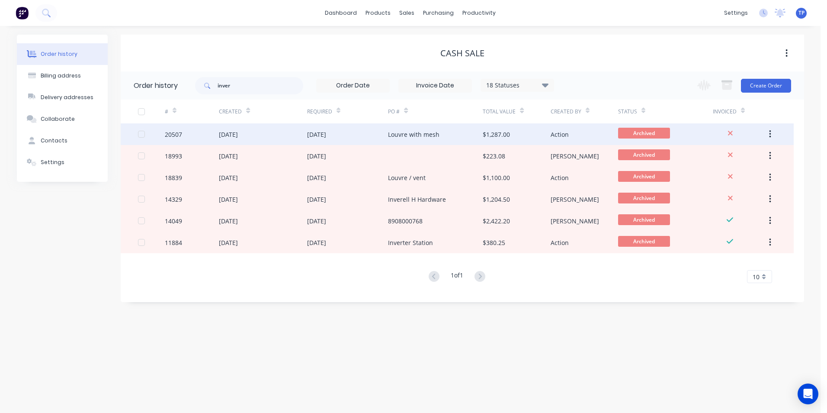
click at [370, 132] on div "25 Sep 2024" at bounding box center [347, 134] width 81 height 22
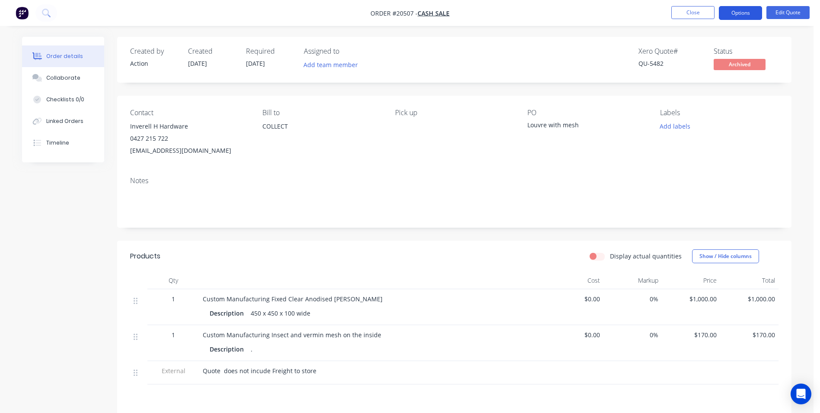
click at [741, 13] on button "Options" at bounding box center [740, 13] width 43 height 14
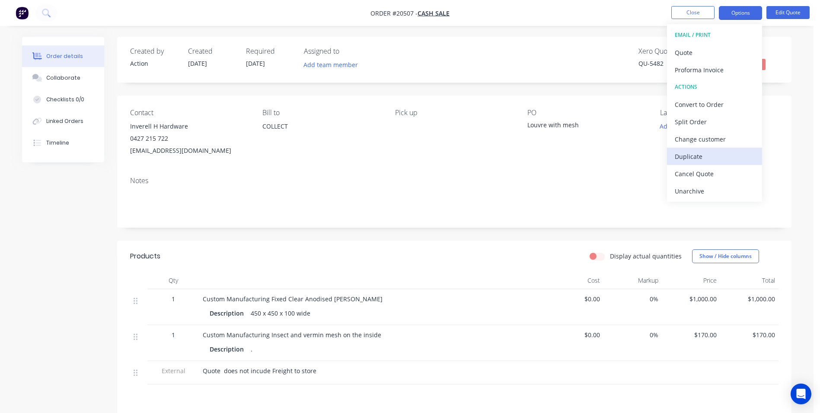
click at [704, 155] on div "Duplicate" at bounding box center [715, 156] width 80 height 13
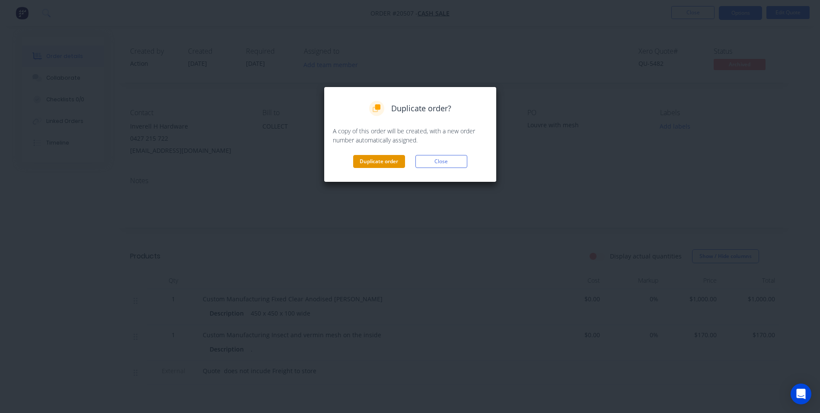
click at [365, 162] on button "Duplicate order" at bounding box center [379, 161] width 52 height 13
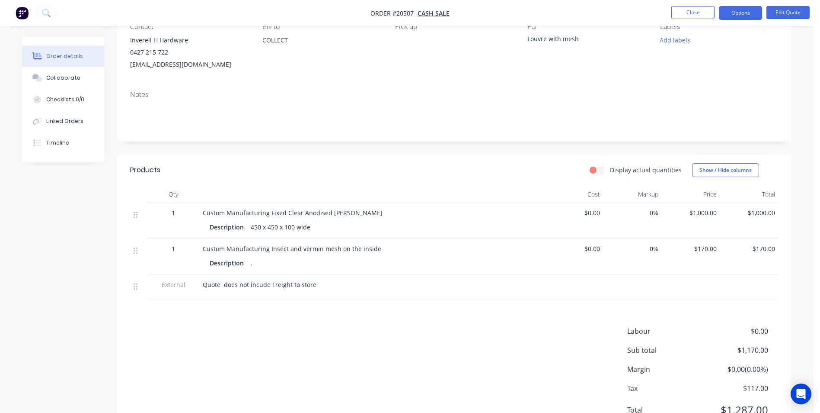
scroll to position [86, 0]
click at [277, 224] on div "450 x 450 x 100 wide" at bounding box center [280, 226] width 67 height 13
click at [743, 11] on button "Options" at bounding box center [740, 13] width 43 height 14
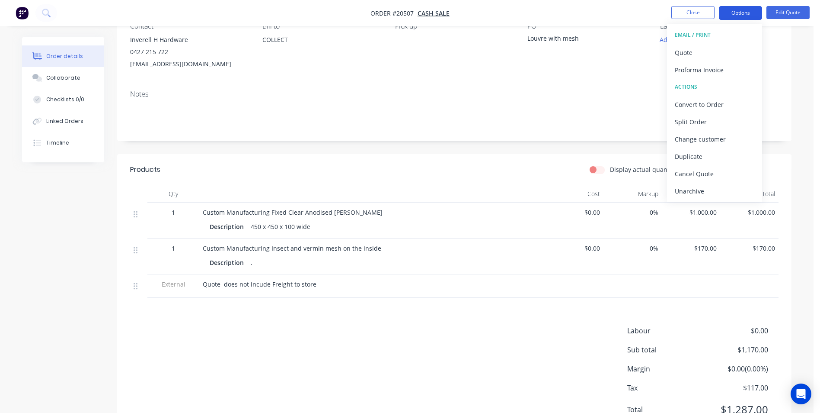
click at [743, 11] on button "Options" at bounding box center [740, 13] width 43 height 14
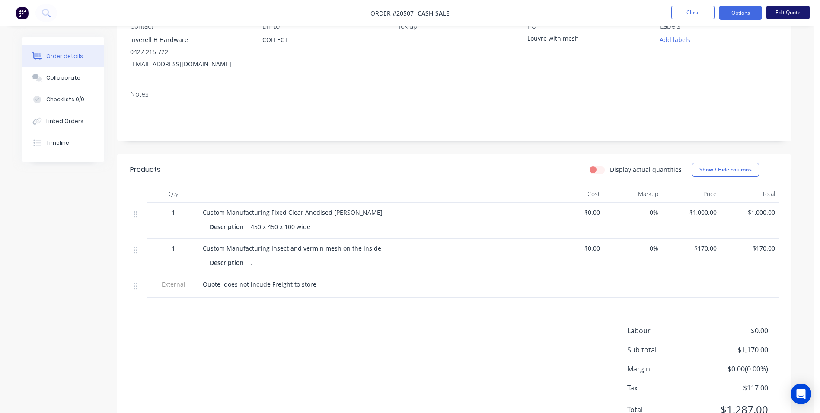
click at [796, 12] on button "Edit Quote" at bounding box center [788, 12] width 43 height 13
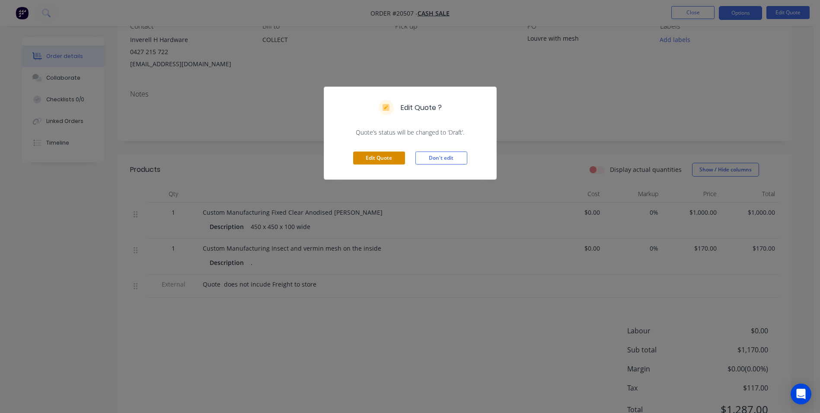
click at [393, 157] on button "Edit Quote" at bounding box center [379, 157] width 52 height 13
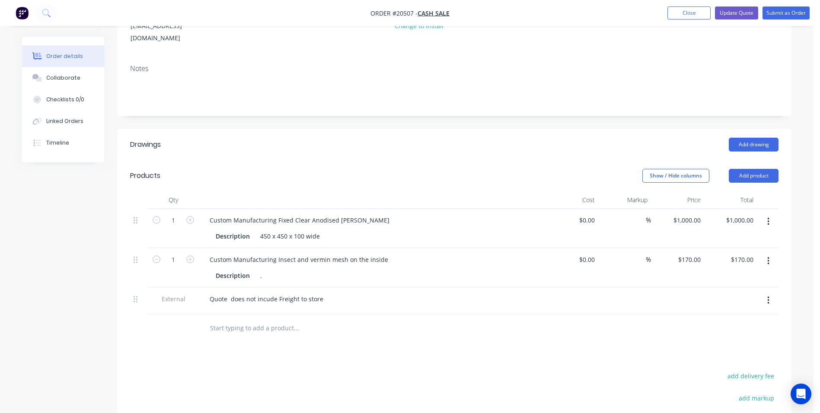
scroll to position [130, 0]
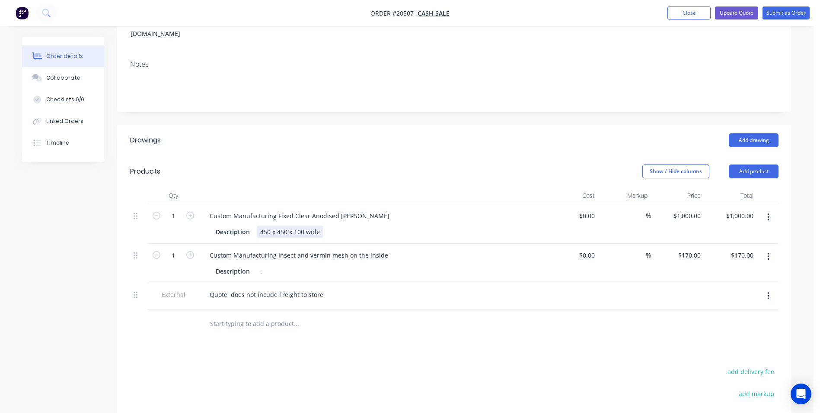
click at [287, 225] on div "450 x 450 x 100 wide" at bounding box center [290, 231] width 67 height 13
click at [303, 225] on div "300 x 1200 x 100 wide" at bounding box center [292, 231] width 70 height 13
click at [700, 209] on input "1000" at bounding box center [689, 215] width 32 height 13
type input "$730.00"
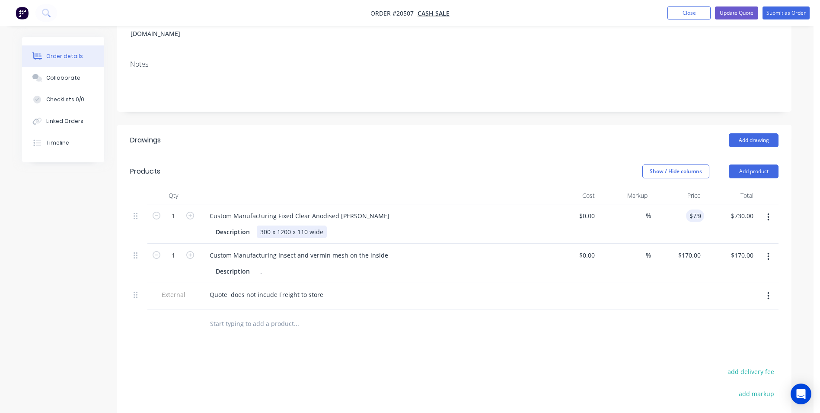
click at [504, 224] on div "Description 300 x 1200 x 110 wide" at bounding box center [372, 231] width 339 height 14
click at [334, 209] on div "Custom Manufacturing Fixed Clear Anodised Ali Louver" at bounding box center [300, 215] width 194 height 13
click at [243, 209] on div "Ali Louver" at bounding box center [234, 215] width 62 height 13
click at [769, 252] on icon "button" at bounding box center [769, 257] width 2 height 10
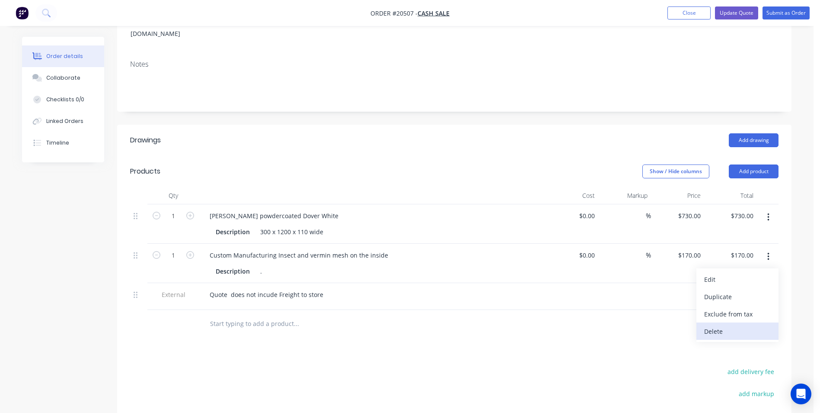
click at [713, 325] on div "Delete" at bounding box center [737, 331] width 67 height 13
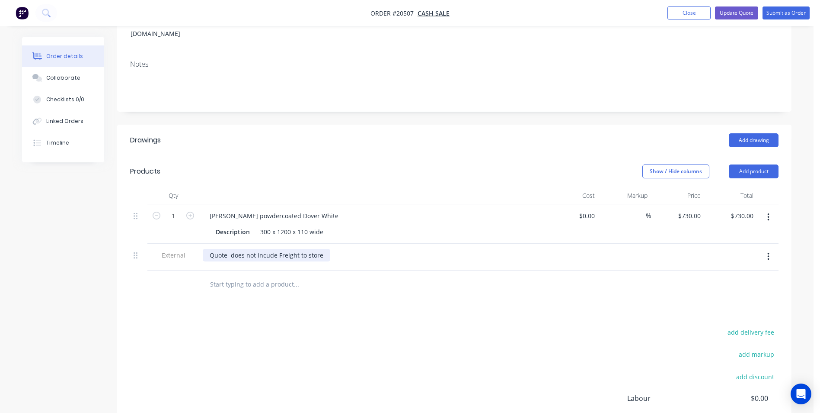
click at [278, 249] on div "Quote does not incude Freight to store" at bounding box center [267, 255] width 128 height 13
click at [766, 249] on button "button" at bounding box center [768, 257] width 20 height 16
click at [716, 290] on div "Delete" at bounding box center [737, 296] width 67 height 13
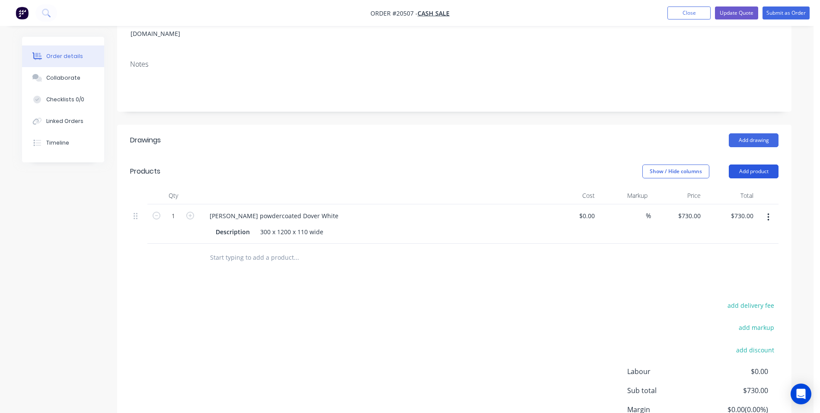
click at [748, 164] on button "Add product" at bounding box center [754, 171] width 50 height 14
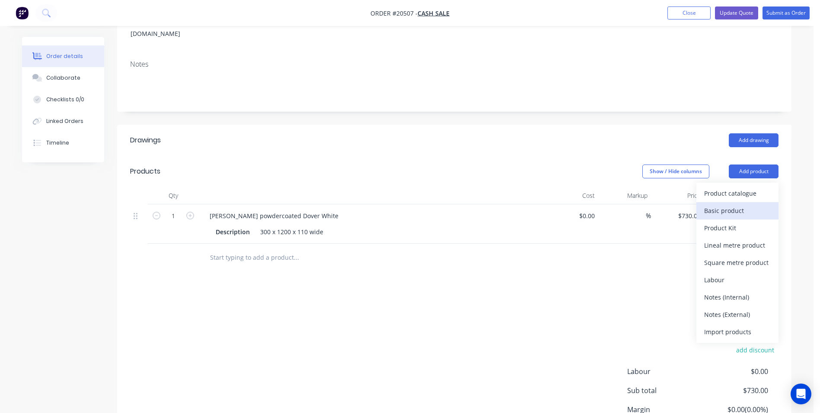
click at [726, 204] on div "Basic product" at bounding box center [737, 210] width 67 height 13
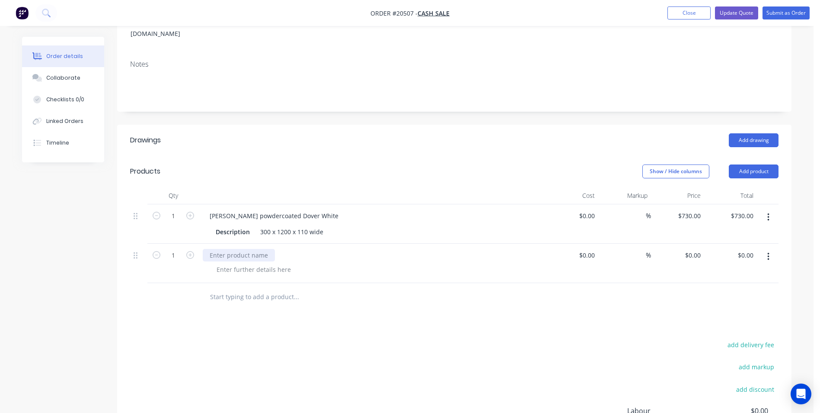
click at [239, 249] on div at bounding box center [239, 255] width 72 height 13
click at [700, 249] on input "0" at bounding box center [694, 255] width 20 height 13
type input "$110.00"
click at [659, 294] on div at bounding box center [454, 297] width 649 height 28
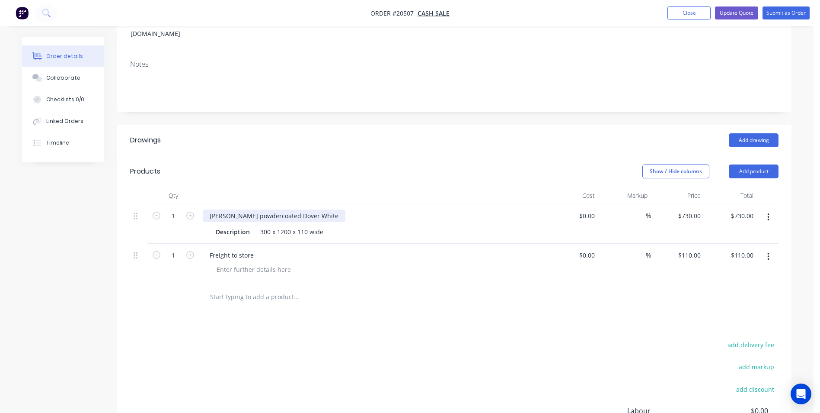
click at [320, 209] on div "Ali Louver powdercoated Dover White" at bounding box center [274, 215] width 143 height 13
click at [727, 14] on button "Update Quote" at bounding box center [736, 12] width 43 height 13
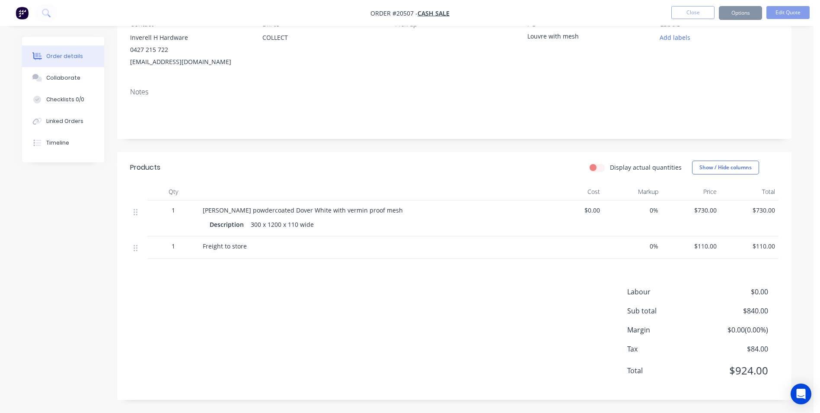
scroll to position [0, 0]
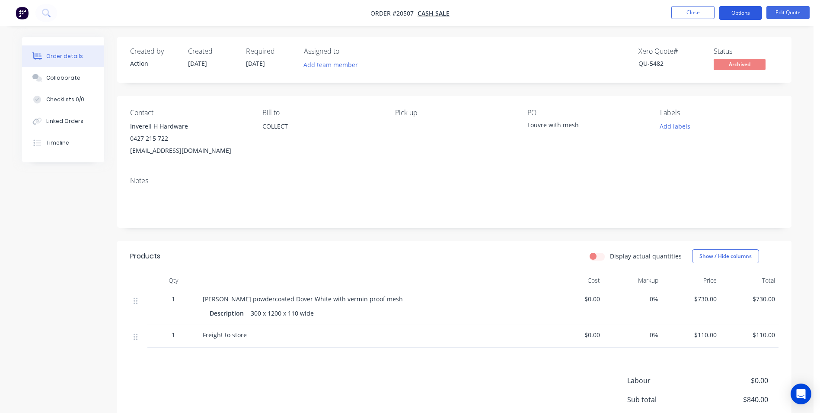
click at [742, 14] on button "Options" at bounding box center [740, 13] width 43 height 14
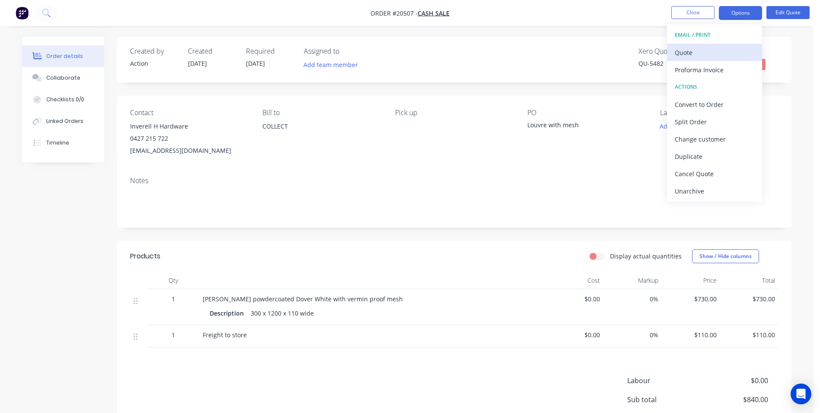
click at [689, 52] on div "Quote" at bounding box center [715, 52] width 80 height 13
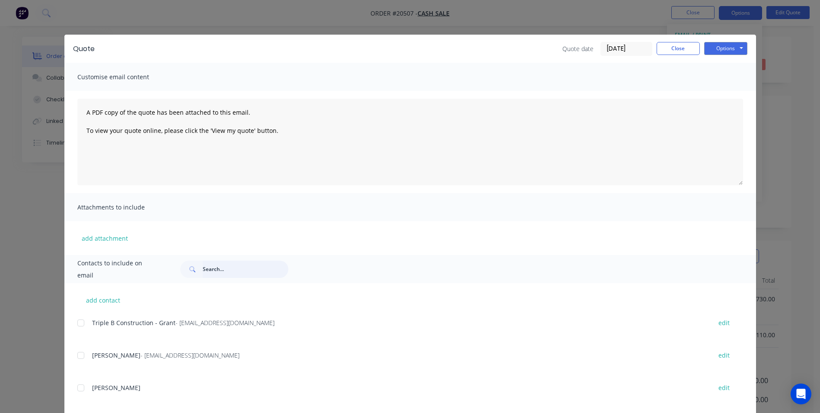
click at [205, 269] on input "text" at bounding box center [246, 268] width 86 height 17
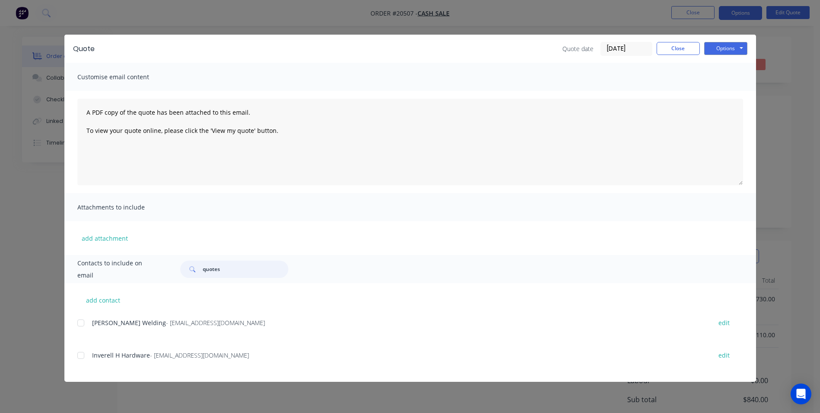
click at [80, 355] on div at bounding box center [80, 354] width 17 height 17
type input "quotes"
click at [716, 49] on button "Options" at bounding box center [725, 48] width 43 height 13
click at [721, 90] on button "Email" at bounding box center [731, 92] width 55 height 14
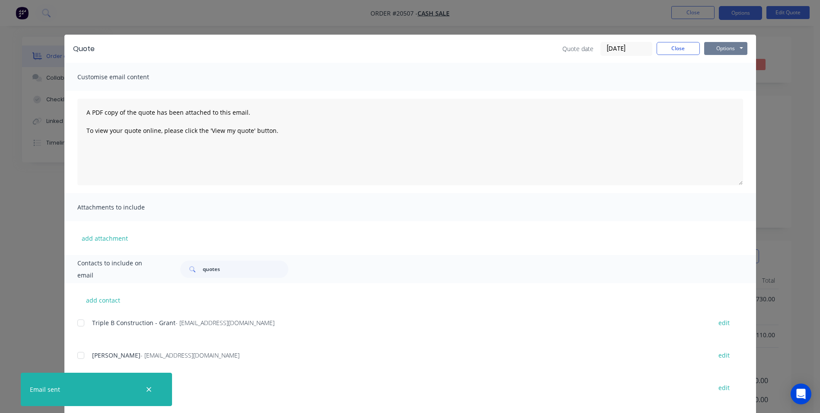
click at [714, 49] on button "Options" at bounding box center [725, 48] width 43 height 13
click at [717, 76] on button "Print" at bounding box center [731, 78] width 55 height 14
